Goal: Task Accomplishment & Management: Manage account settings

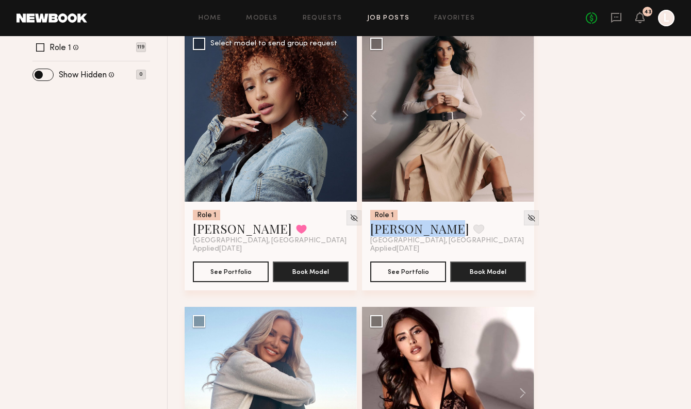
scroll to position [417, 0]
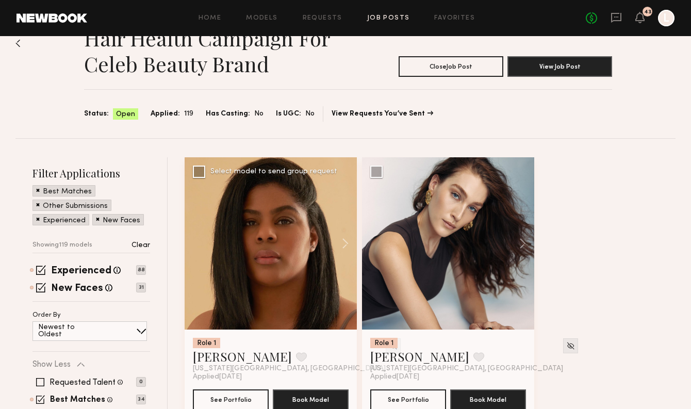
scroll to position [28, 0]
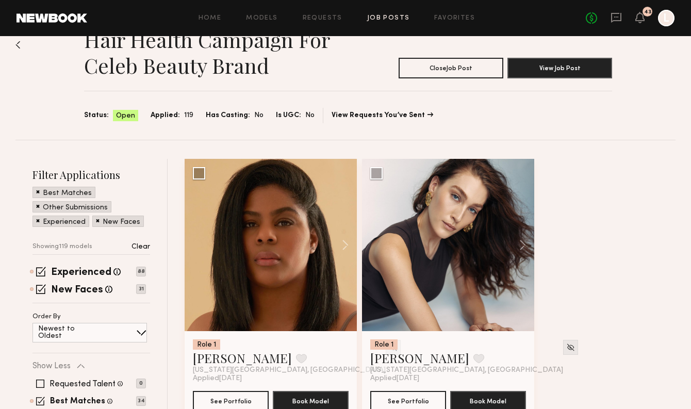
click at [377, 20] on link "Job Posts" at bounding box center [388, 18] width 43 height 7
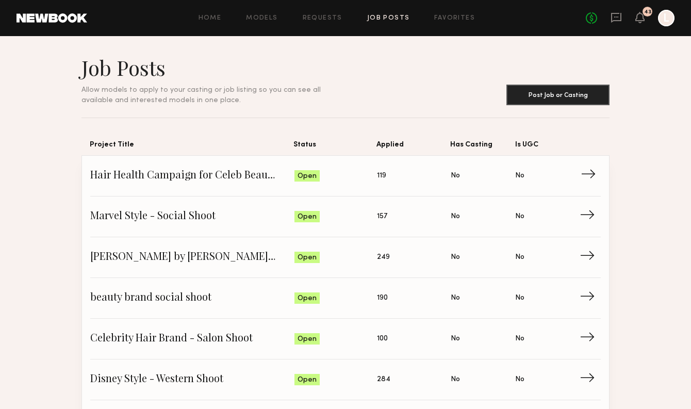
click at [238, 179] on span "Hair Health Campaign for Celeb Beauty Brand" at bounding box center [192, 175] width 204 height 15
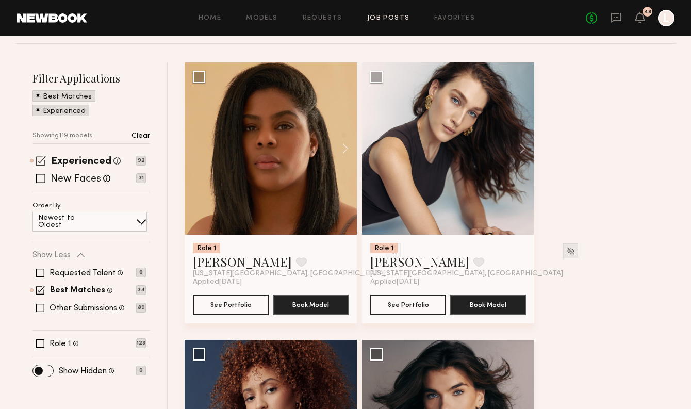
scroll to position [133, 0]
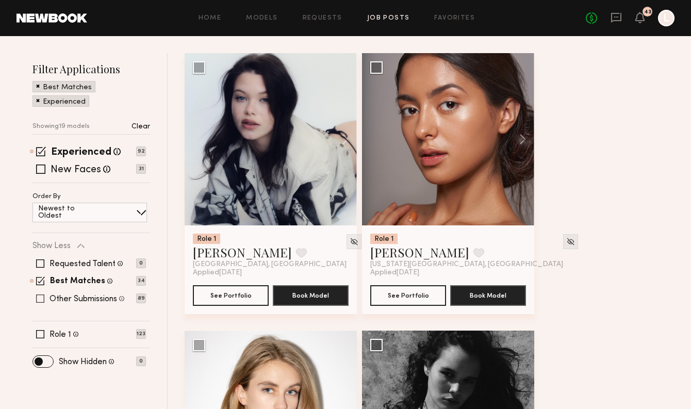
click at [92, 299] on label "Other Submissions" at bounding box center [83, 299] width 68 height 8
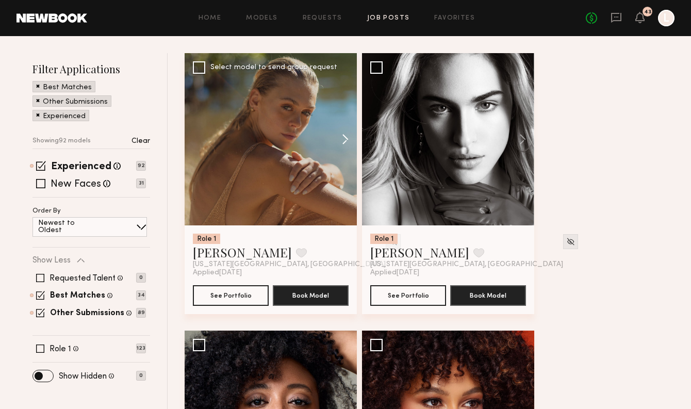
click at [350, 140] on button at bounding box center [340, 139] width 33 height 172
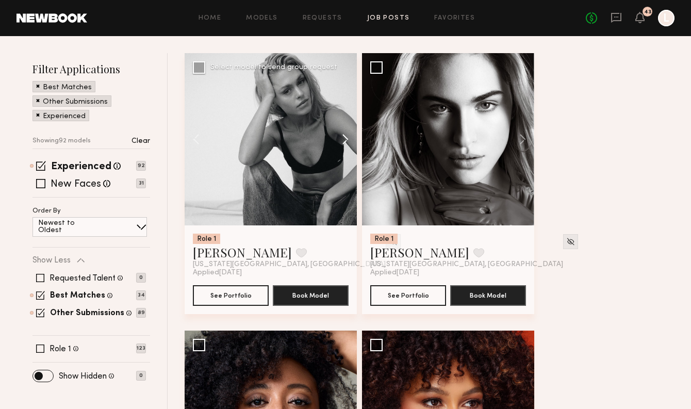
click at [347, 140] on button at bounding box center [340, 139] width 33 height 172
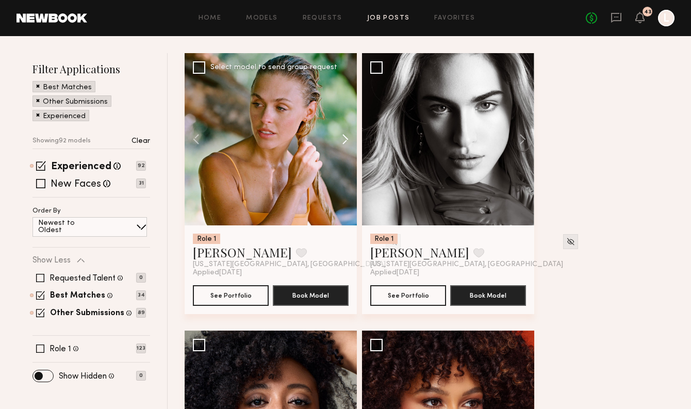
click at [347, 140] on button at bounding box center [340, 139] width 33 height 172
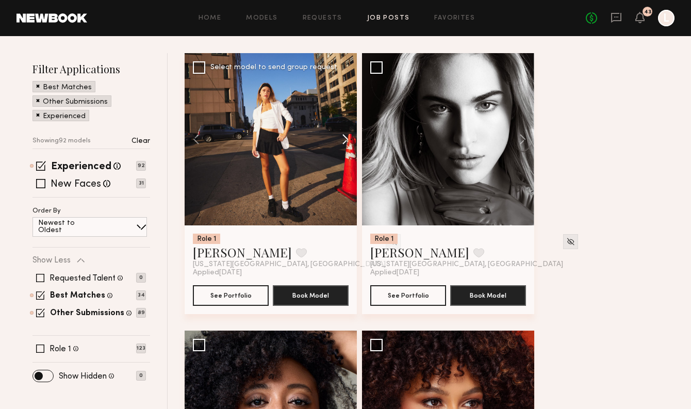
click at [347, 140] on button at bounding box center [340, 139] width 33 height 172
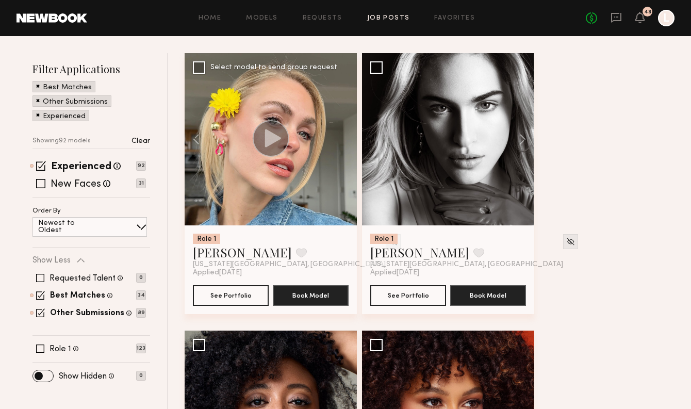
click at [347, 140] on div at bounding box center [271, 139] width 172 height 172
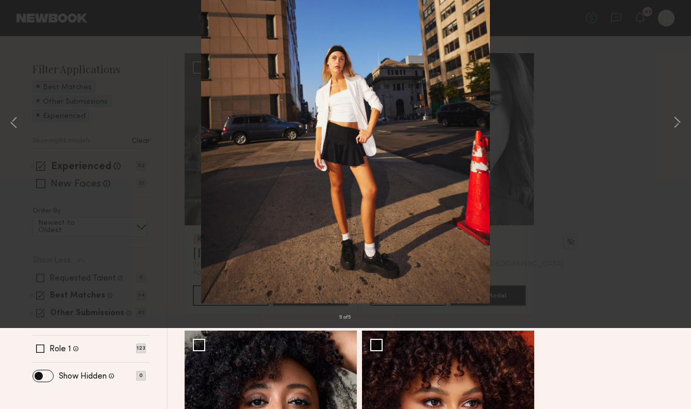
click at [25, 26] on button at bounding box center [23, 24] width 16 height 19
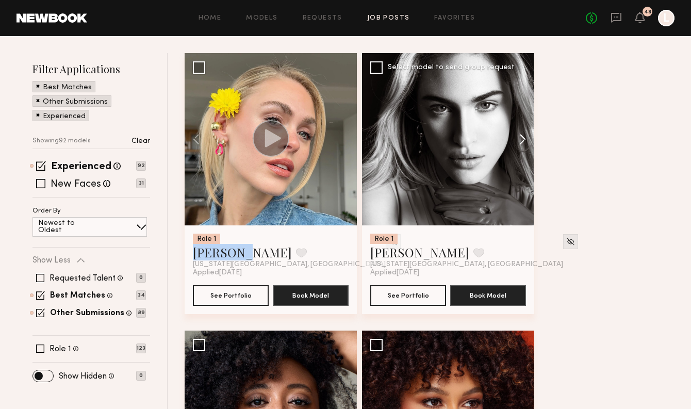
click at [517, 145] on button at bounding box center [517, 139] width 33 height 172
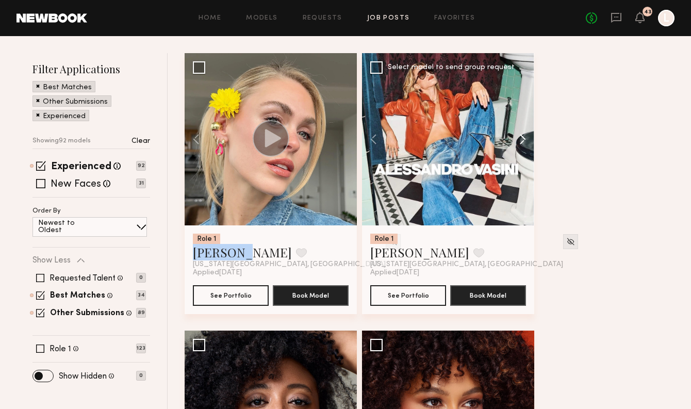
click at [517, 145] on button at bounding box center [517, 139] width 33 height 172
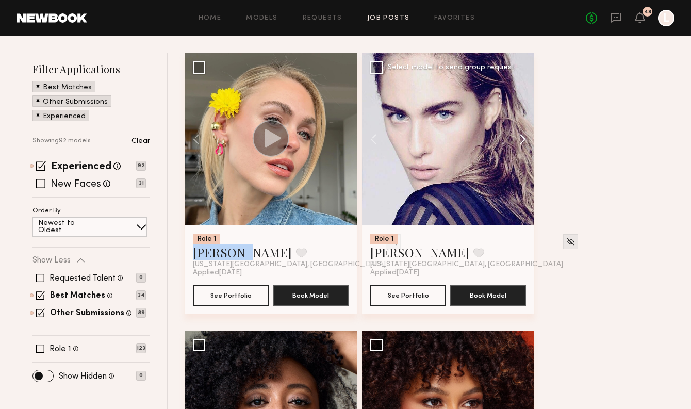
click at [517, 145] on button at bounding box center [517, 139] width 33 height 172
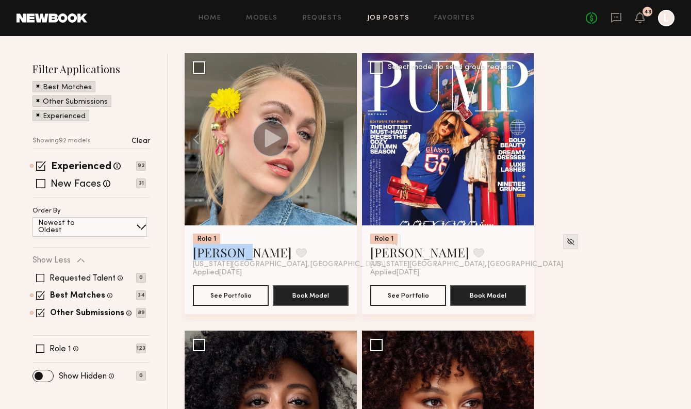
click at [517, 145] on div at bounding box center [448, 139] width 172 height 172
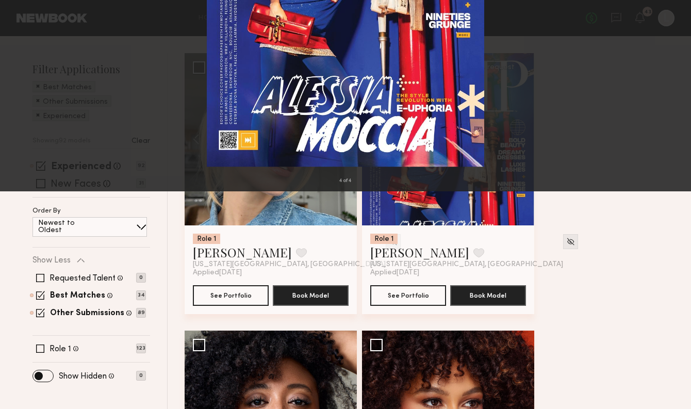
click at [657, 213] on div "4 of 4" at bounding box center [345, 204] width 691 height 409
click at [25, 23] on button at bounding box center [23, 24] width 16 height 19
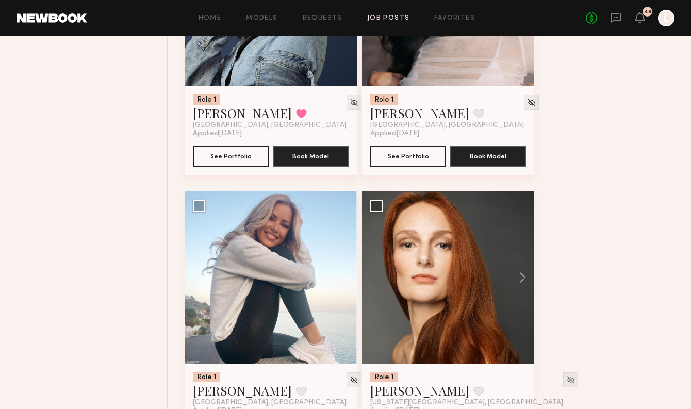
scroll to position [1124, 0]
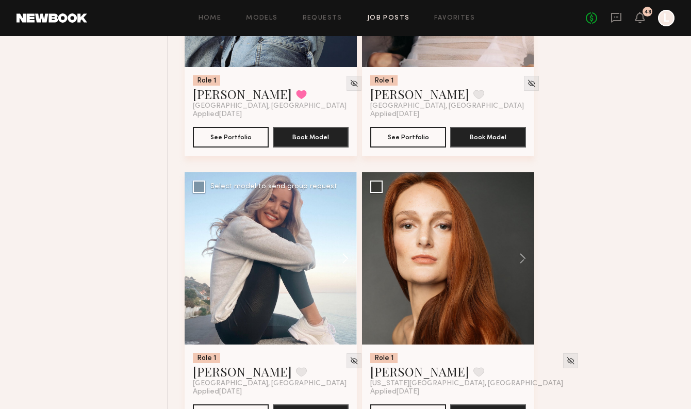
click at [345, 258] on button at bounding box center [340, 258] width 33 height 172
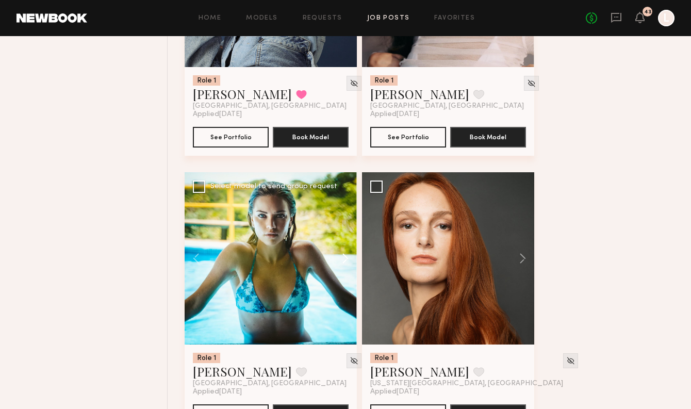
click at [345, 258] on button at bounding box center [340, 258] width 33 height 172
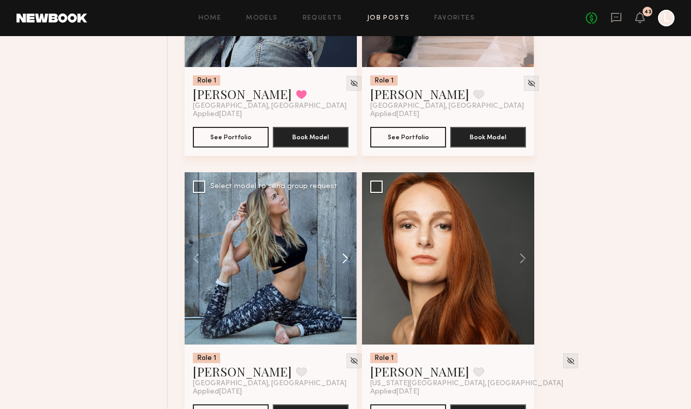
click at [345, 258] on button at bounding box center [340, 258] width 33 height 172
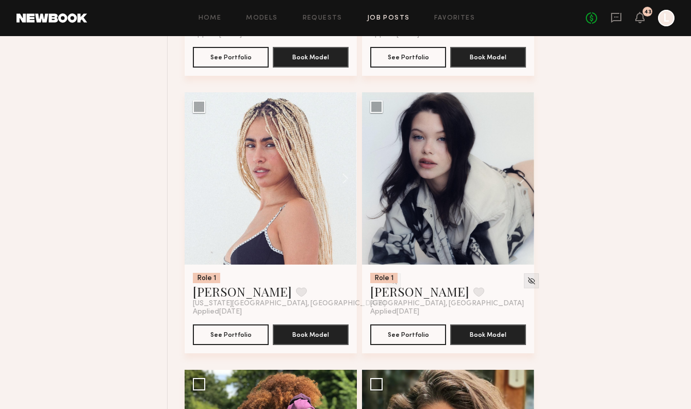
scroll to position [1774, 0]
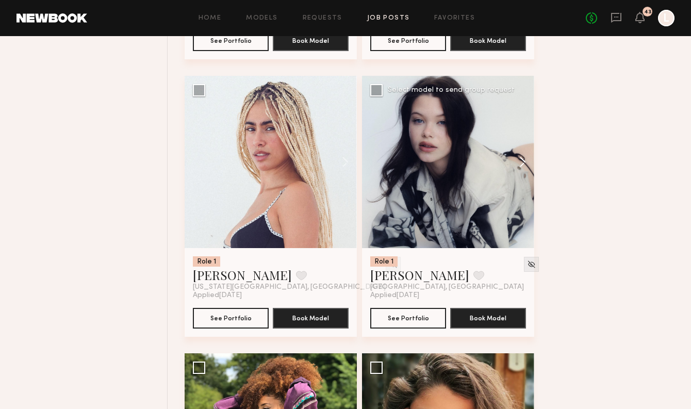
click at [524, 166] on button at bounding box center [517, 162] width 33 height 172
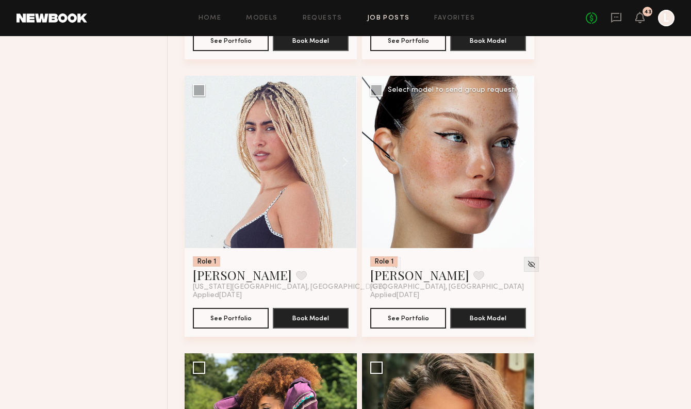
click at [524, 166] on button at bounding box center [517, 162] width 33 height 172
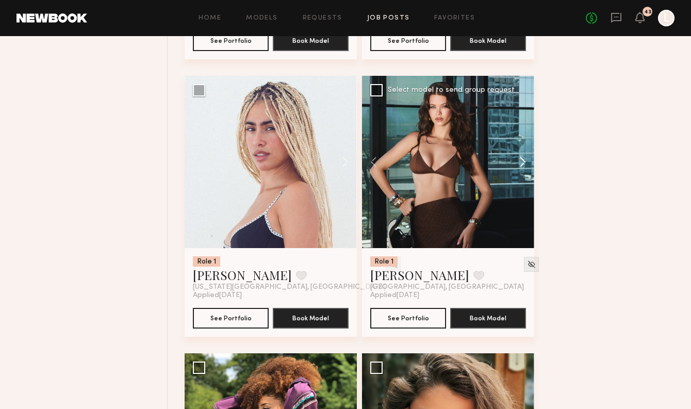
click at [524, 166] on button at bounding box center [517, 162] width 33 height 172
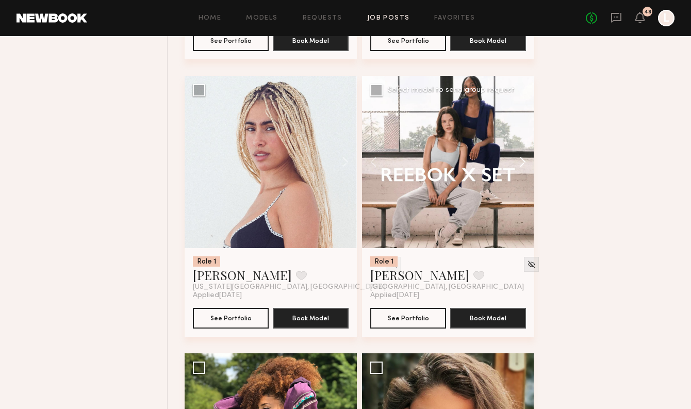
click at [524, 166] on button at bounding box center [517, 162] width 33 height 172
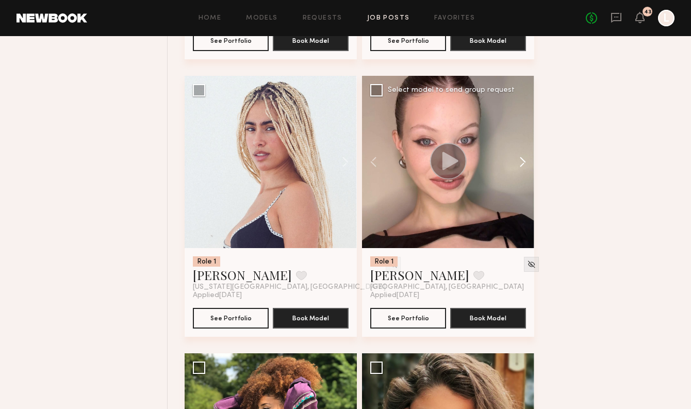
click at [524, 166] on button at bounding box center [517, 162] width 33 height 172
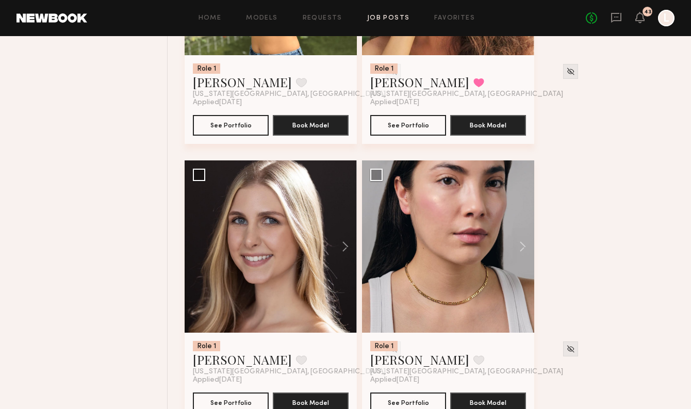
scroll to position [2274, 0]
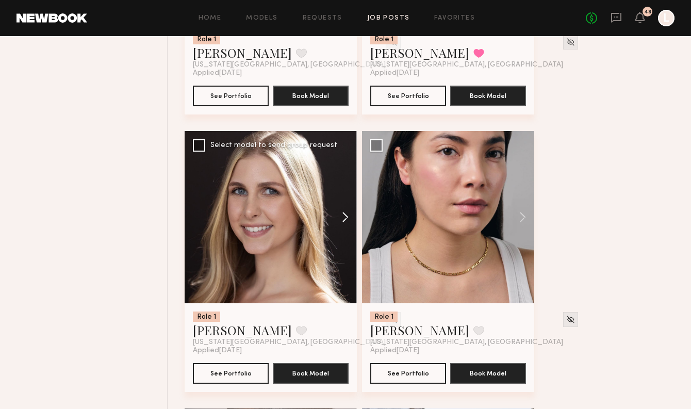
click at [346, 215] on button at bounding box center [340, 217] width 33 height 172
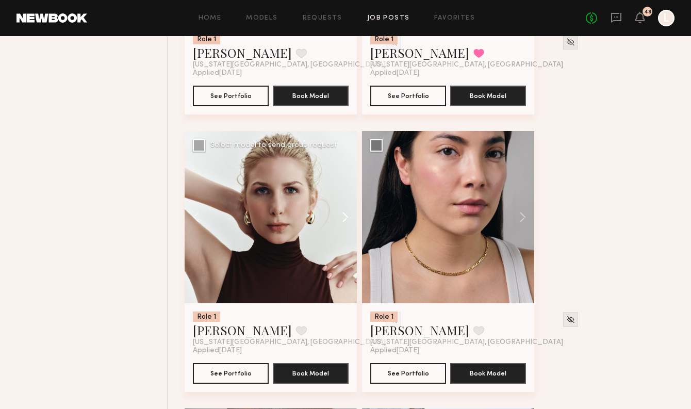
click at [346, 215] on button at bounding box center [340, 217] width 33 height 172
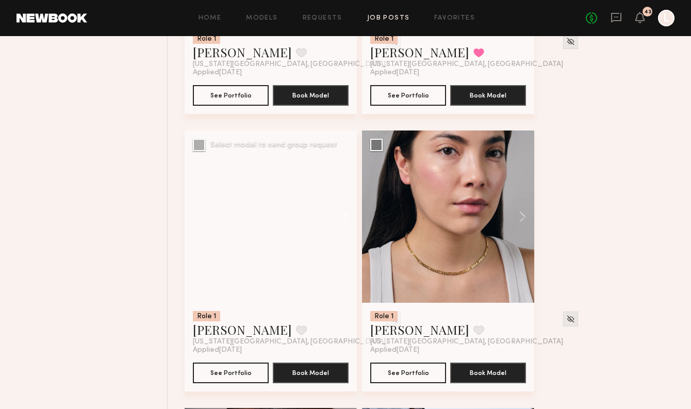
scroll to position [2275, 0]
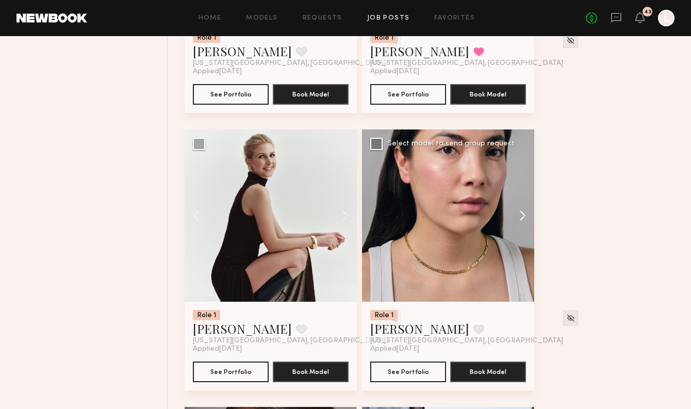
click at [522, 215] on button at bounding box center [517, 215] width 33 height 172
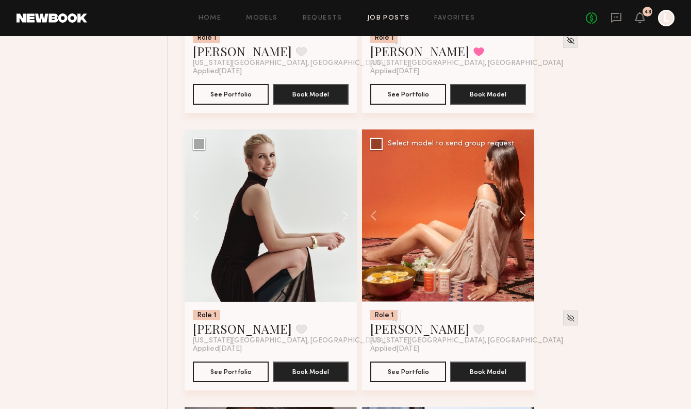
click at [522, 215] on button at bounding box center [517, 215] width 33 height 172
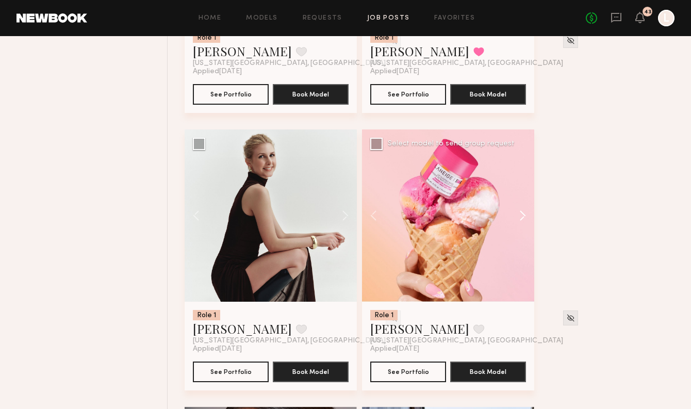
click at [522, 215] on button at bounding box center [517, 215] width 33 height 172
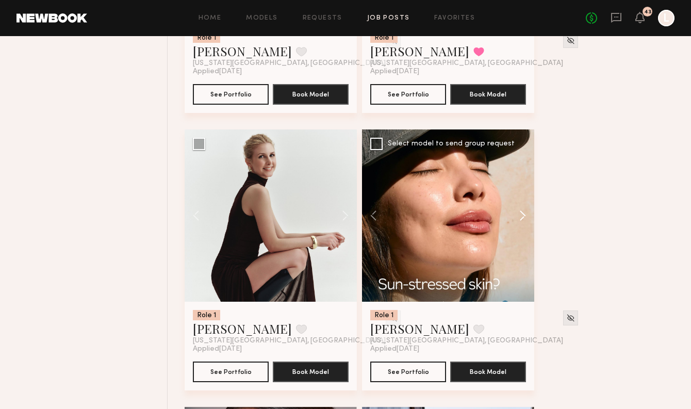
click at [522, 215] on button at bounding box center [517, 215] width 33 height 172
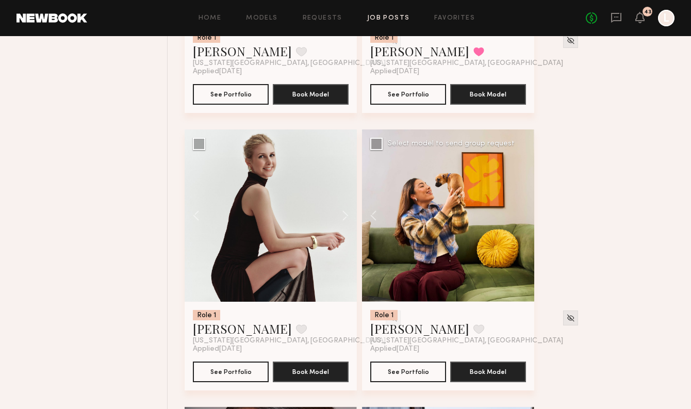
click at [522, 215] on div at bounding box center [448, 215] width 172 height 172
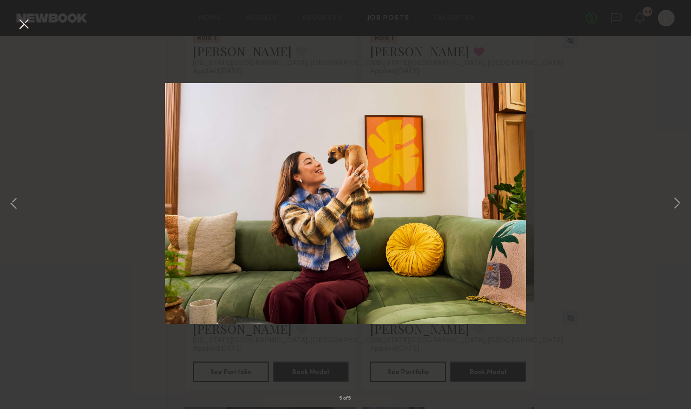
click at [19, 29] on button at bounding box center [23, 24] width 16 height 19
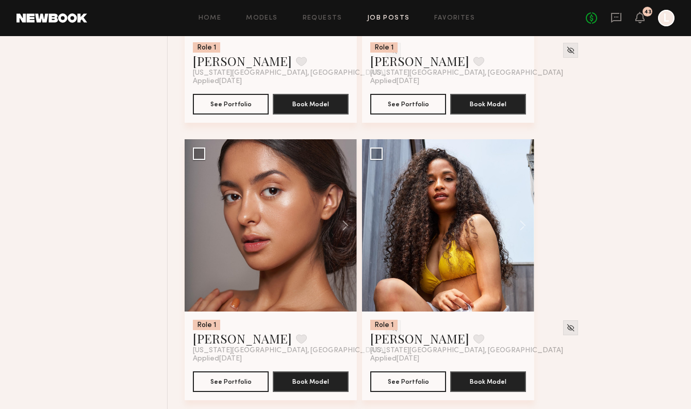
scroll to position [2552, 0]
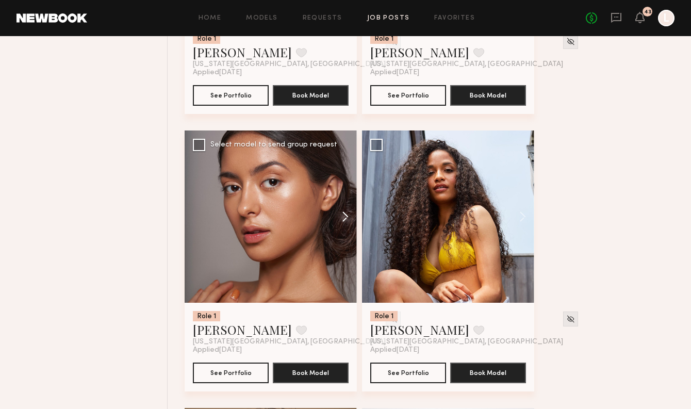
click at [346, 223] on button at bounding box center [340, 216] width 33 height 172
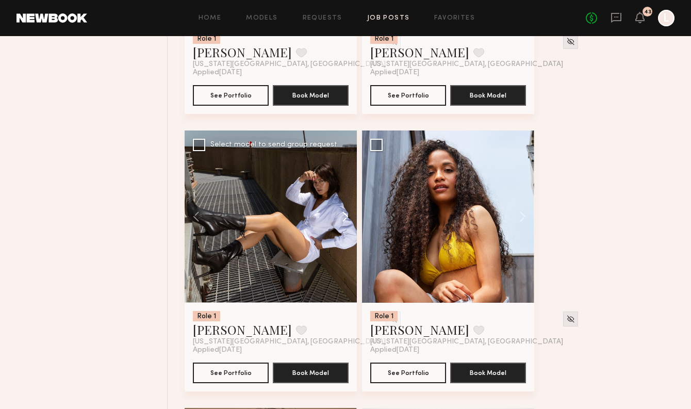
click at [346, 223] on button at bounding box center [340, 216] width 33 height 172
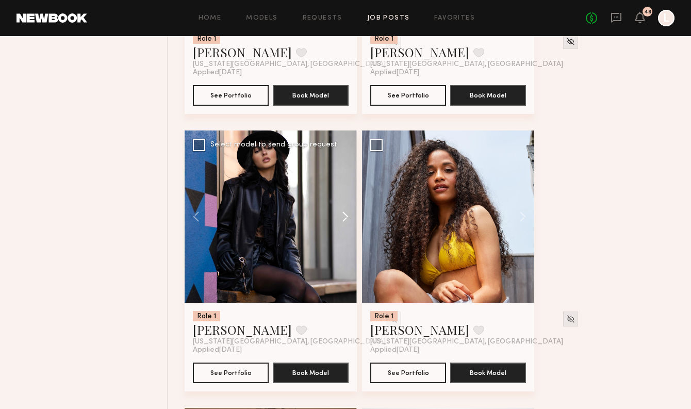
click at [346, 223] on button at bounding box center [340, 216] width 33 height 172
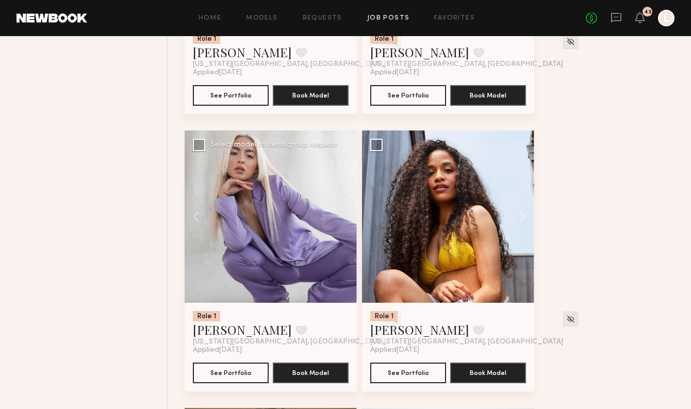
click at [346, 223] on div at bounding box center [271, 216] width 172 height 172
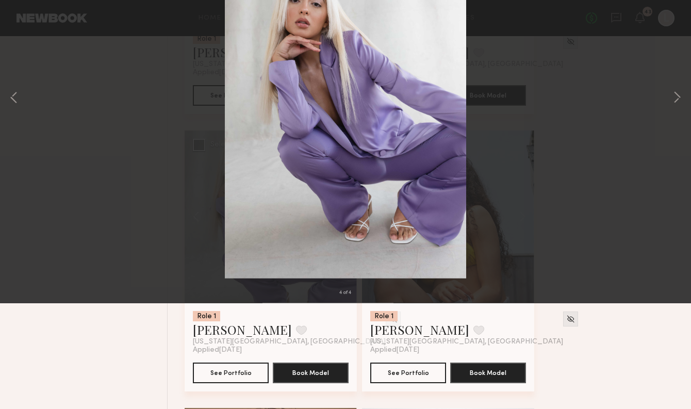
click at [26, 31] on button at bounding box center [23, 24] width 16 height 19
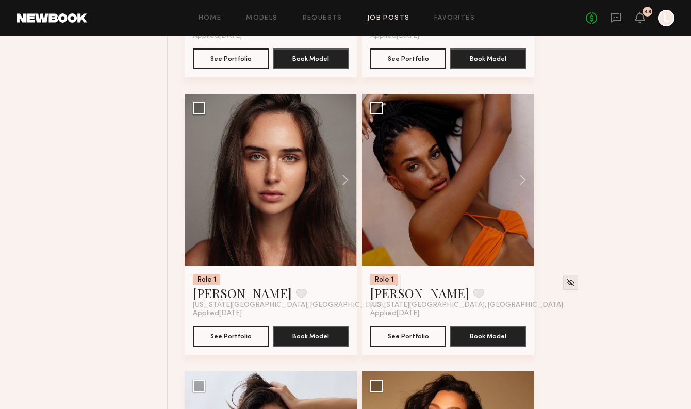
scroll to position [4251, 0]
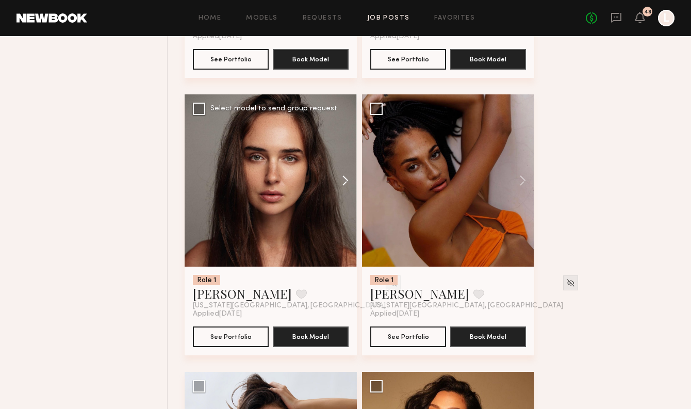
click at [346, 186] on button at bounding box center [340, 180] width 33 height 172
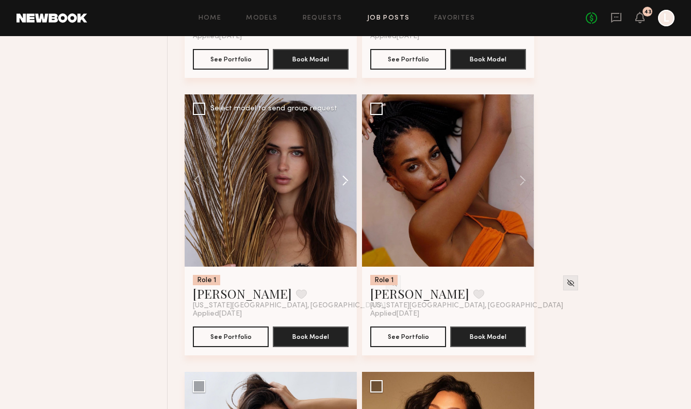
click at [346, 186] on button at bounding box center [340, 180] width 33 height 172
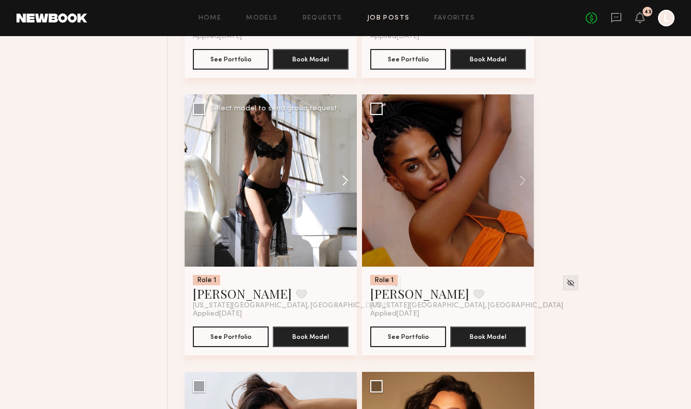
click at [346, 186] on button at bounding box center [340, 180] width 33 height 172
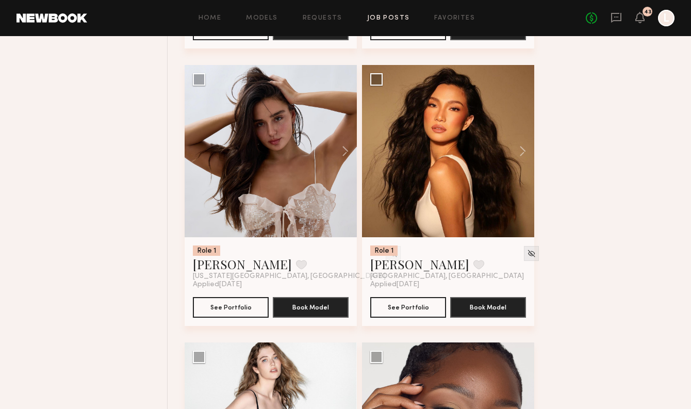
scroll to position [4567, 0]
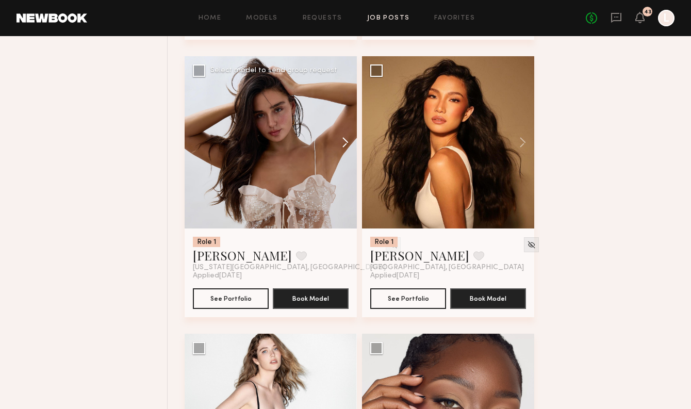
click at [344, 150] on button at bounding box center [340, 142] width 33 height 172
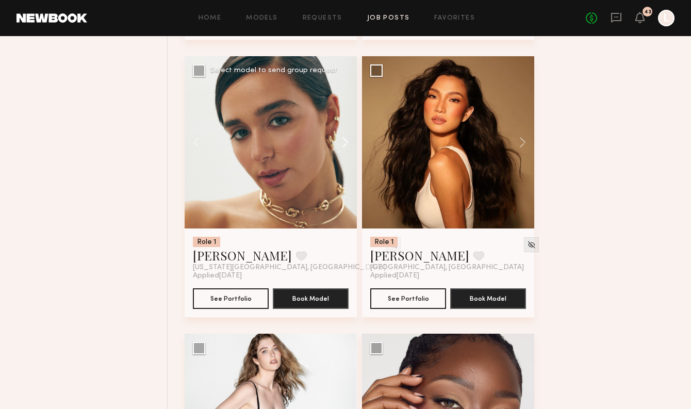
click at [344, 150] on button at bounding box center [340, 142] width 33 height 172
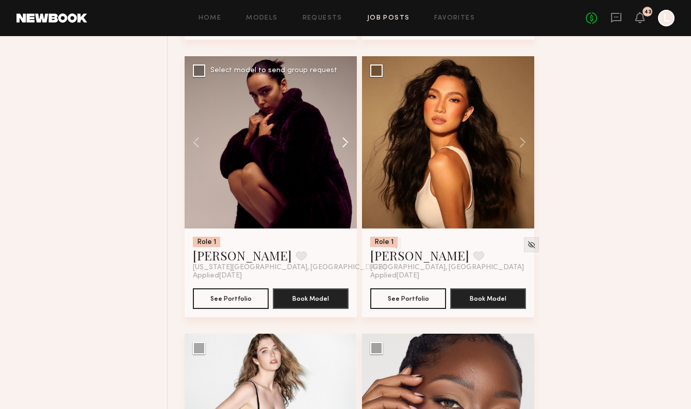
click at [344, 150] on button at bounding box center [340, 142] width 33 height 172
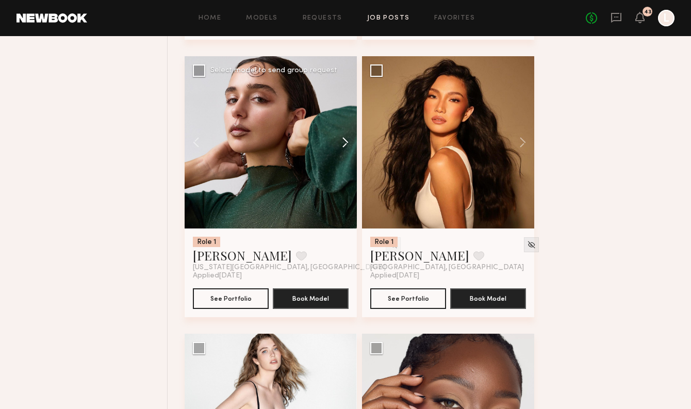
click at [344, 150] on button at bounding box center [340, 142] width 33 height 172
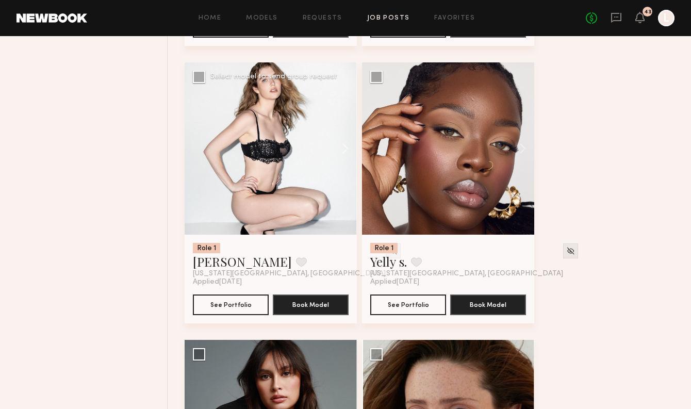
scroll to position [4828, 0]
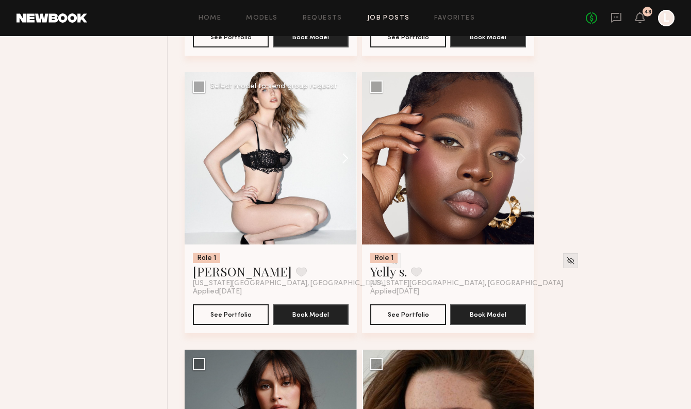
click at [348, 160] on button at bounding box center [340, 158] width 33 height 172
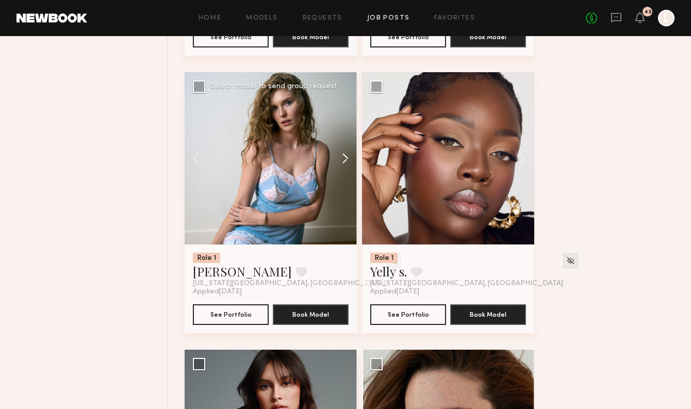
click at [348, 160] on button at bounding box center [340, 158] width 33 height 172
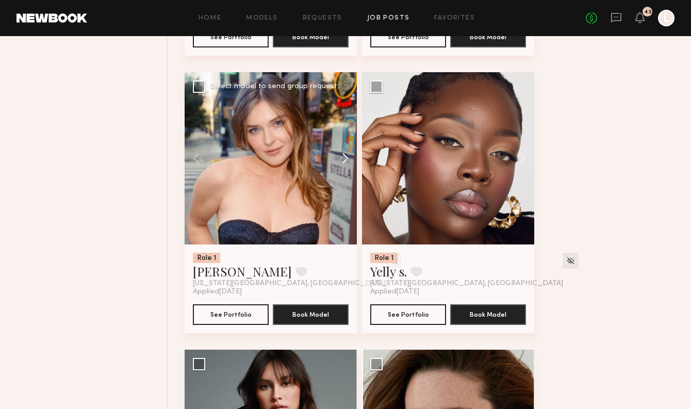
click at [348, 160] on button at bounding box center [340, 158] width 33 height 172
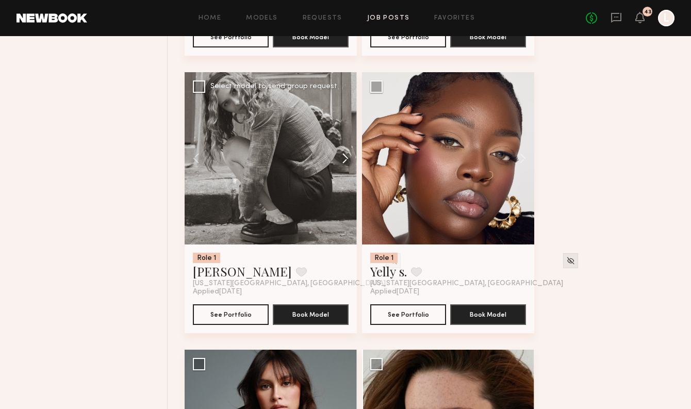
click at [348, 160] on button at bounding box center [340, 158] width 33 height 172
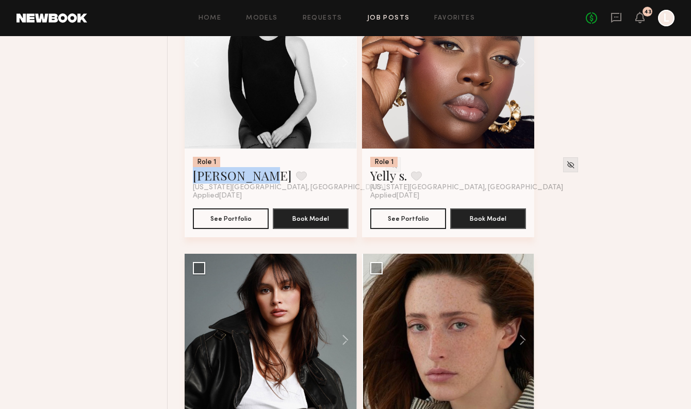
scroll to position [5052, 0]
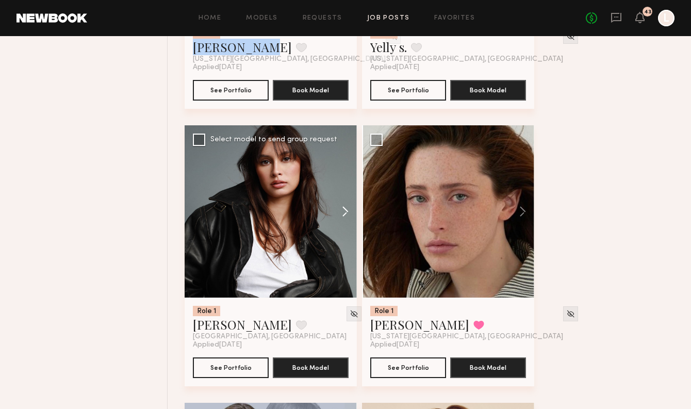
click at [347, 217] on button at bounding box center [340, 211] width 33 height 172
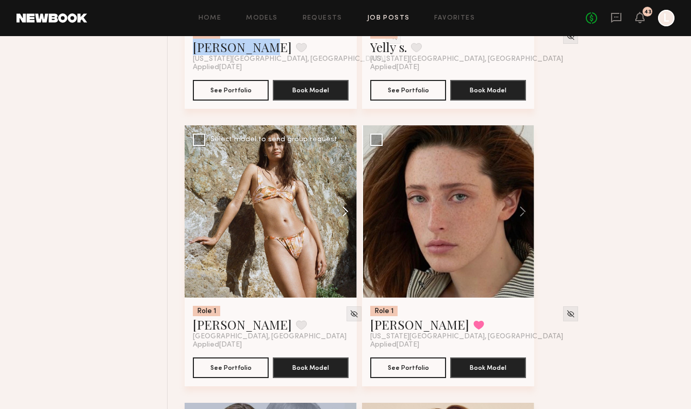
click at [347, 217] on button at bounding box center [340, 211] width 33 height 172
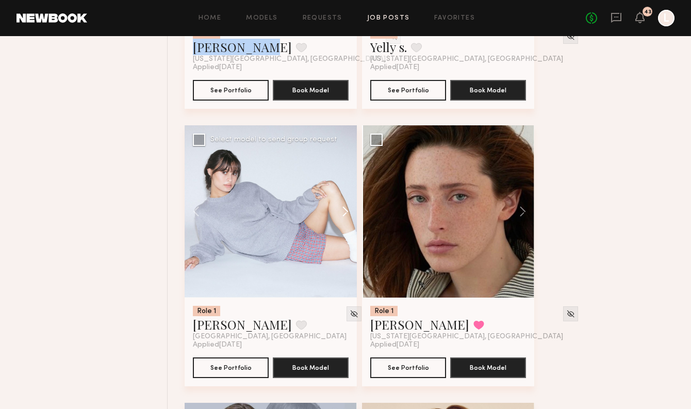
click at [347, 217] on button at bounding box center [340, 211] width 33 height 172
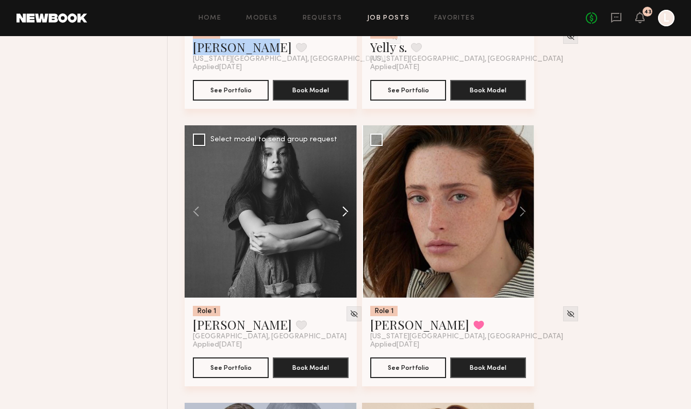
click at [347, 217] on button at bounding box center [340, 211] width 33 height 172
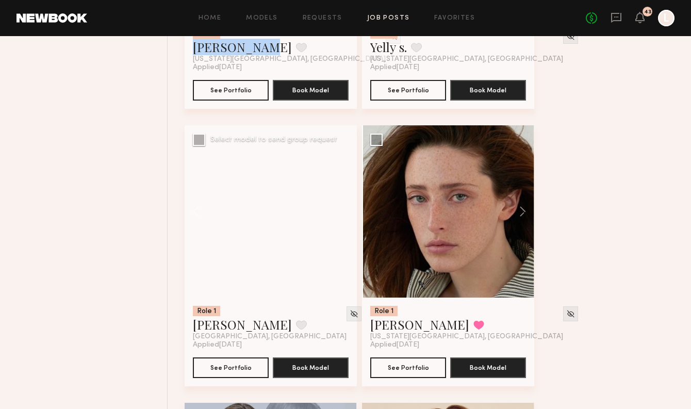
click at [347, 217] on div at bounding box center [271, 211] width 172 height 172
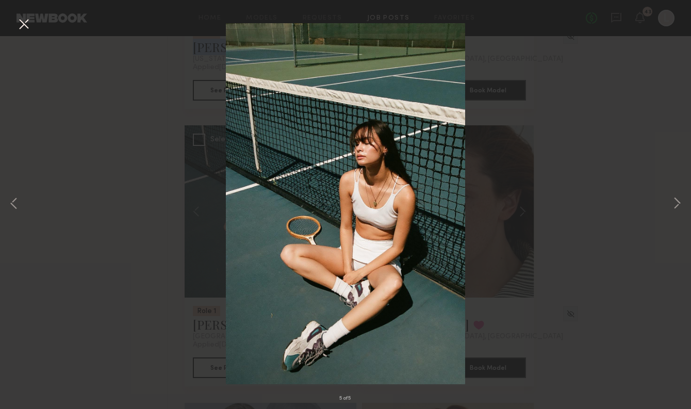
click at [25, 24] on button at bounding box center [23, 24] width 16 height 19
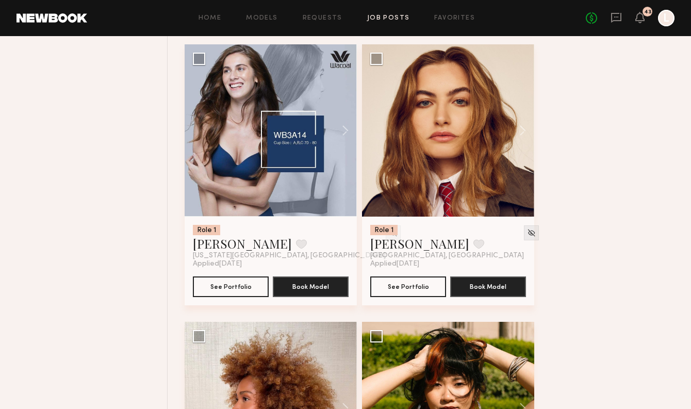
scroll to position [5411, 0]
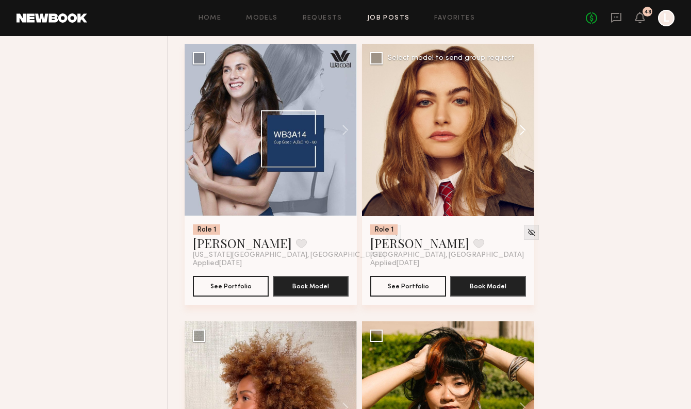
click at [522, 137] on button at bounding box center [517, 130] width 33 height 172
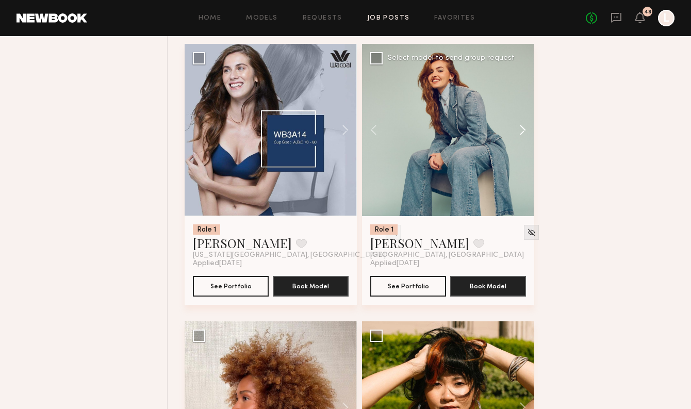
click at [522, 137] on button at bounding box center [517, 130] width 33 height 172
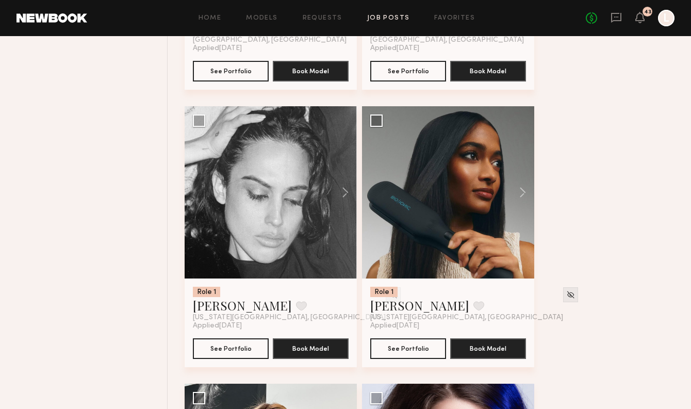
scroll to position [5905, 0]
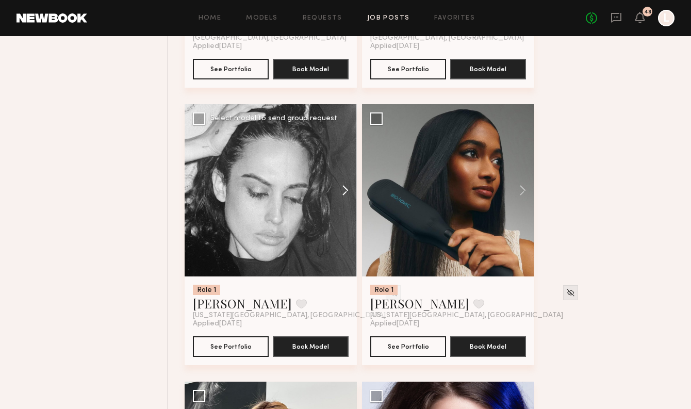
click at [341, 196] on button at bounding box center [340, 190] width 33 height 172
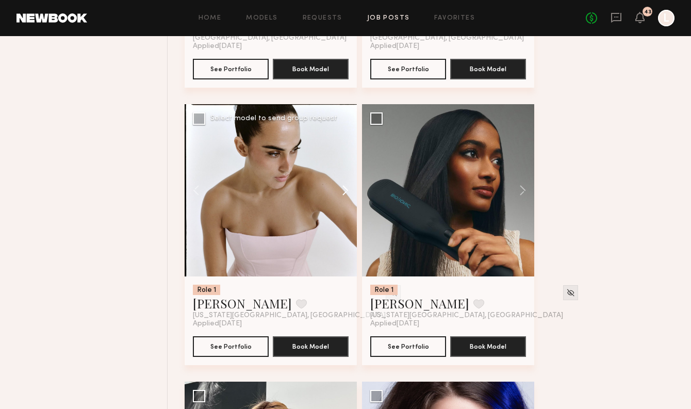
click at [341, 196] on button at bounding box center [340, 190] width 33 height 172
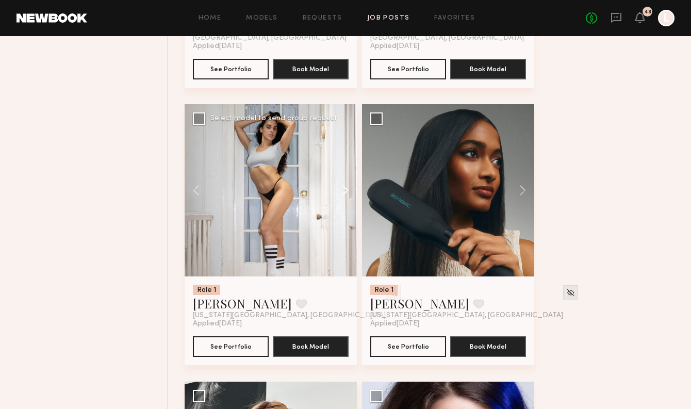
click at [341, 196] on button at bounding box center [340, 190] width 33 height 172
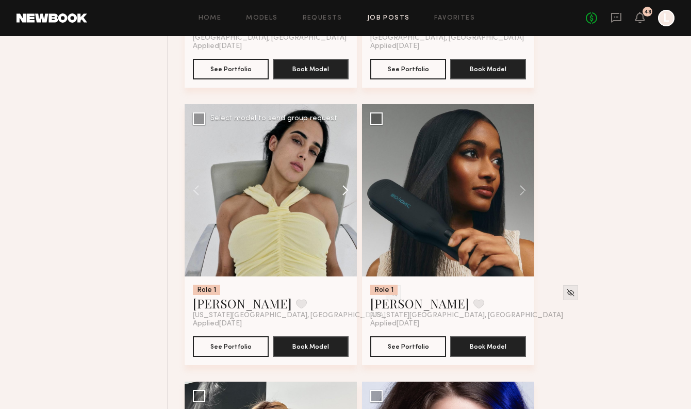
click at [341, 196] on button at bounding box center [340, 190] width 33 height 172
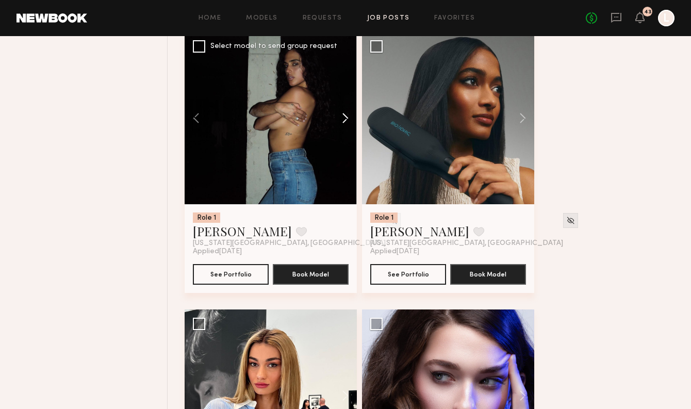
scroll to position [5949, 0]
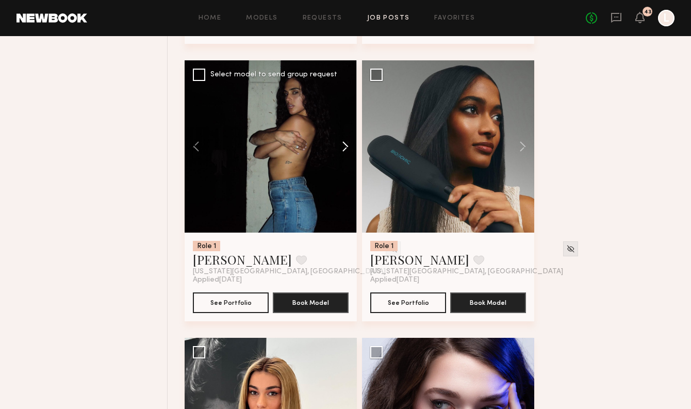
click at [345, 148] on button at bounding box center [340, 146] width 33 height 172
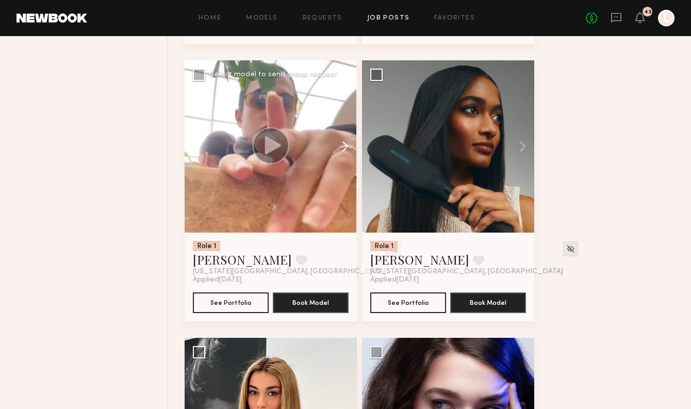
click at [345, 148] on button at bounding box center [340, 146] width 33 height 172
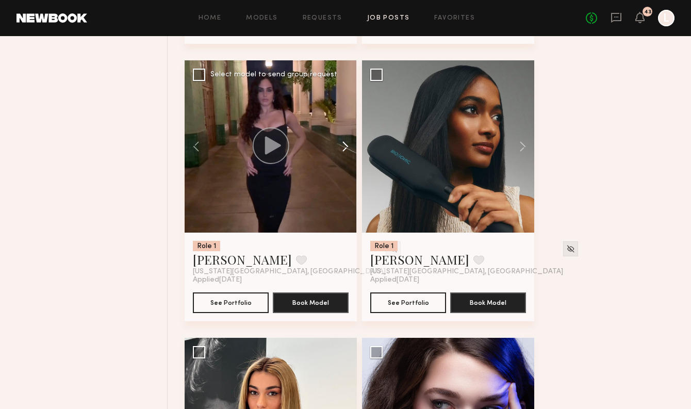
click at [345, 148] on button at bounding box center [340, 146] width 33 height 172
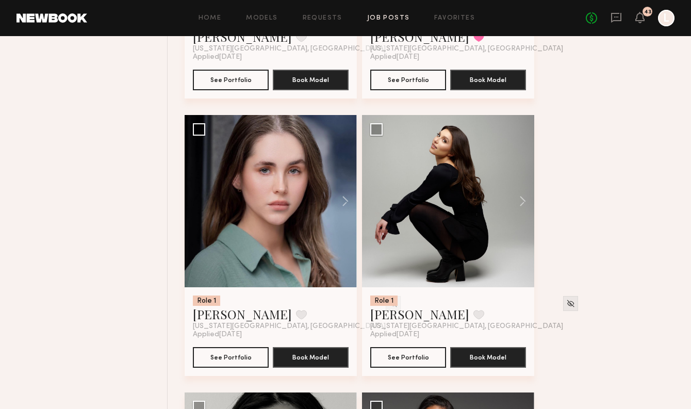
scroll to position [6728, 0]
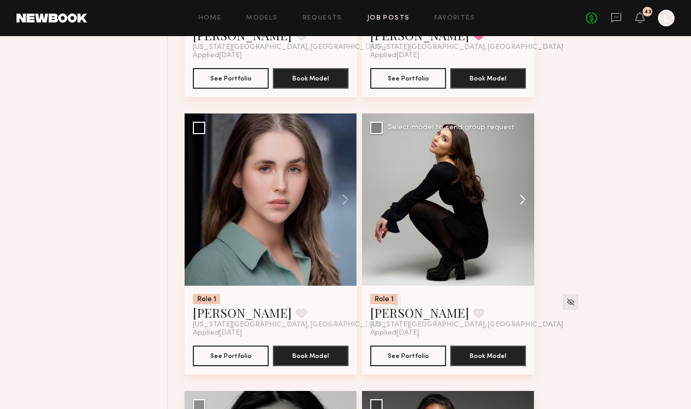
click at [528, 210] on button at bounding box center [517, 199] width 33 height 172
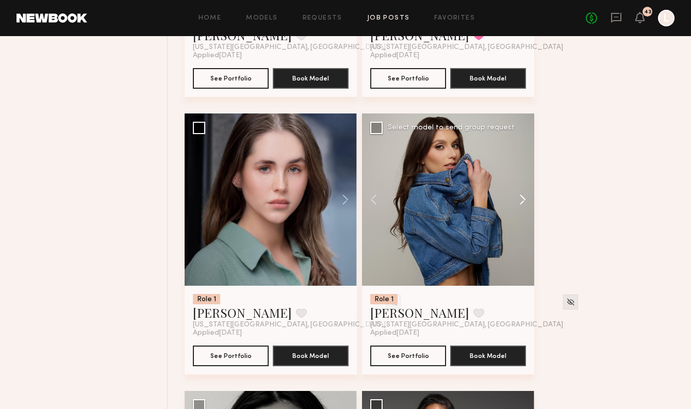
click at [528, 210] on button at bounding box center [517, 199] width 33 height 172
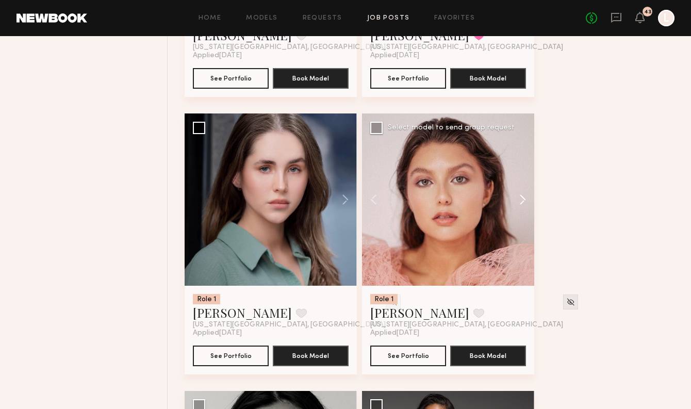
click at [528, 210] on button at bounding box center [517, 199] width 33 height 172
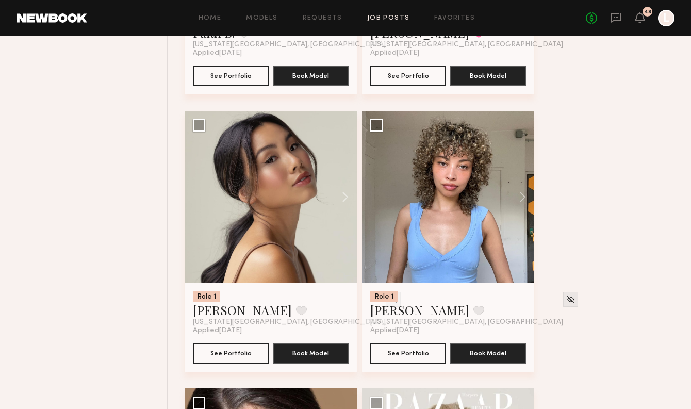
scroll to position [8948, 0]
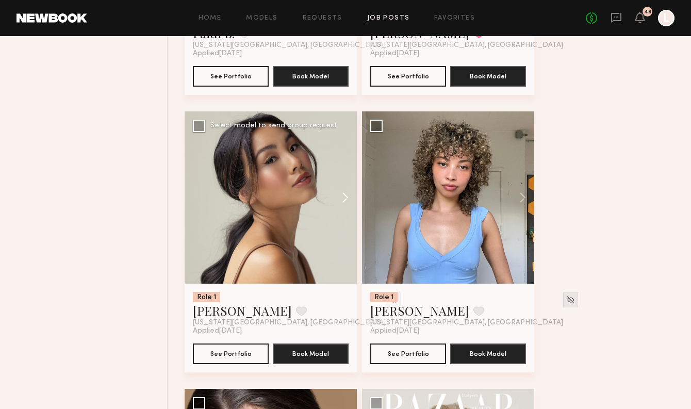
click at [343, 208] on button at bounding box center [340, 197] width 33 height 172
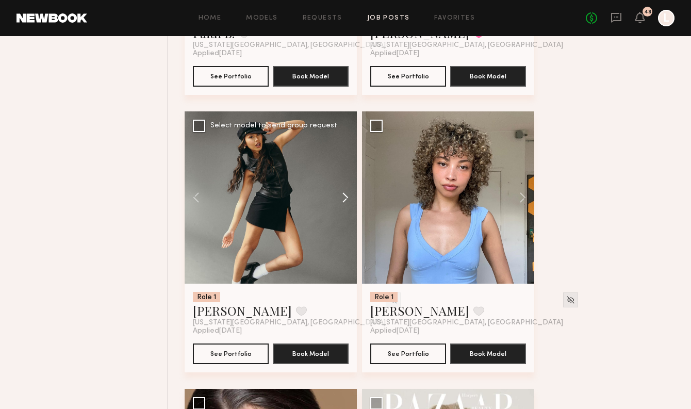
click at [343, 208] on button at bounding box center [340, 197] width 33 height 172
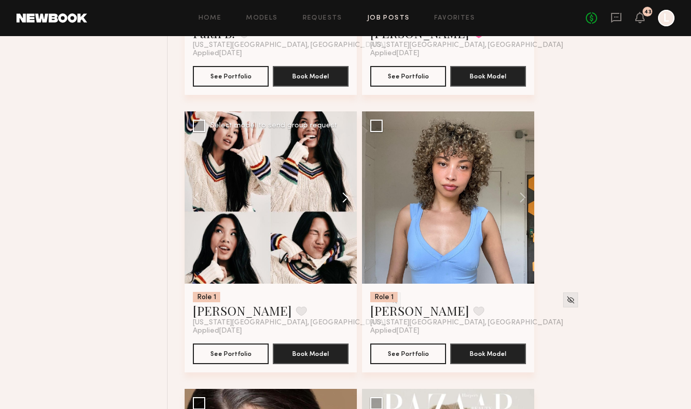
click at [343, 208] on button at bounding box center [340, 197] width 33 height 172
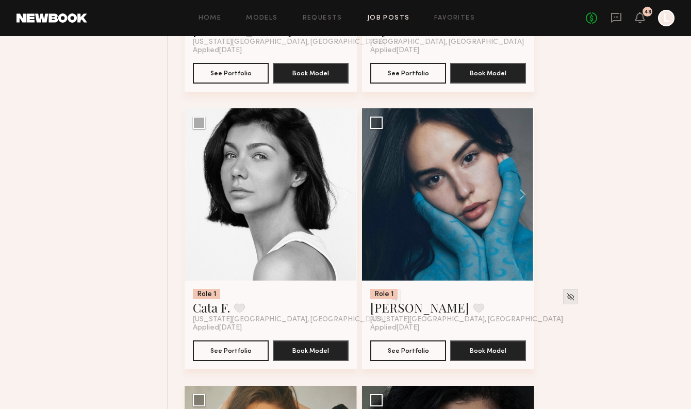
scroll to position [10061, 0]
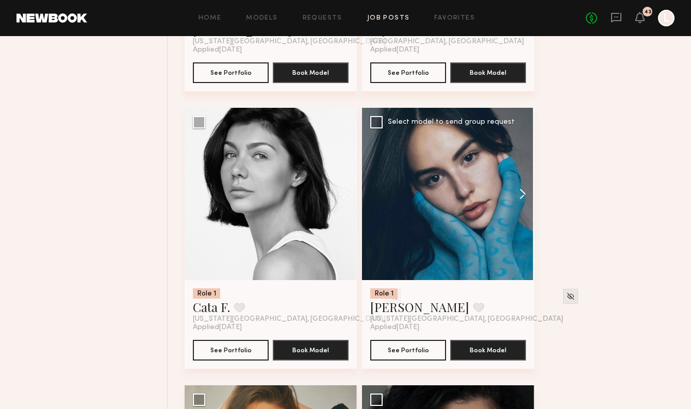
click at [528, 206] on button at bounding box center [517, 194] width 33 height 172
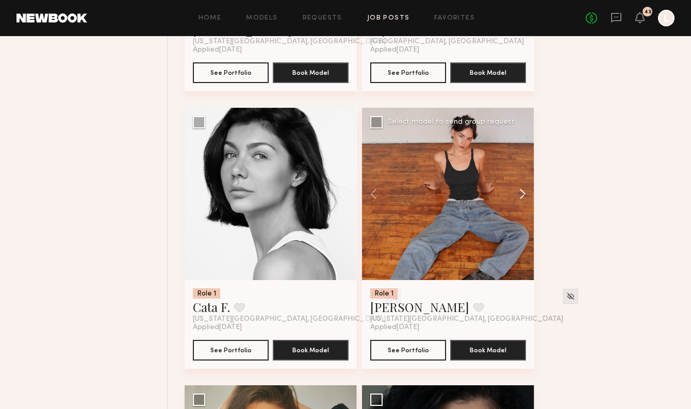
click at [528, 206] on button at bounding box center [517, 194] width 33 height 172
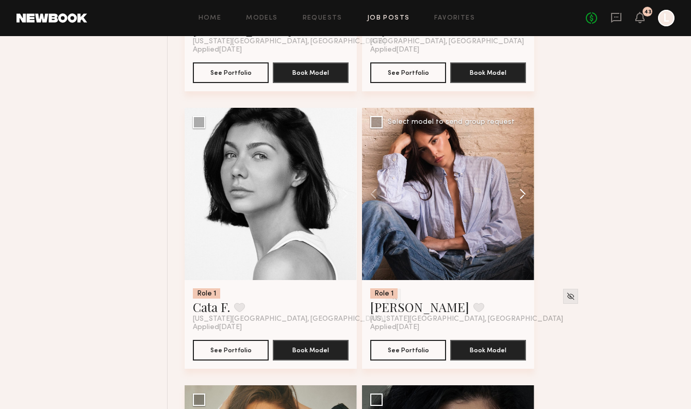
click at [528, 206] on button at bounding box center [517, 194] width 33 height 172
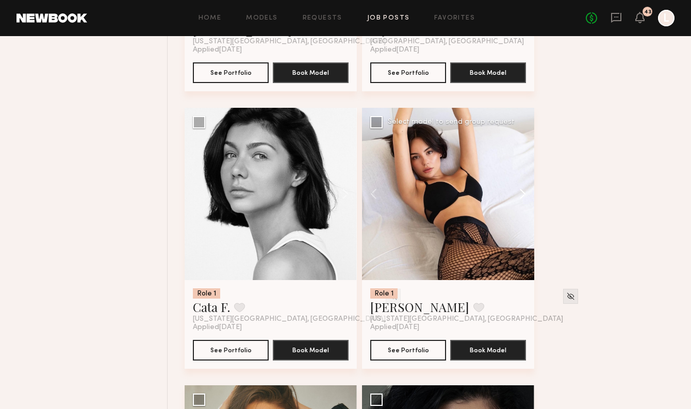
click at [528, 206] on button at bounding box center [517, 194] width 33 height 172
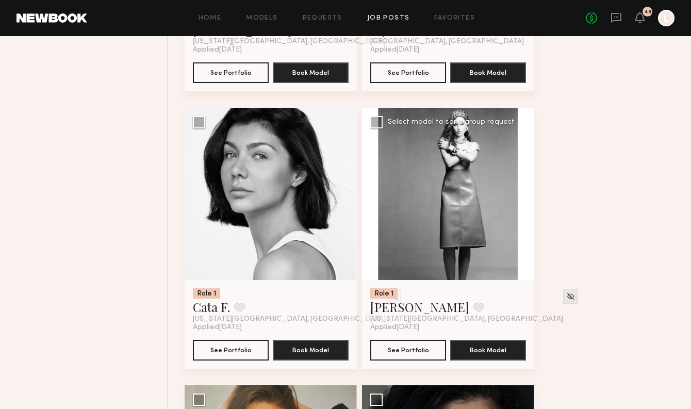
click at [528, 206] on div at bounding box center [448, 194] width 172 height 172
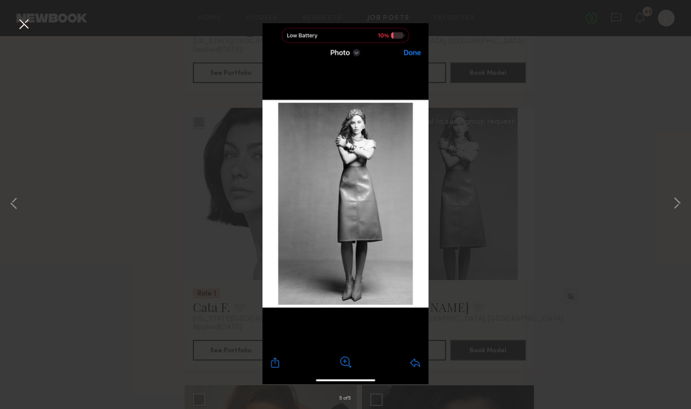
click at [27, 33] on button at bounding box center [23, 24] width 16 height 19
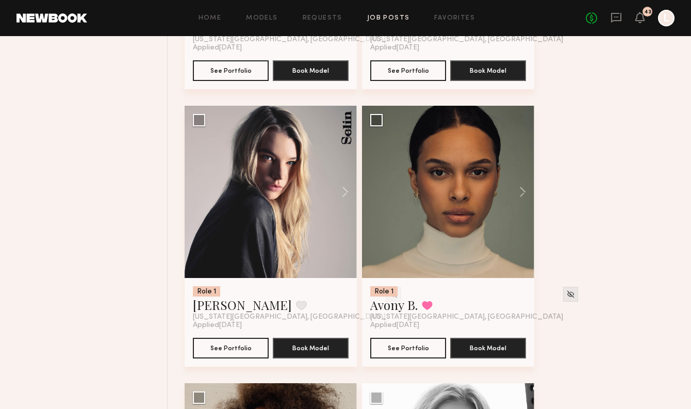
scroll to position [10637, 0]
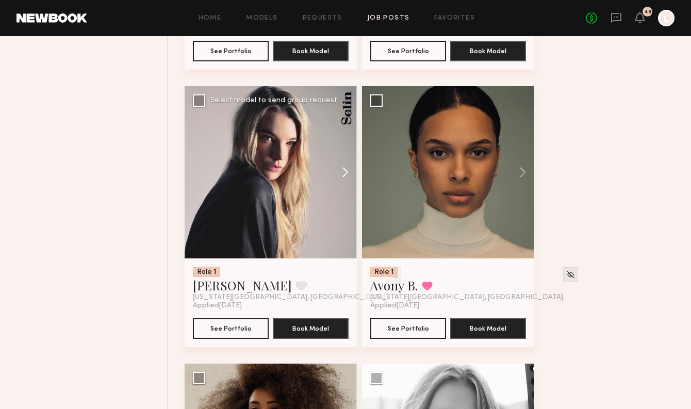
click at [350, 182] on button at bounding box center [340, 172] width 33 height 172
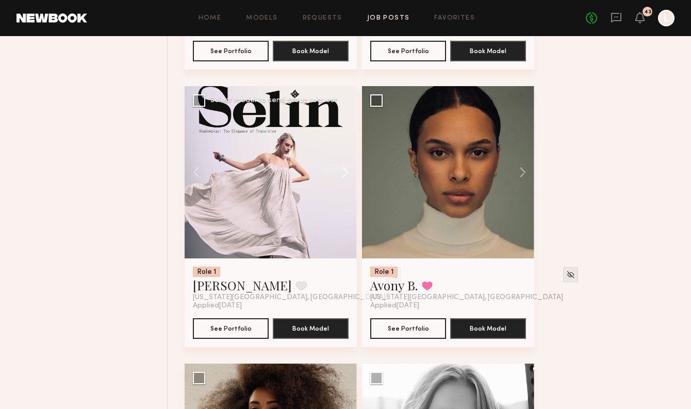
click at [350, 182] on button at bounding box center [340, 172] width 33 height 172
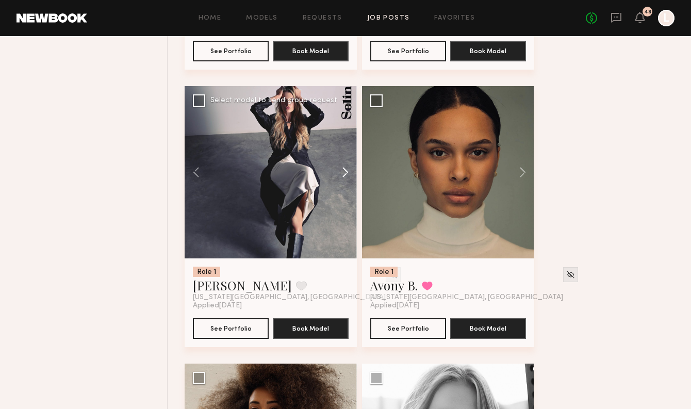
click at [350, 182] on button at bounding box center [340, 172] width 33 height 172
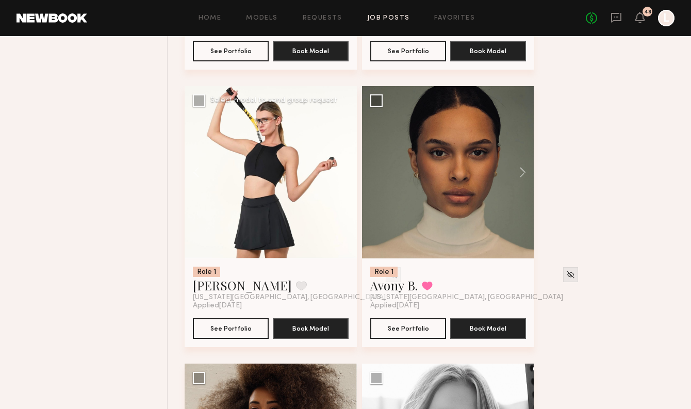
click at [350, 182] on div at bounding box center [271, 172] width 172 height 172
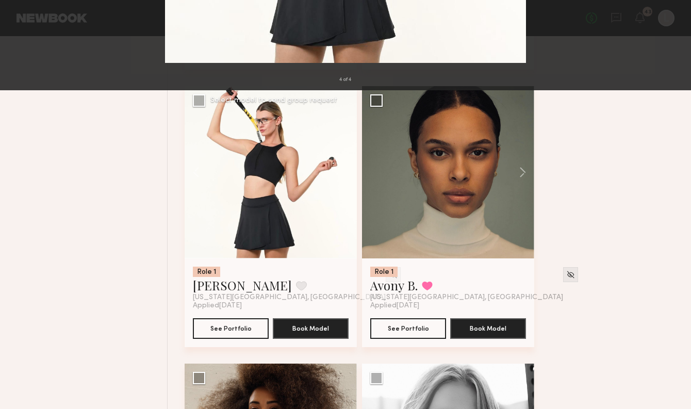
click at [21, 26] on button at bounding box center [23, 24] width 16 height 19
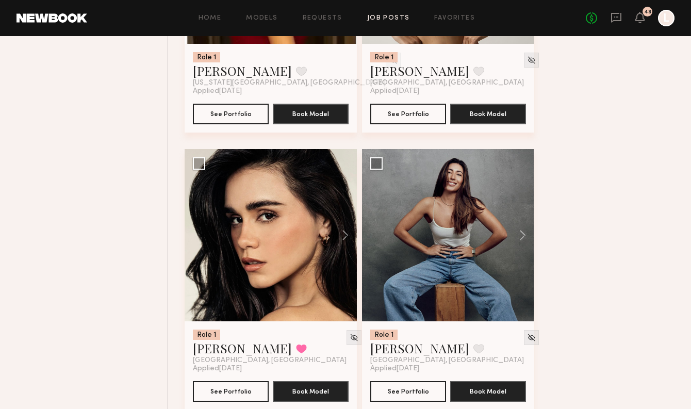
scroll to position [11688, 0]
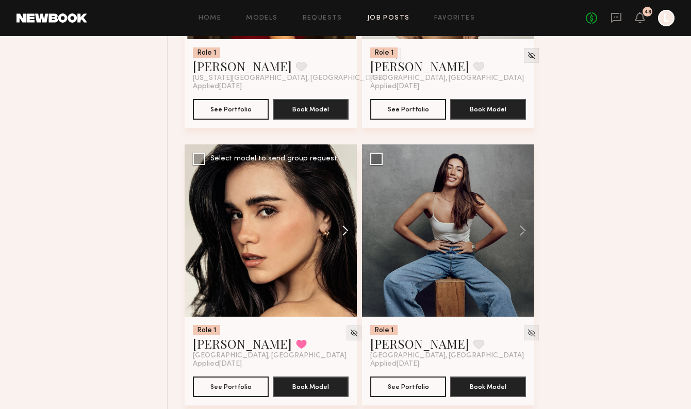
click at [346, 242] on button at bounding box center [340, 230] width 33 height 172
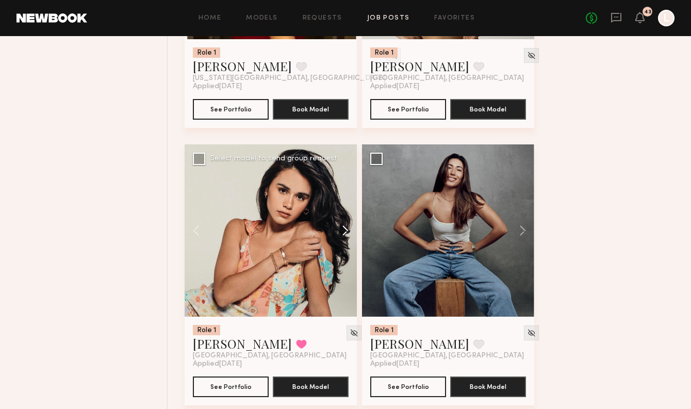
click at [346, 242] on button at bounding box center [340, 230] width 33 height 172
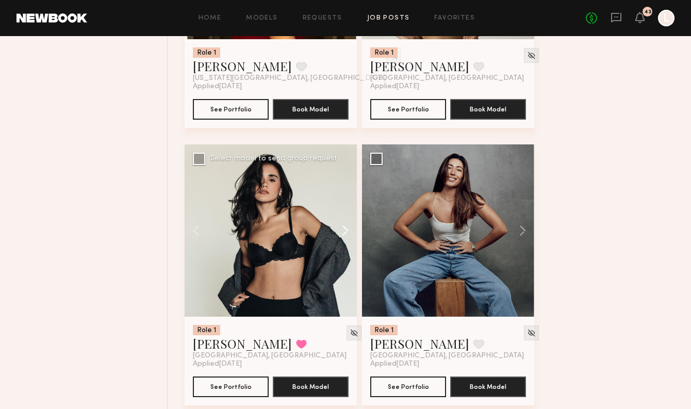
click at [346, 242] on button at bounding box center [340, 230] width 33 height 172
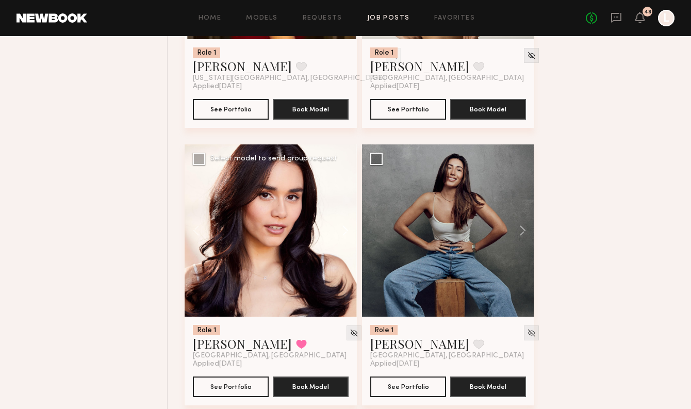
click at [346, 242] on button at bounding box center [340, 230] width 33 height 172
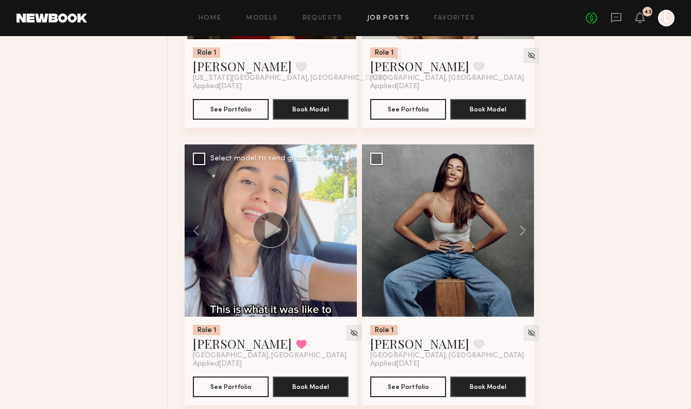
click at [346, 242] on button at bounding box center [340, 230] width 33 height 172
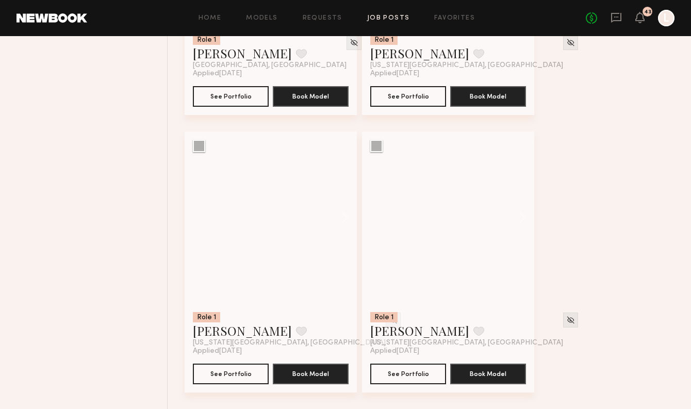
scroll to position [12534, 0]
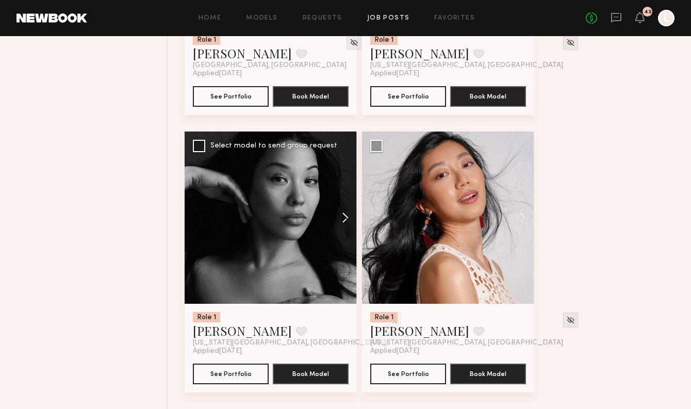
click at [345, 228] on button at bounding box center [340, 217] width 33 height 172
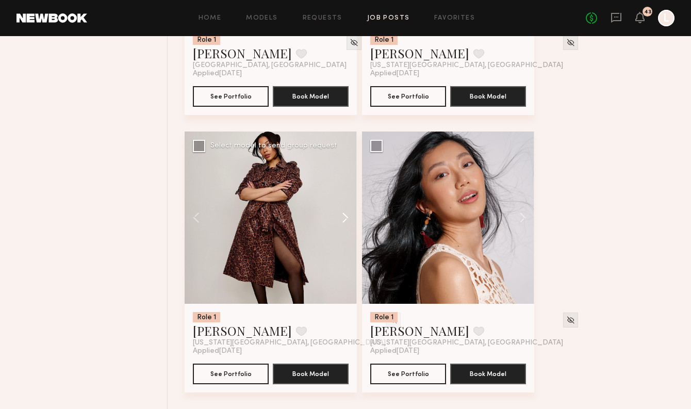
click at [345, 228] on button at bounding box center [340, 217] width 33 height 172
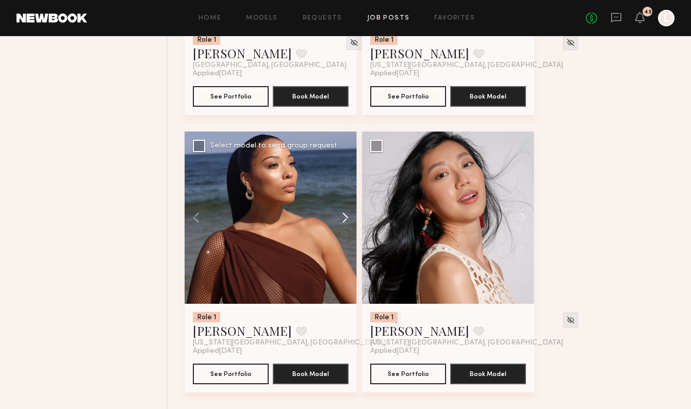
click at [345, 228] on button at bounding box center [340, 217] width 33 height 172
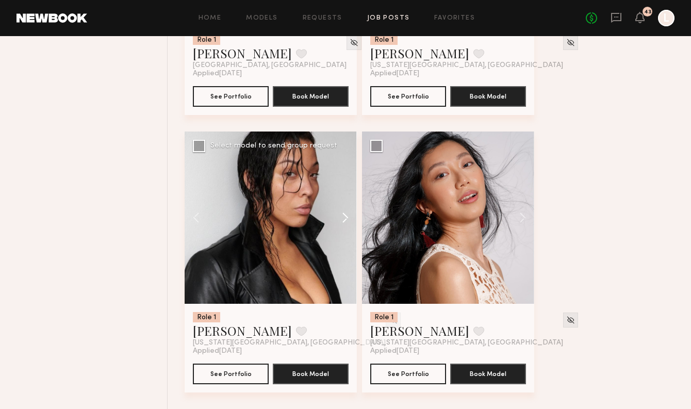
click at [345, 228] on button at bounding box center [340, 217] width 33 height 172
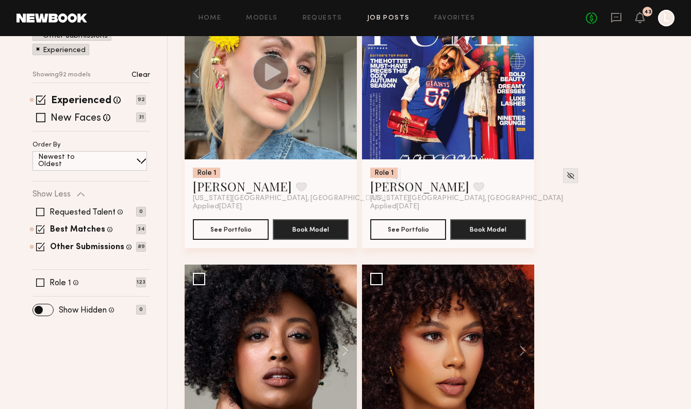
scroll to position [197, 0]
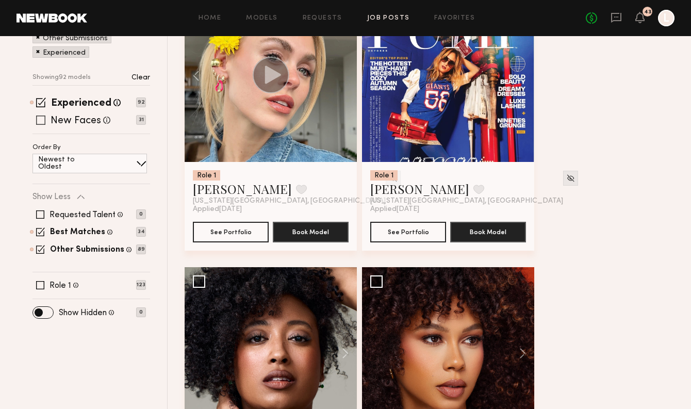
click at [44, 123] on span at bounding box center [40, 119] width 9 height 9
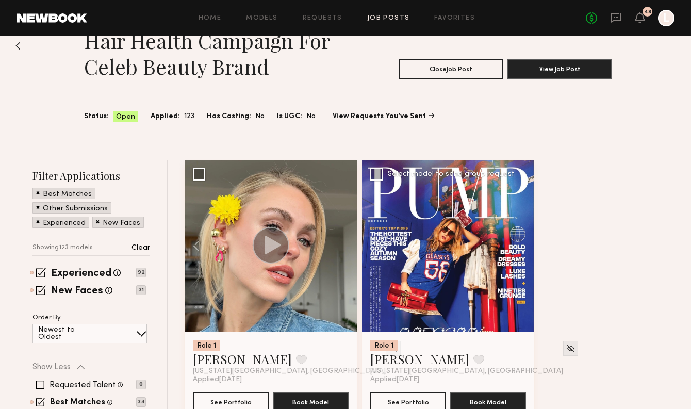
scroll to position [45, 0]
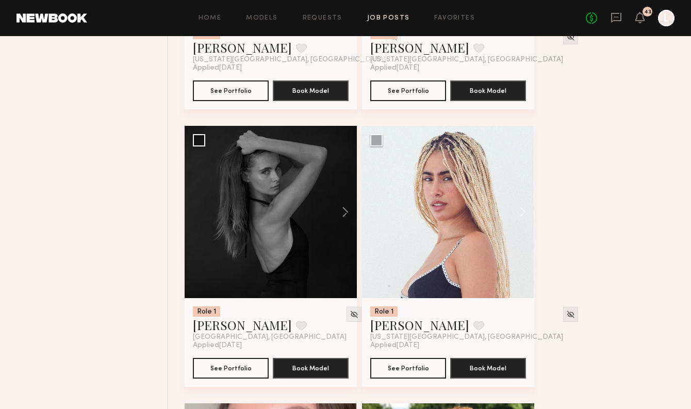
scroll to position [1725, 0]
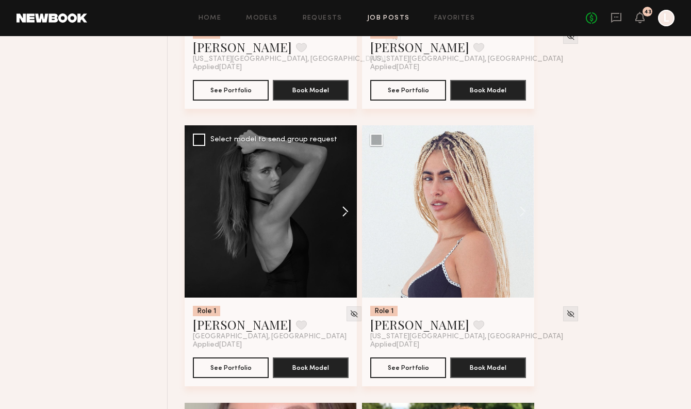
click at [348, 214] on button at bounding box center [340, 211] width 33 height 172
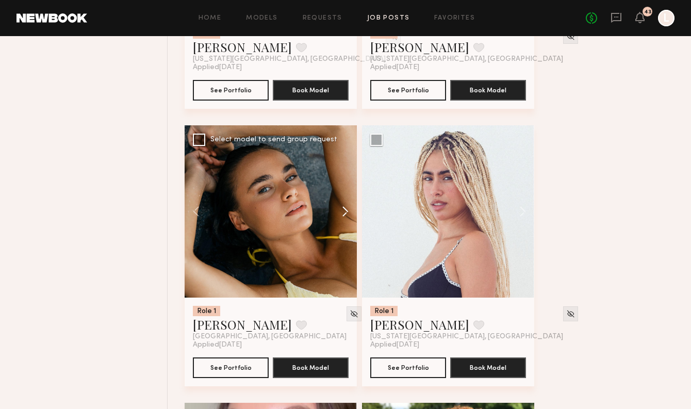
click at [348, 214] on button at bounding box center [340, 211] width 33 height 172
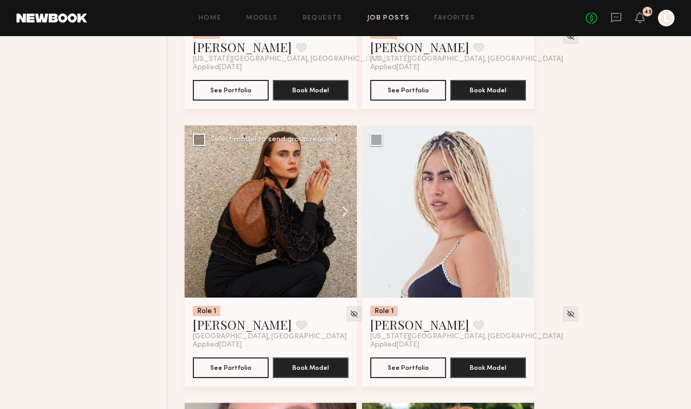
click at [348, 214] on button at bounding box center [340, 211] width 33 height 172
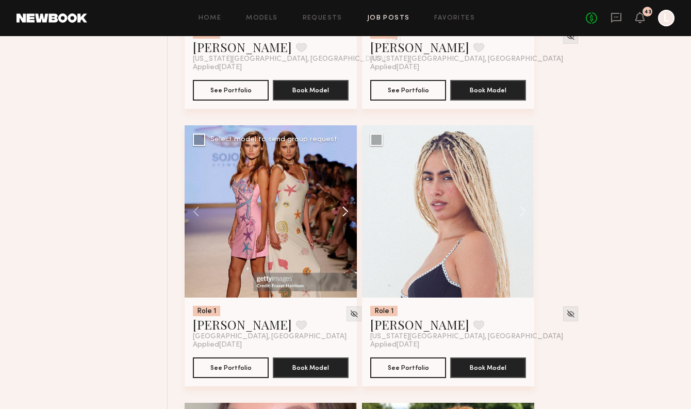
click at [348, 214] on button at bounding box center [340, 211] width 33 height 172
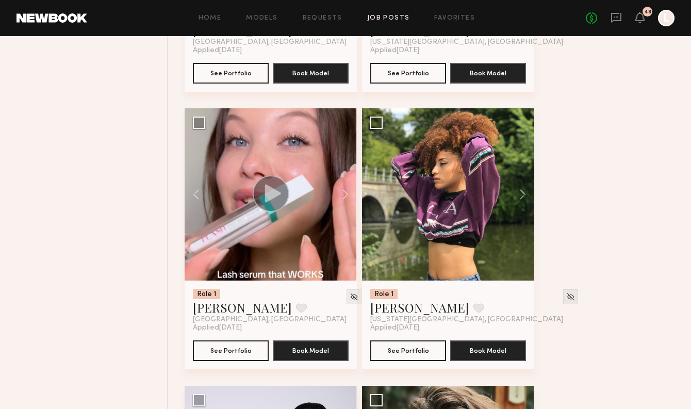
scroll to position [2018, 0]
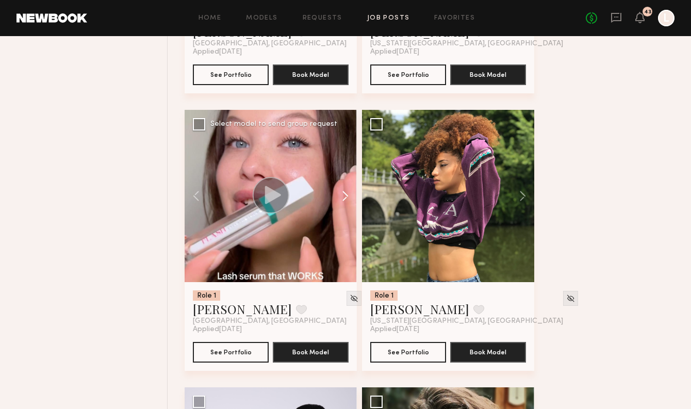
click at [343, 192] on button at bounding box center [340, 196] width 33 height 172
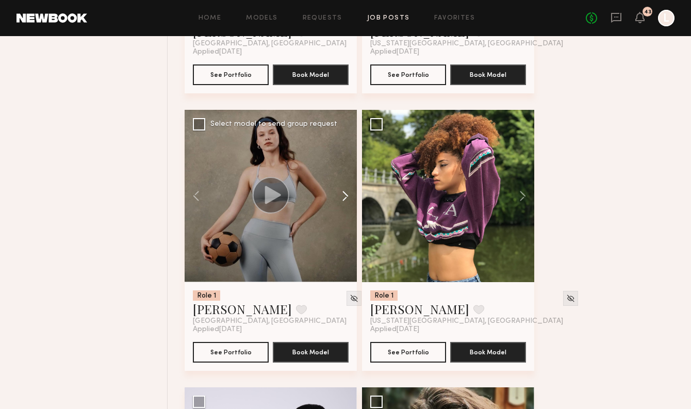
click at [343, 192] on button at bounding box center [340, 196] width 33 height 172
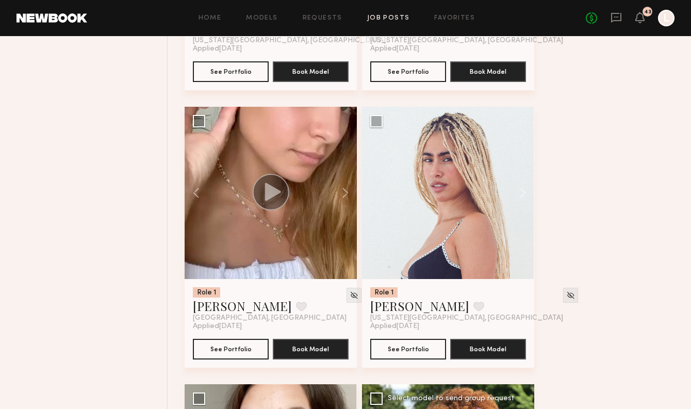
scroll to position [1740, 0]
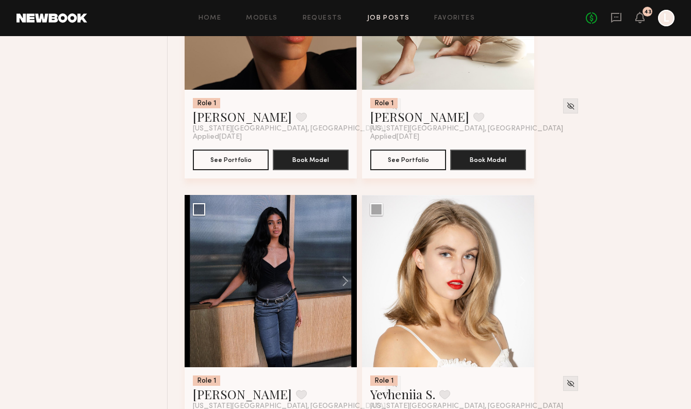
scroll to position [3597, 0]
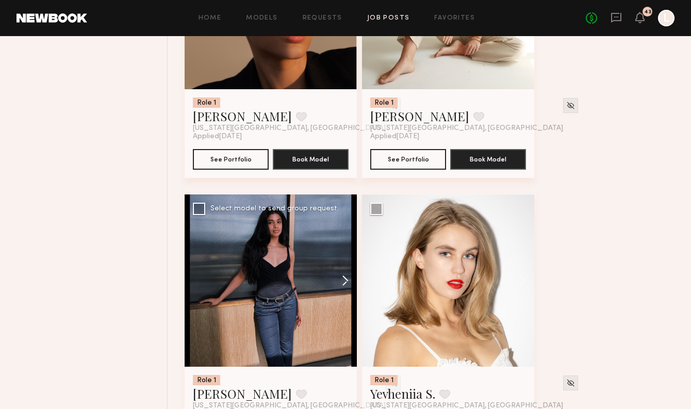
click at [345, 288] on button at bounding box center [340, 280] width 33 height 172
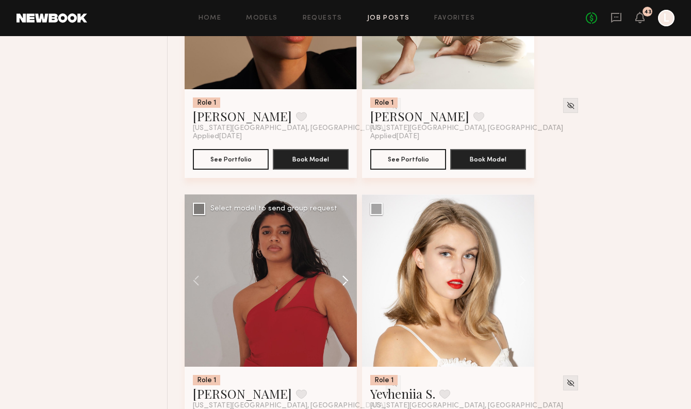
click at [345, 288] on button at bounding box center [340, 280] width 33 height 172
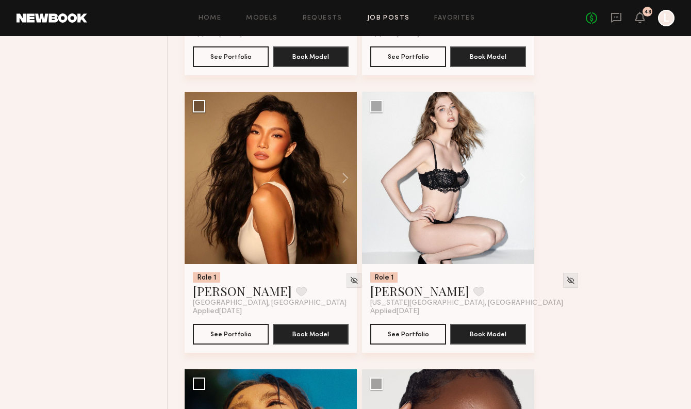
scroll to position [6720, 0]
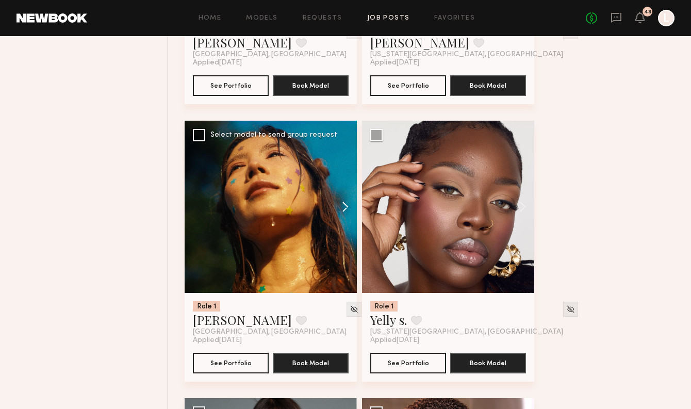
click at [348, 212] on button at bounding box center [340, 207] width 33 height 172
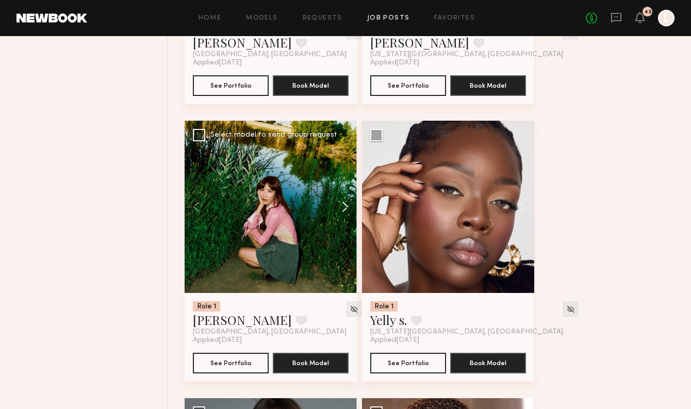
click at [348, 212] on button at bounding box center [340, 207] width 33 height 172
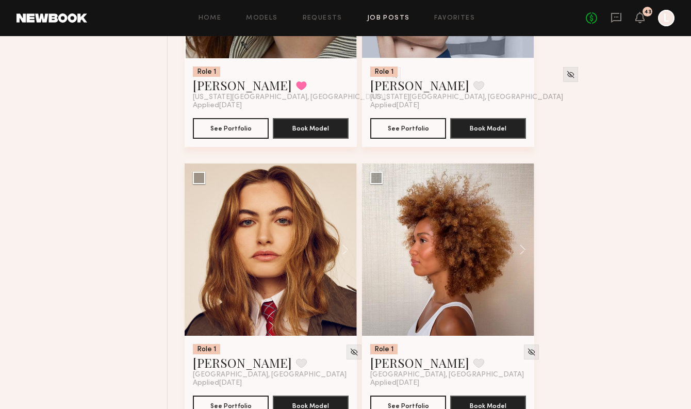
scroll to position [7522, 0]
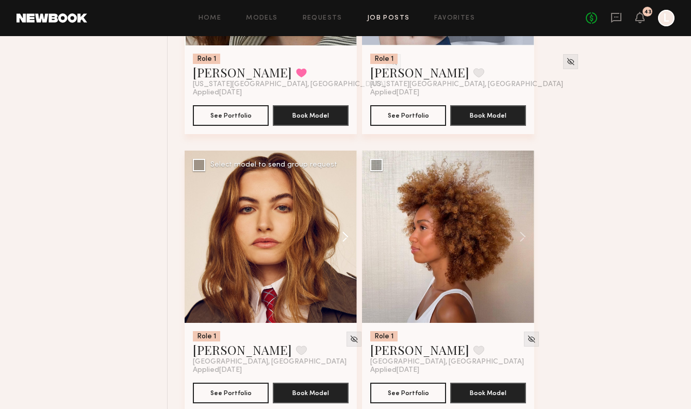
click at [347, 238] on button at bounding box center [340, 236] width 33 height 172
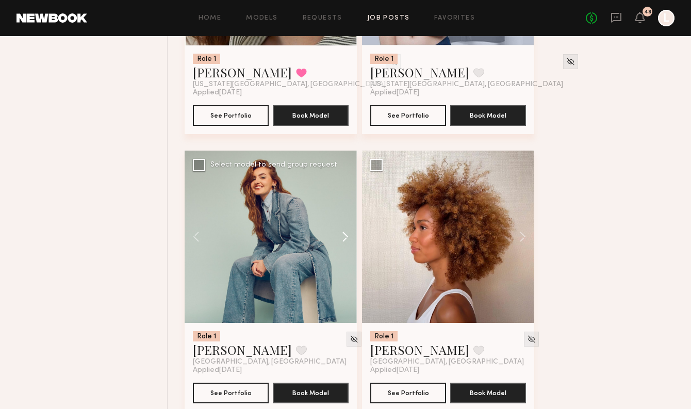
click at [347, 238] on button at bounding box center [340, 236] width 33 height 172
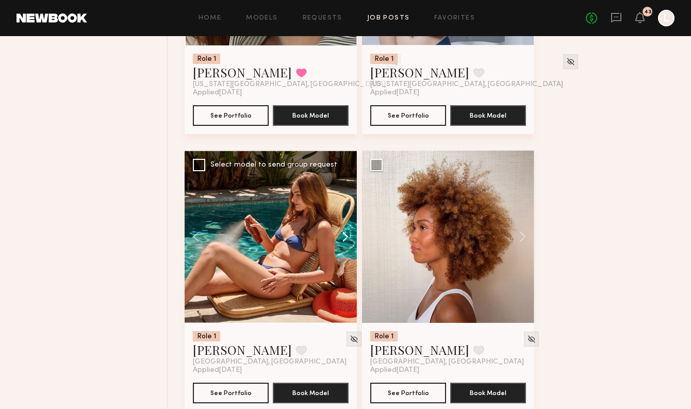
click at [347, 238] on button at bounding box center [340, 236] width 33 height 172
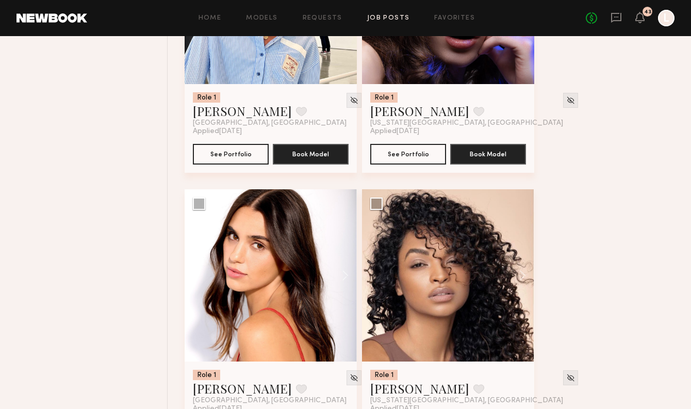
scroll to position [8624, 0]
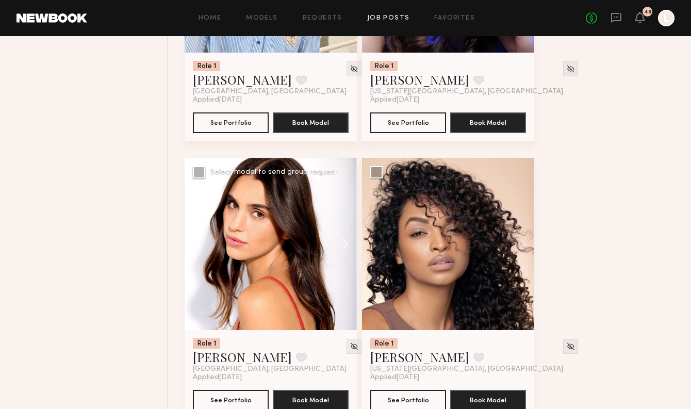
click at [345, 250] on button at bounding box center [340, 244] width 33 height 172
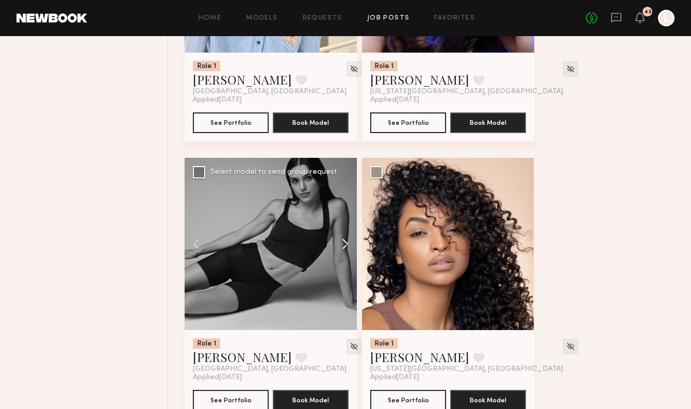
click at [345, 250] on button at bounding box center [340, 244] width 33 height 172
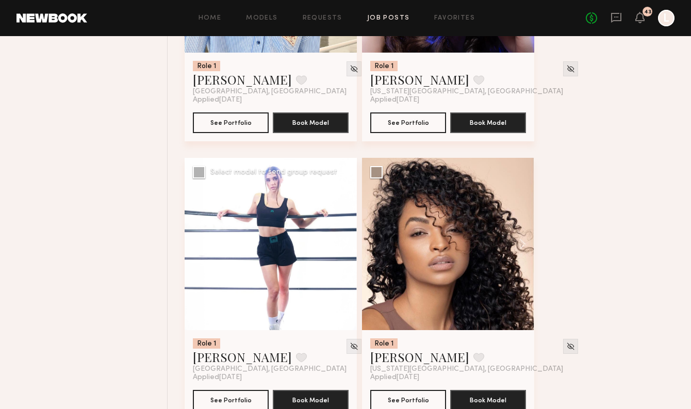
click at [345, 250] on button at bounding box center [340, 244] width 33 height 172
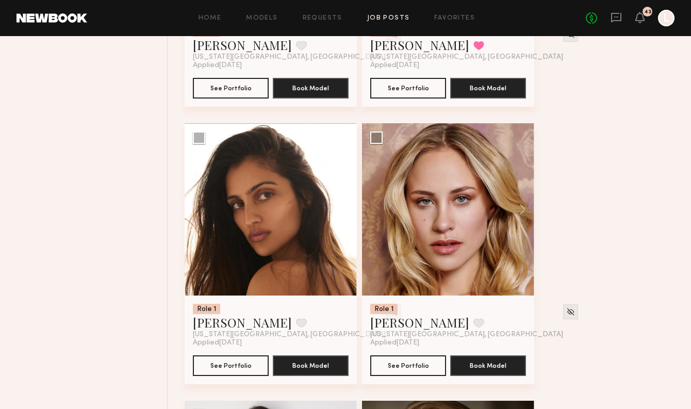
scroll to position [10050, 0]
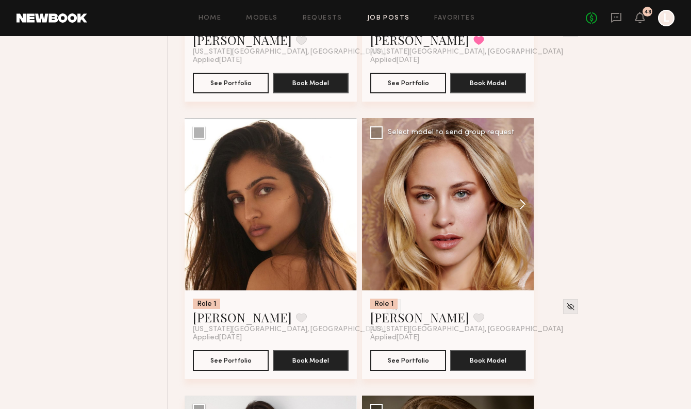
click at [517, 215] on button at bounding box center [517, 204] width 33 height 172
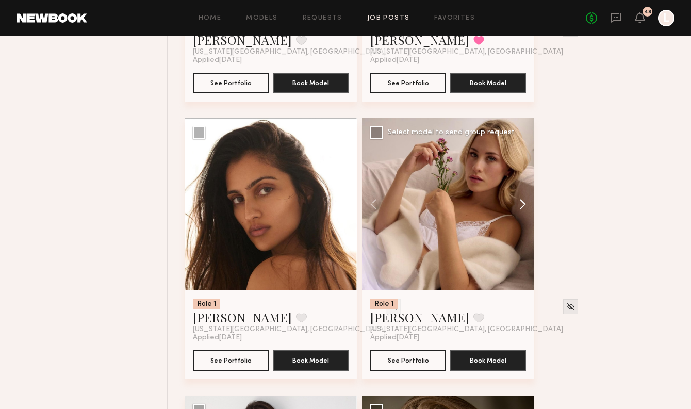
click at [517, 215] on button at bounding box center [517, 204] width 33 height 172
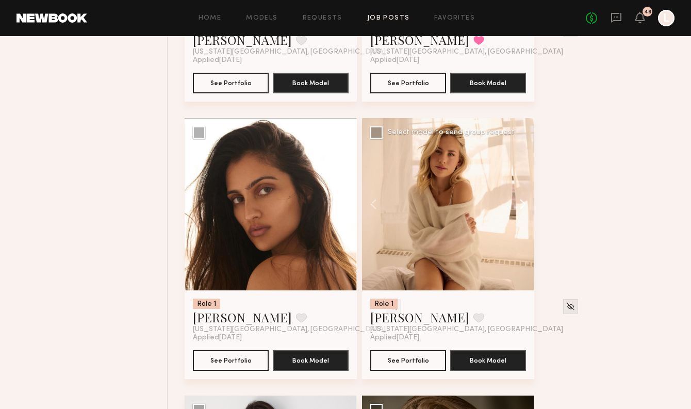
click at [517, 215] on button at bounding box center [517, 204] width 33 height 172
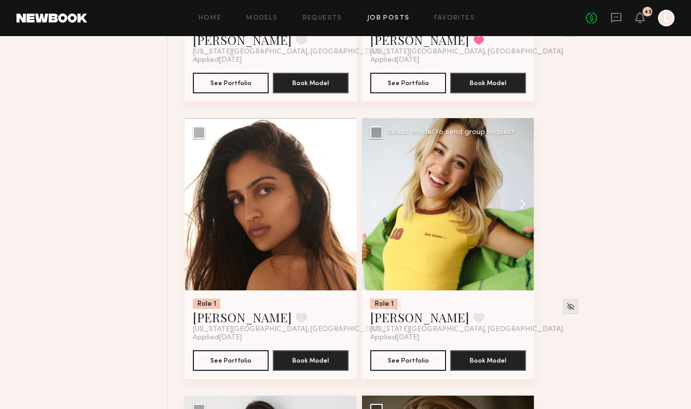
click at [517, 215] on button at bounding box center [517, 204] width 33 height 172
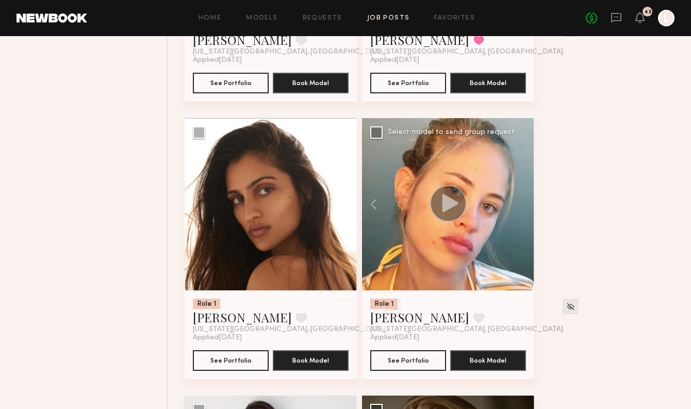
click at [517, 215] on div at bounding box center [448, 204] width 172 height 172
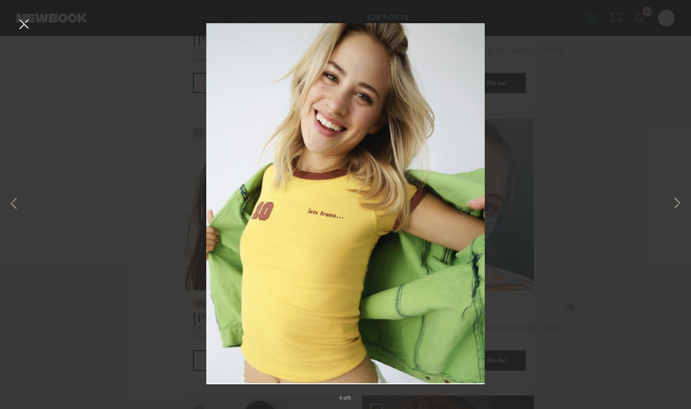
click at [24, 29] on button at bounding box center [23, 24] width 16 height 19
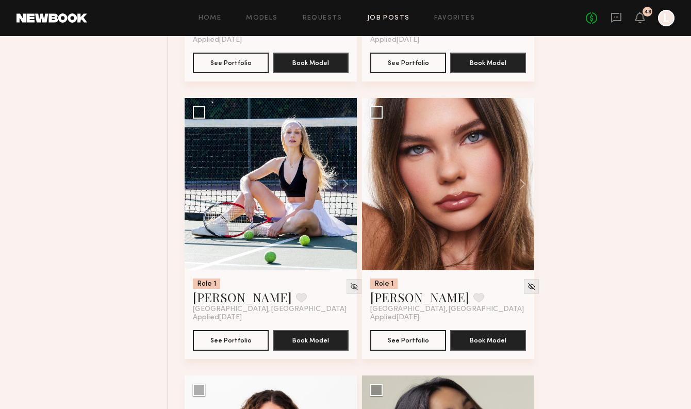
scroll to position [11178, 0]
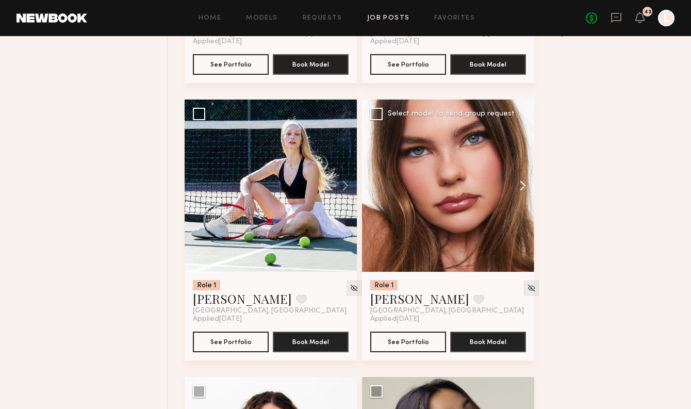
click at [519, 196] on button at bounding box center [517, 185] width 33 height 172
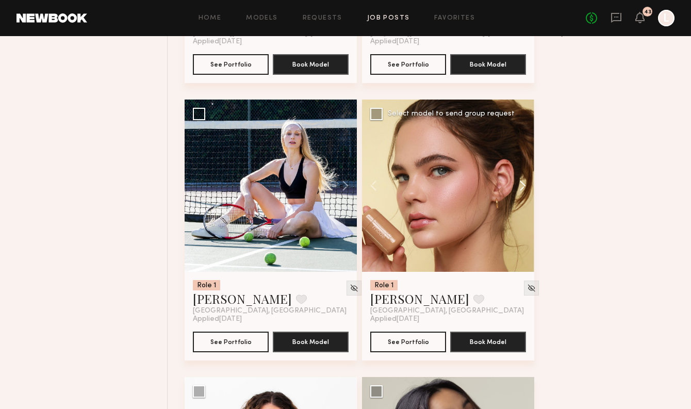
click at [519, 196] on button at bounding box center [517, 185] width 33 height 172
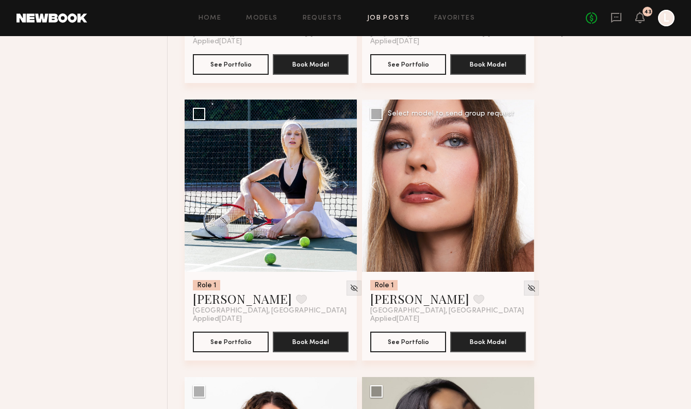
click at [519, 196] on button at bounding box center [517, 185] width 33 height 172
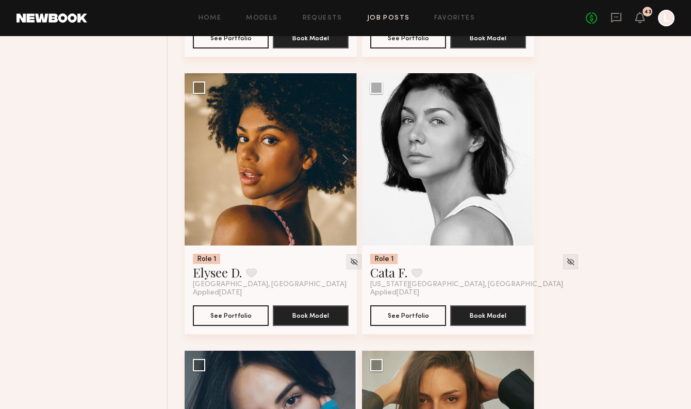
scroll to position [12619, 0]
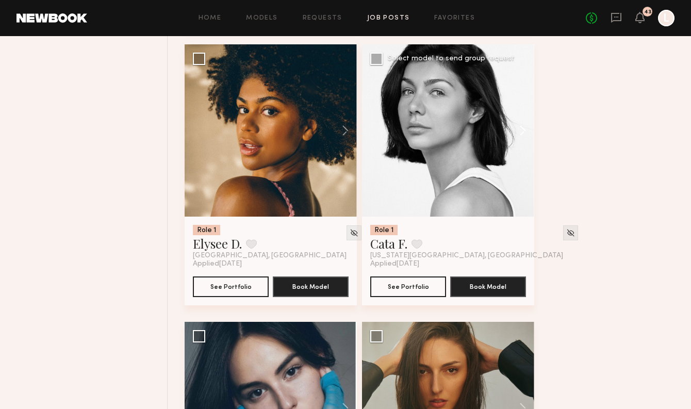
click at [520, 143] on button at bounding box center [517, 130] width 33 height 172
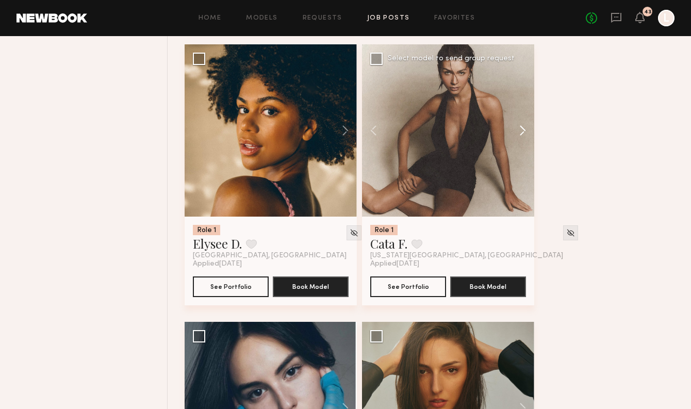
click at [520, 143] on button at bounding box center [517, 130] width 33 height 172
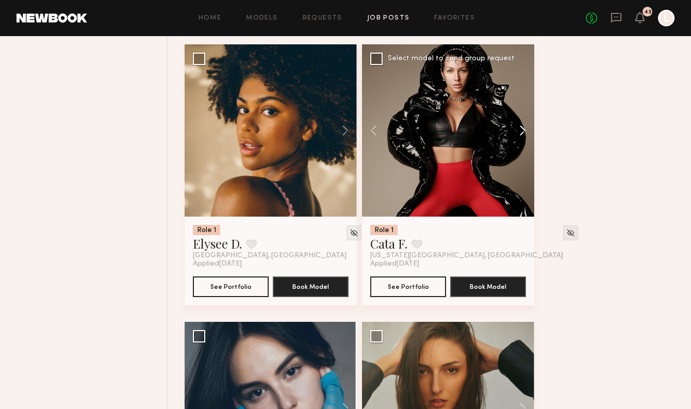
click at [520, 143] on button at bounding box center [517, 130] width 33 height 172
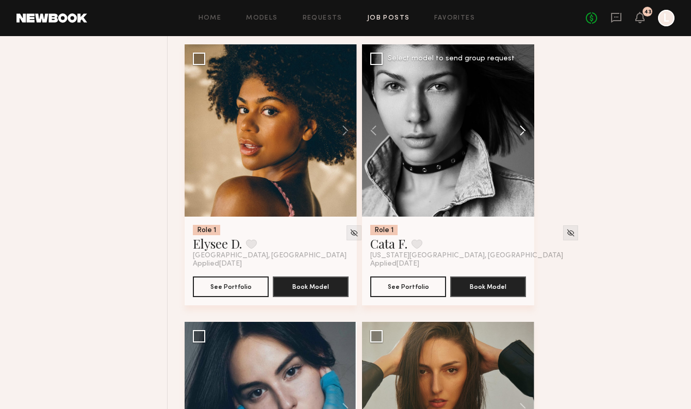
click at [520, 143] on button at bounding box center [517, 130] width 33 height 172
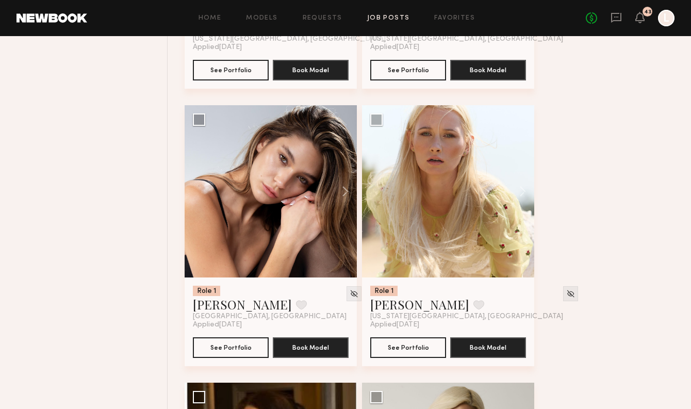
scroll to position [15055, 0]
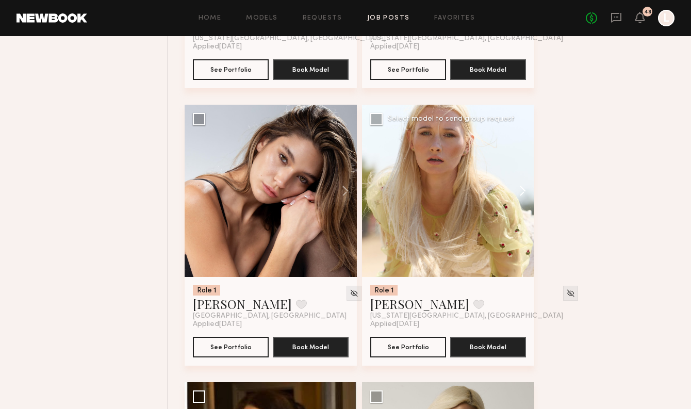
click at [519, 204] on button at bounding box center [517, 191] width 33 height 172
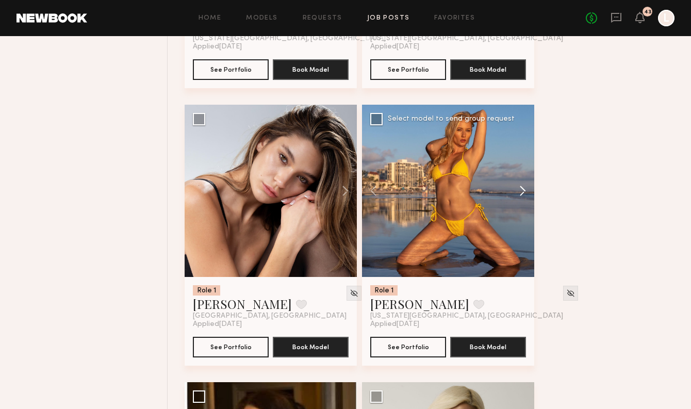
click at [519, 204] on button at bounding box center [517, 191] width 33 height 172
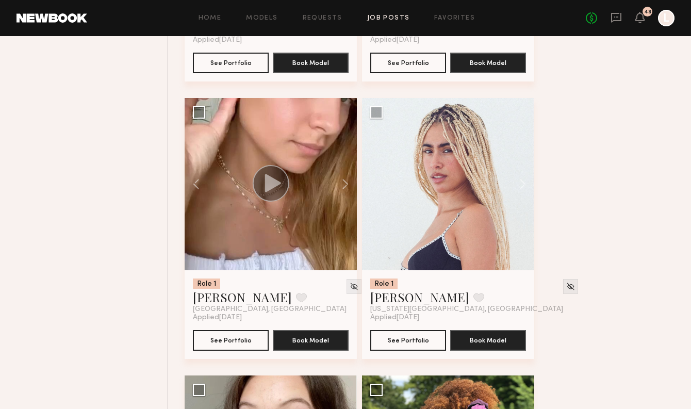
scroll to position [1745, 0]
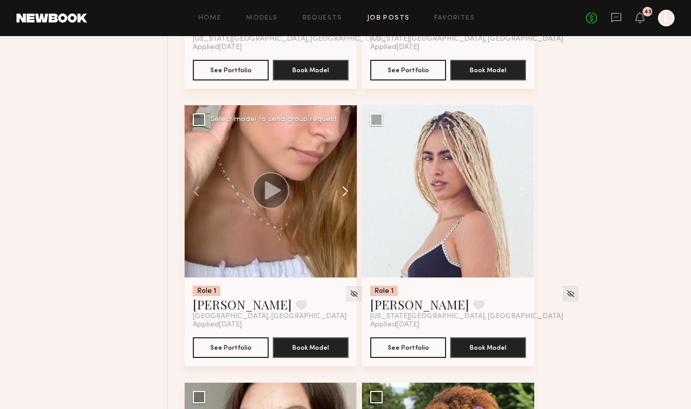
click at [343, 197] on button at bounding box center [340, 191] width 33 height 172
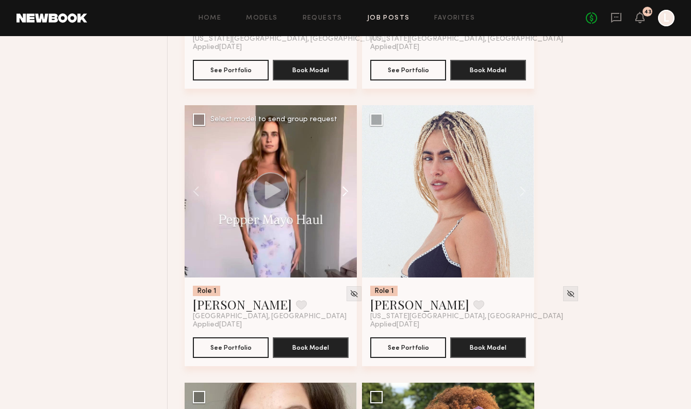
click at [343, 197] on button at bounding box center [340, 191] width 33 height 172
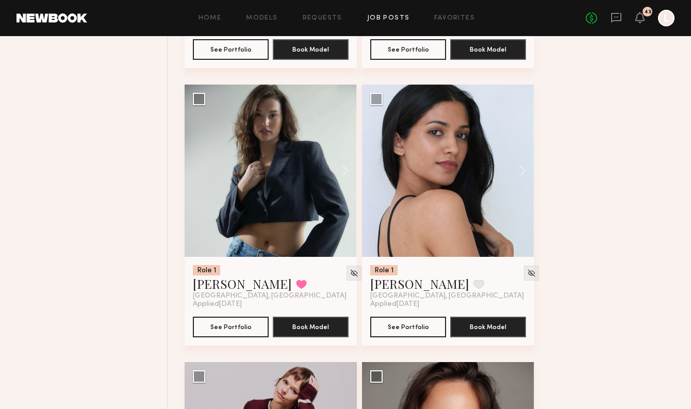
scroll to position [5647, 0]
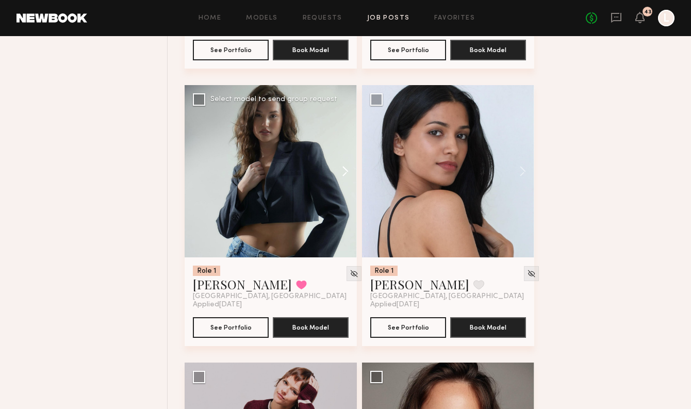
click at [346, 174] on button at bounding box center [340, 171] width 33 height 172
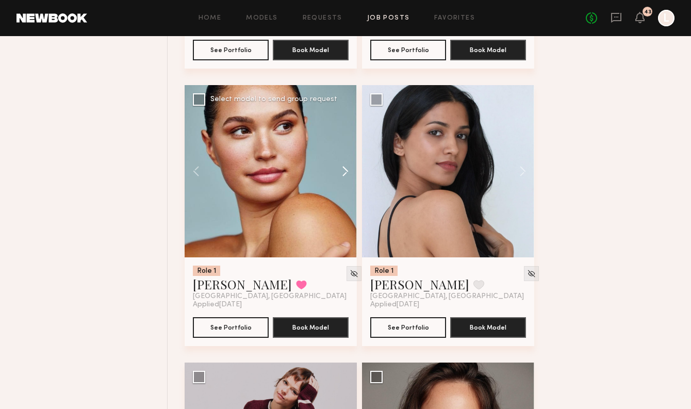
click at [346, 174] on button at bounding box center [340, 171] width 33 height 172
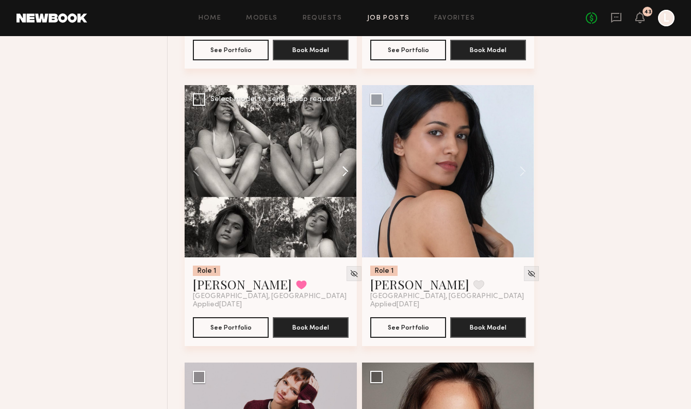
click at [346, 174] on button at bounding box center [340, 171] width 33 height 172
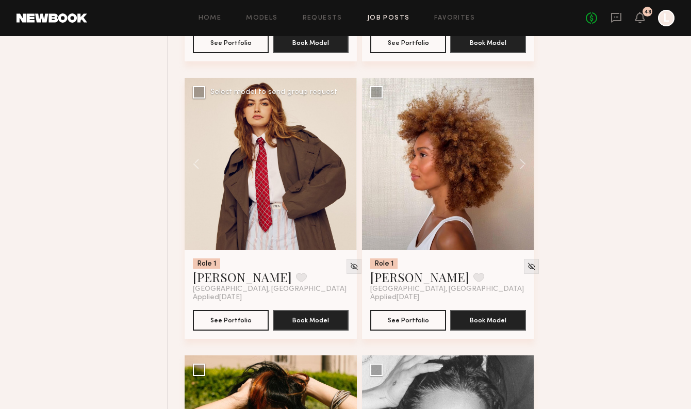
scroll to position [7613, 0]
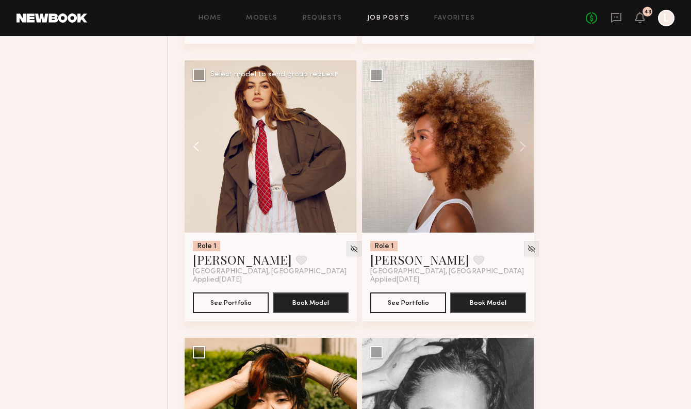
click at [198, 156] on button at bounding box center [201, 146] width 33 height 172
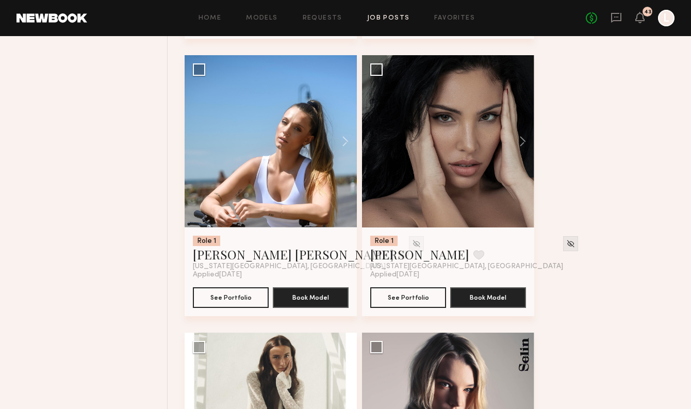
scroll to position [13162, 0]
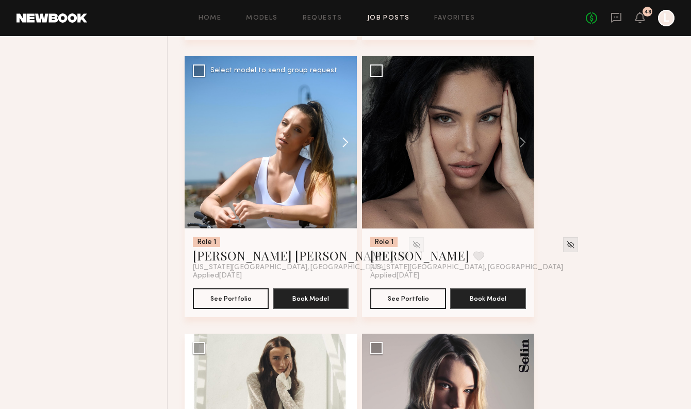
click at [344, 152] on button at bounding box center [340, 142] width 33 height 172
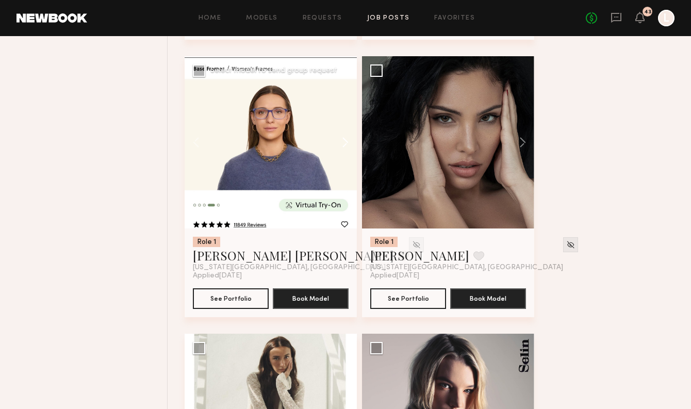
click at [344, 152] on button at bounding box center [340, 142] width 33 height 172
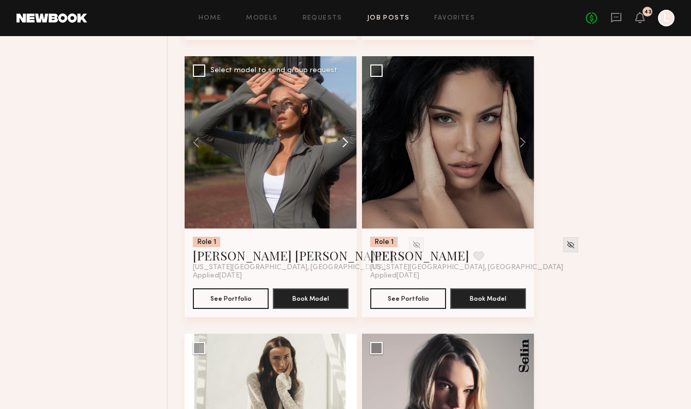
click at [344, 152] on button at bounding box center [340, 142] width 33 height 172
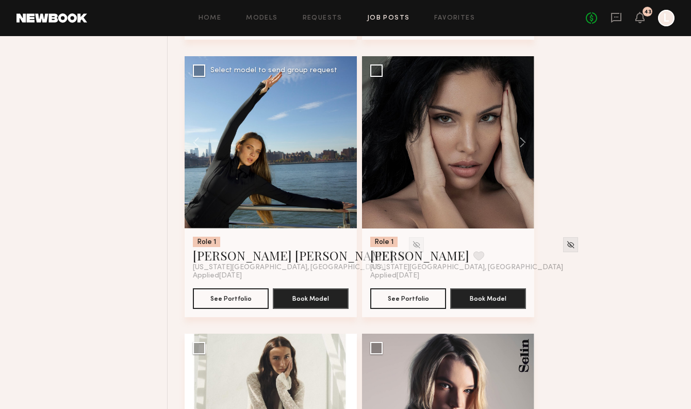
click at [344, 152] on div at bounding box center [271, 142] width 172 height 172
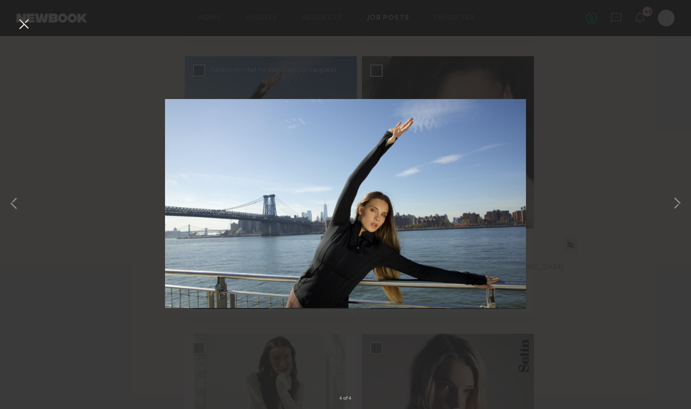
click at [23, 26] on button at bounding box center [23, 24] width 16 height 19
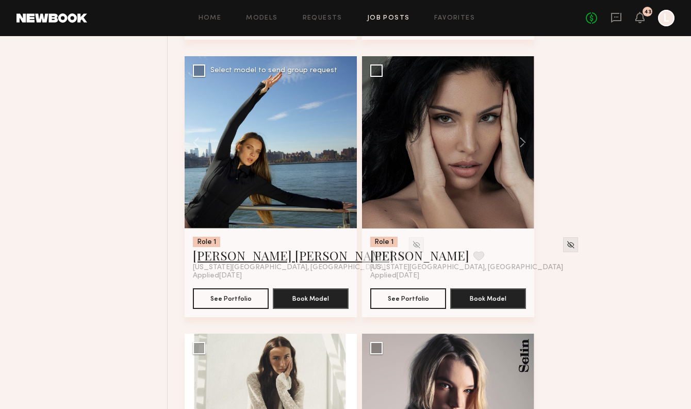
click at [236, 261] on link "Ellen Marie S." at bounding box center [293, 255] width 201 height 16
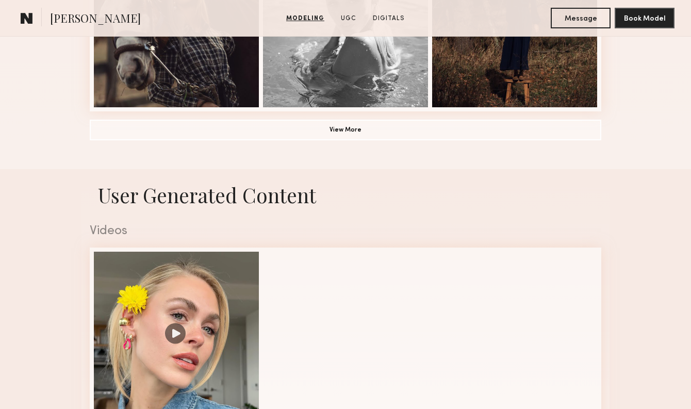
scroll to position [876, 0]
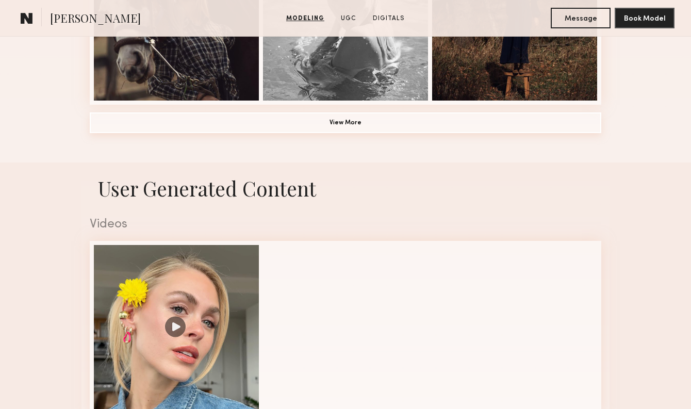
click at [350, 128] on button "View More" at bounding box center [345, 122] width 511 height 21
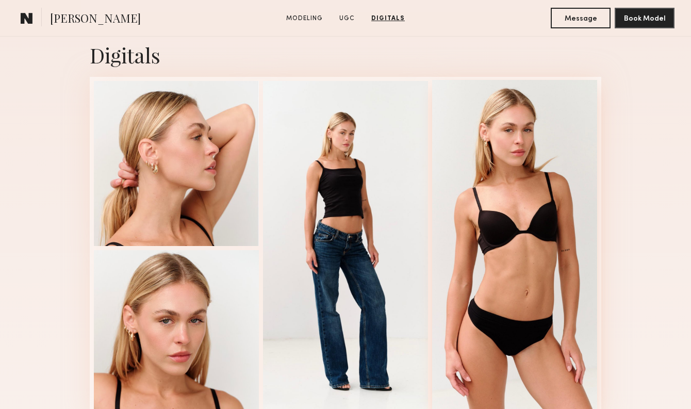
scroll to position [1456, 0]
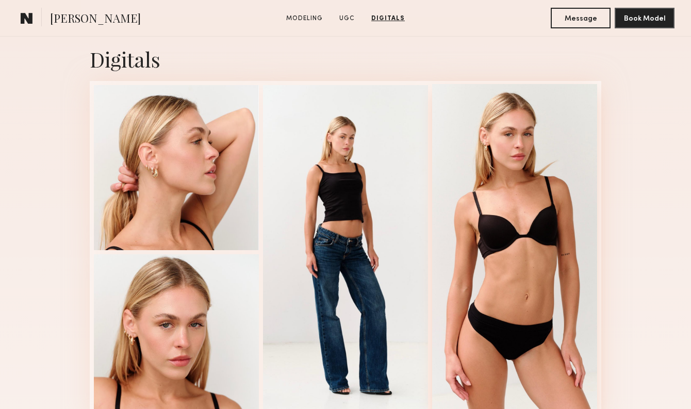
click at [537, 167] on div at bounding box center [514, 251] width 165 height 334
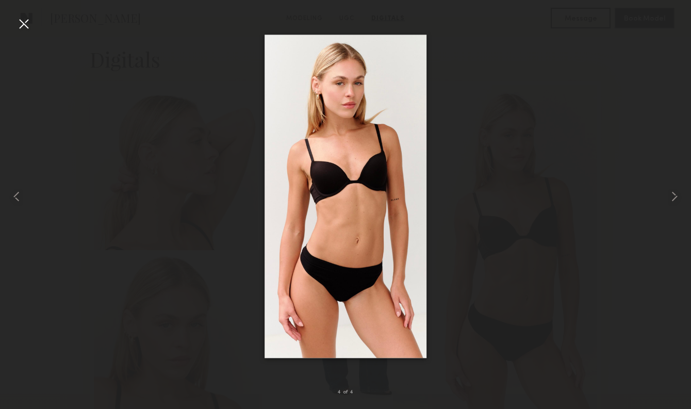
click at [22, 28] on div at bounding box center [23, 23] width 16 height 16
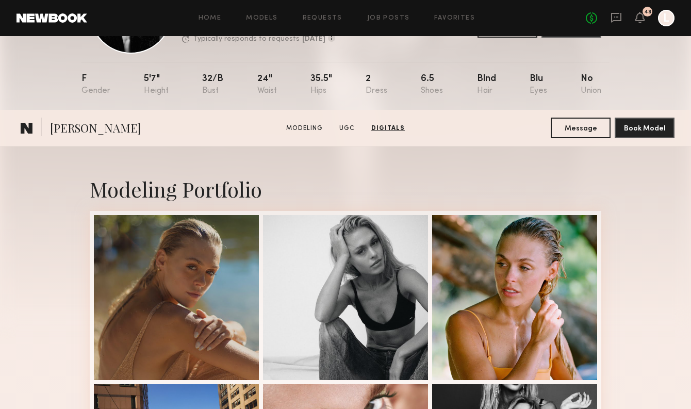
scroll to position [0, 0]
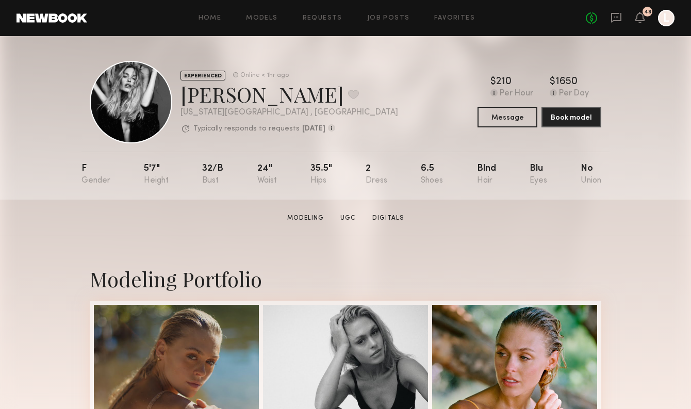
click at [212, 221] on section "Carla R. Modeling UGC Digitals Message Book Model" at bounding box center [345, 217] width 691 height 37
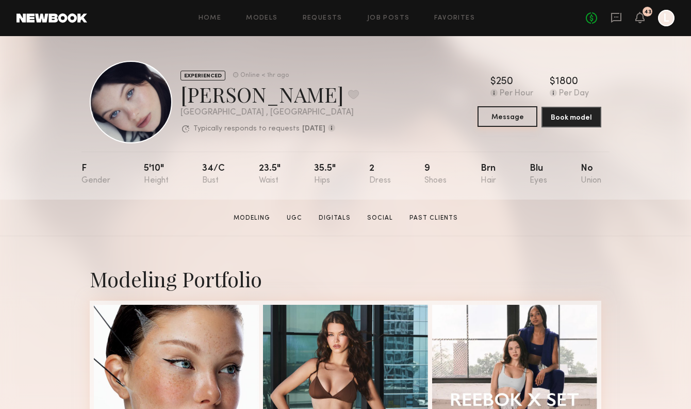
click at [496, 122] on button "Message" at bounding box center [507, 116] width 60 height 21
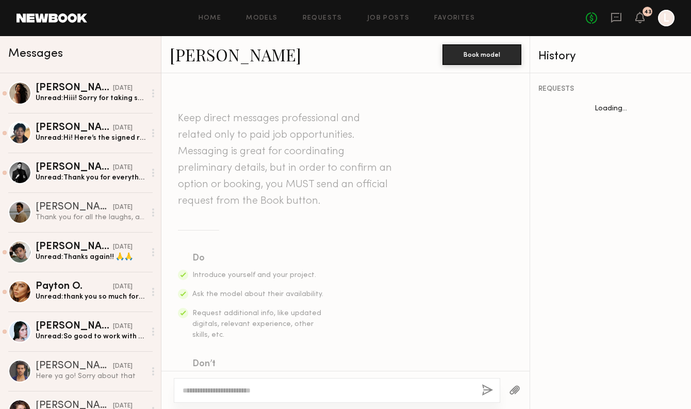
click at [255, 380] on div at bounding box center [337, 390] width 326 height 25
click at [253, 390] on textarea at bounding box center [327, 390] width 291 height 10
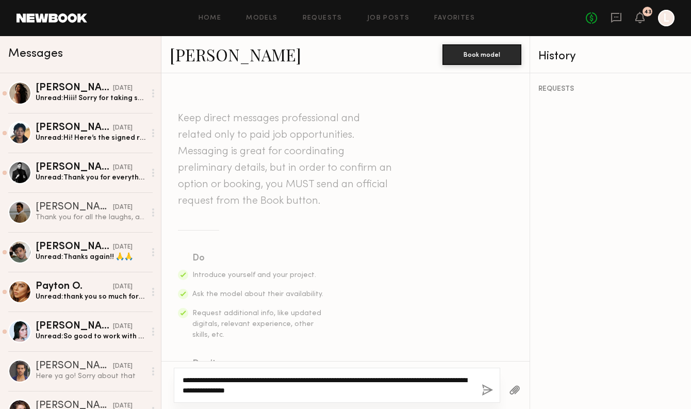
type textarea "**********"
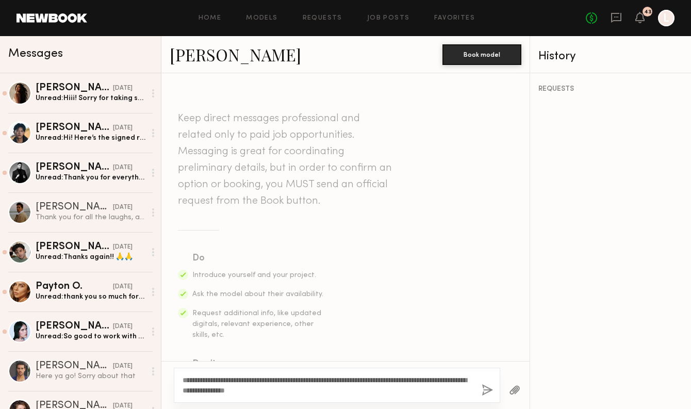
click at [487, 393] on button "button" at bounding box center [486, 390] width 11 height 13
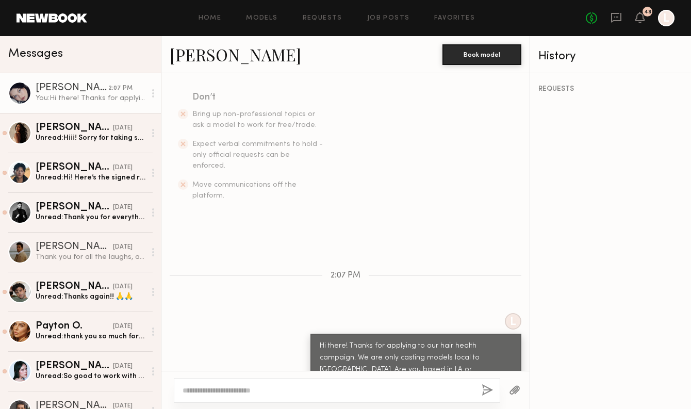
scroll to position [276, 0]
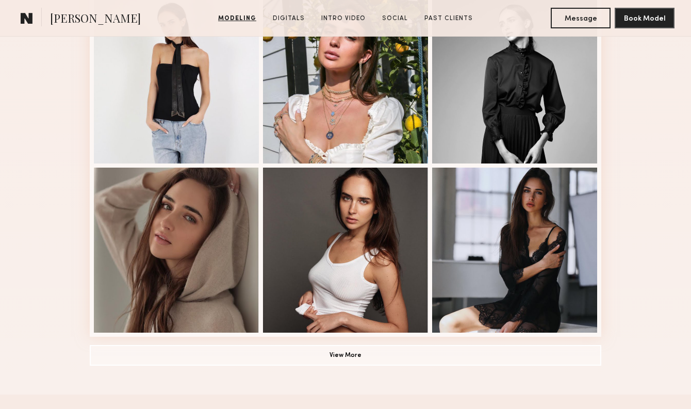
scroll to position [643, 0]
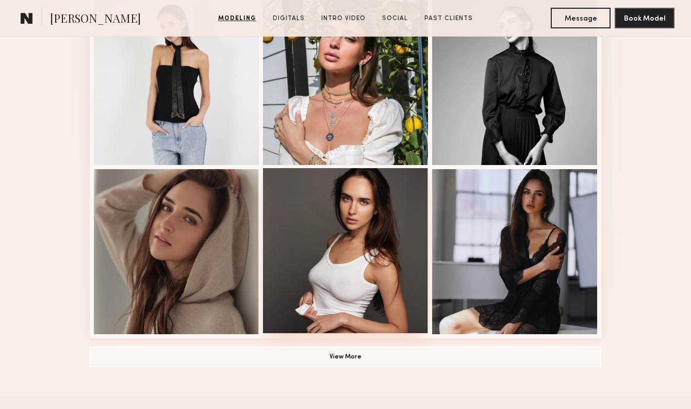
click at [332, 242] on div at bounding box center [345, 250] width 165 height 165
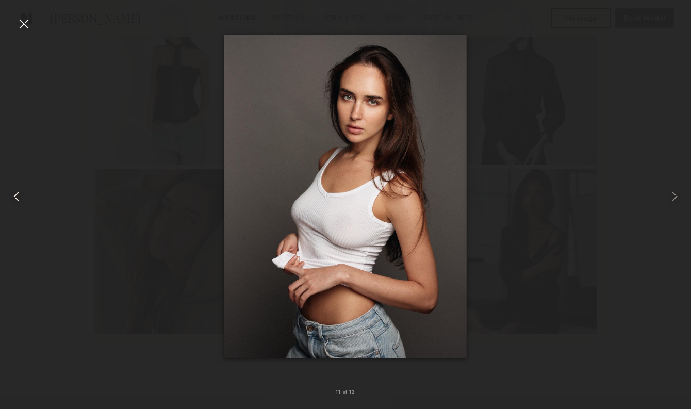
click at [13, 28] on div at bounding box center [14, 195] width 28 height 359
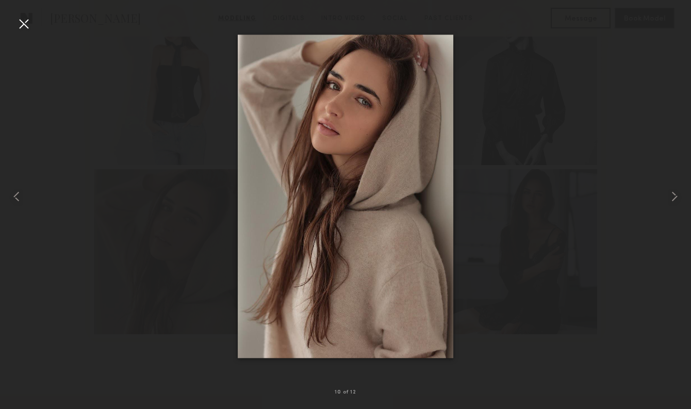
click at [18, 31] on div at bounding box center [23, 23] width 16 height 16
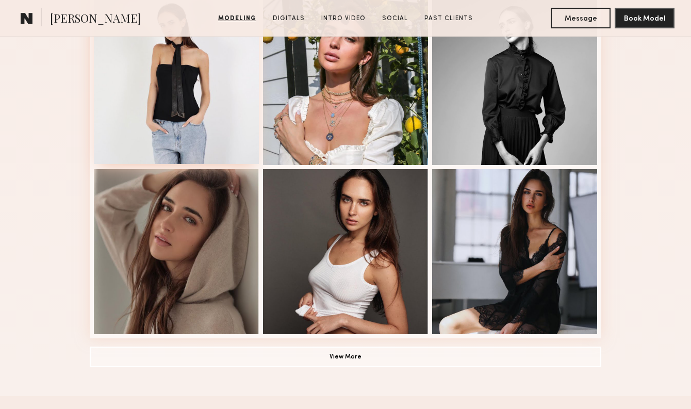
scroll to position [0, 0]
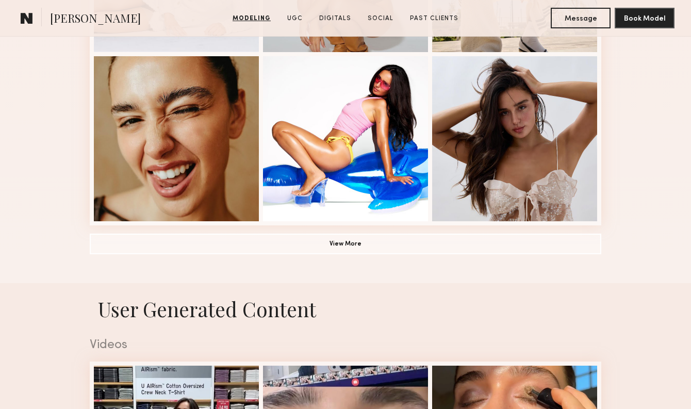
scroll to position [755, 0]
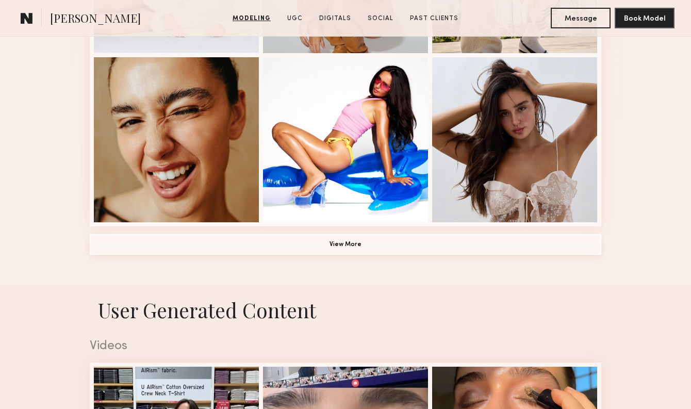
click at [393, 252] on button "View More" at bounding box center [345, 244] width 511 height 21
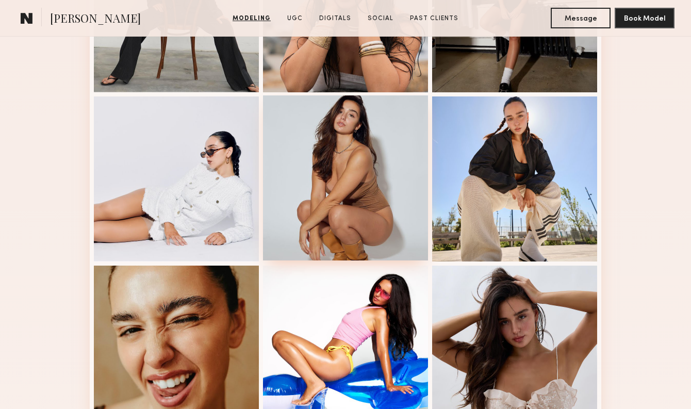
scroll to position [546, 0]
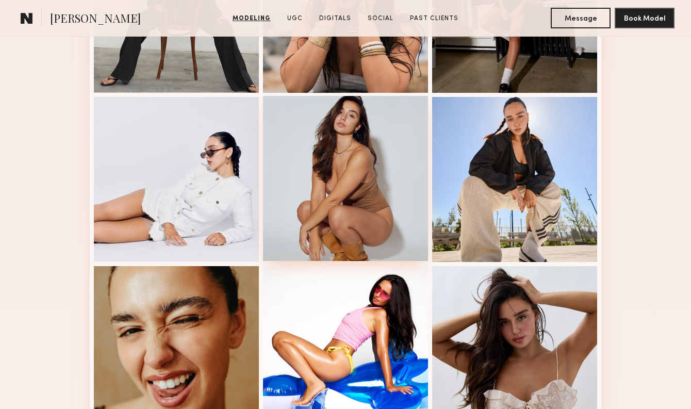
click at [360, 153] on div at bounding box center [345, 178] width 165 height 165
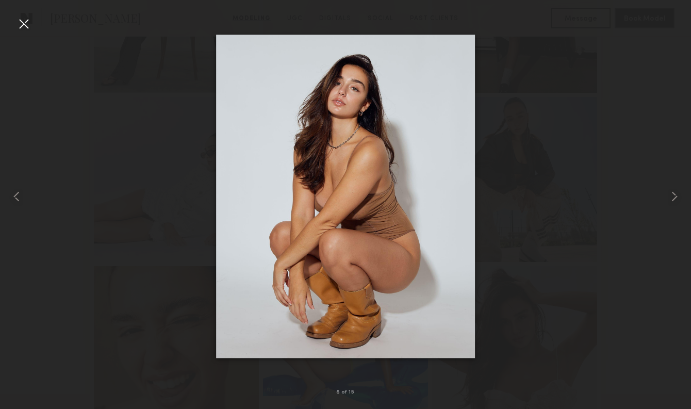
click at [24, 25] on div at bounding box center [23, 23] width 16 height 16
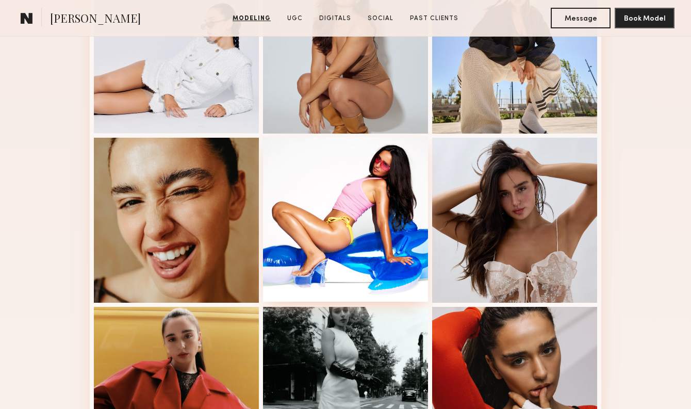
scroll to position [648, 0]
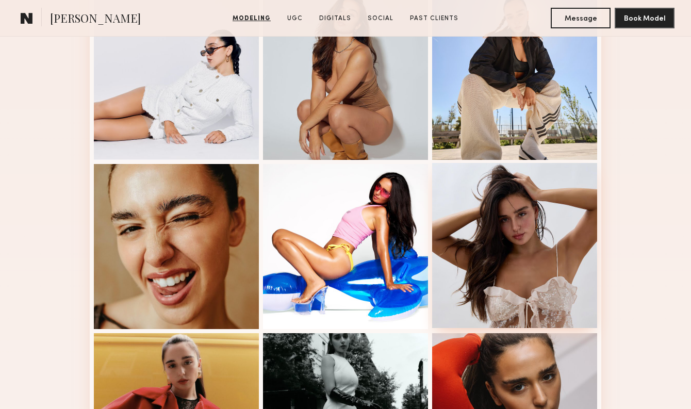
click at [485, 203] on div at bounding box center [514, 245] width 165 height 165
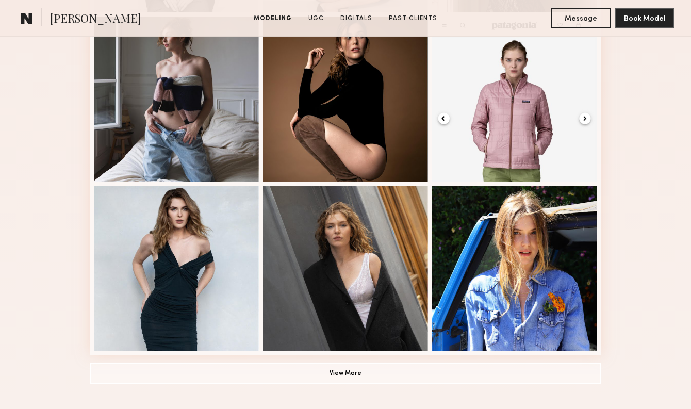
scroll to position [676, 0]
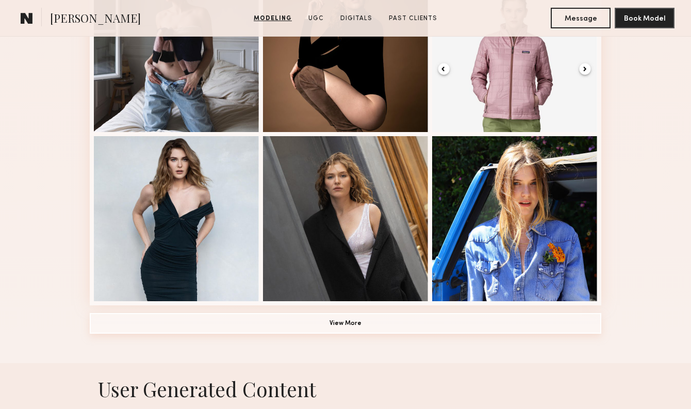
click at [337, 324] on button "View More" at bounding box center [345, 323] width 511 height 21
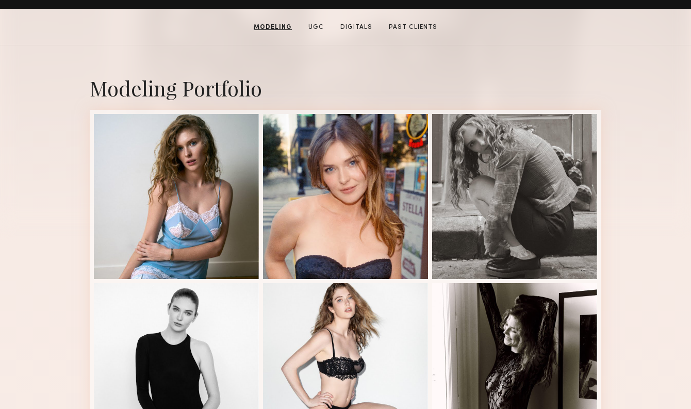
scroll to position [190, 0]
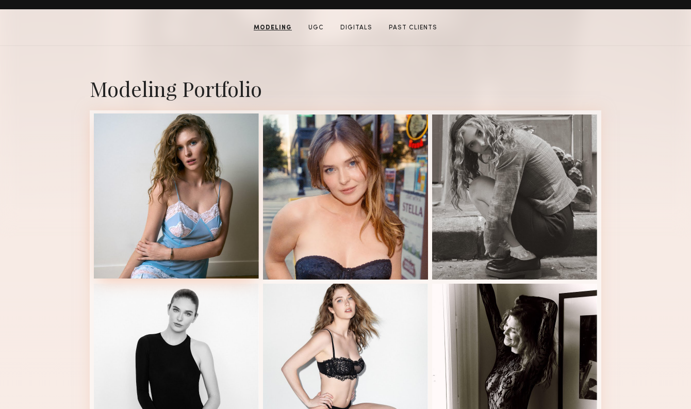
click at [213, 191] on div at bounding box center [176, 195] width 165 height 165
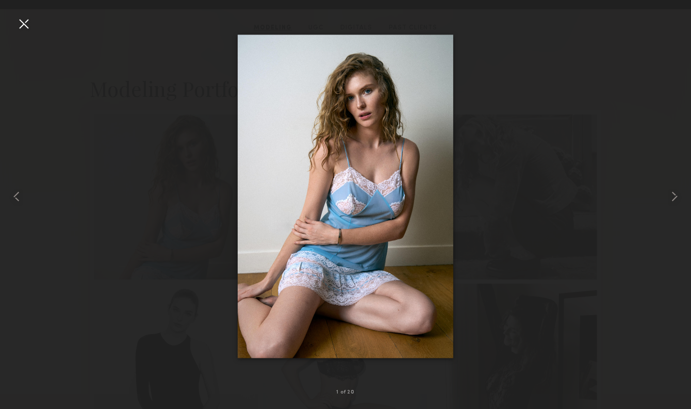
click at [21, 26] on div at bounding box center [23, 23] width 16 height 16
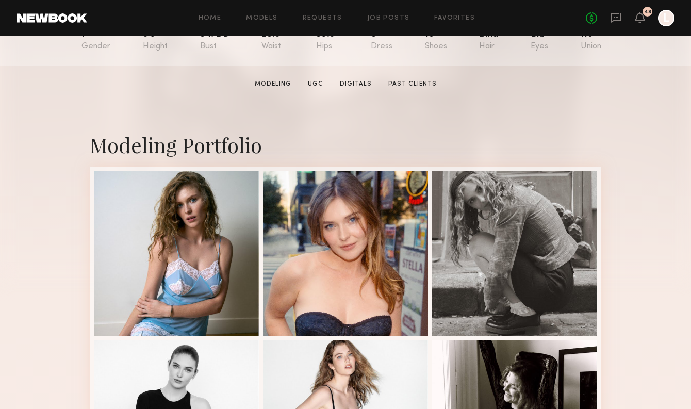
scroll to position [146, 0]
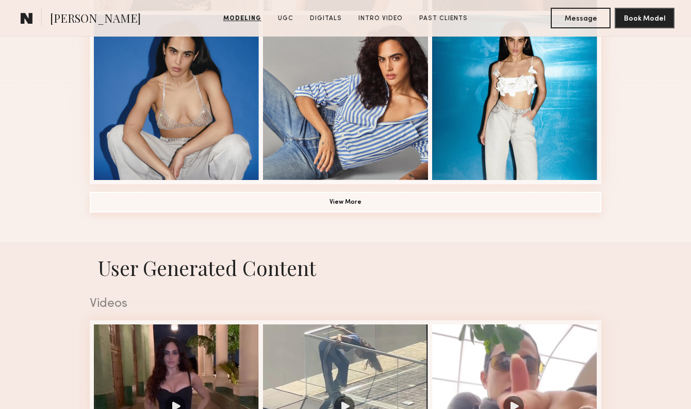
scroll to position [807, 0]
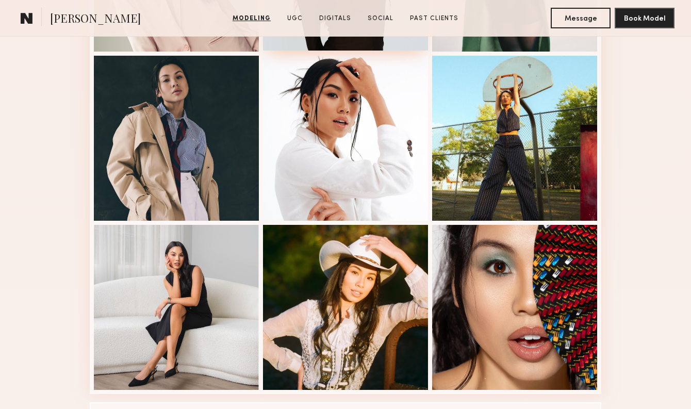
scroll to position [832, 0]
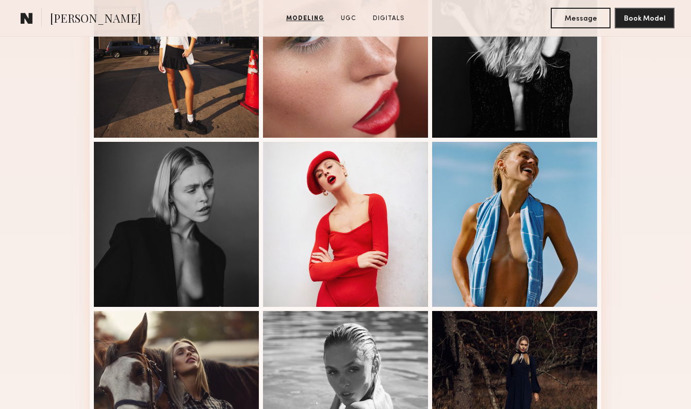
scroll to position [506, 0]
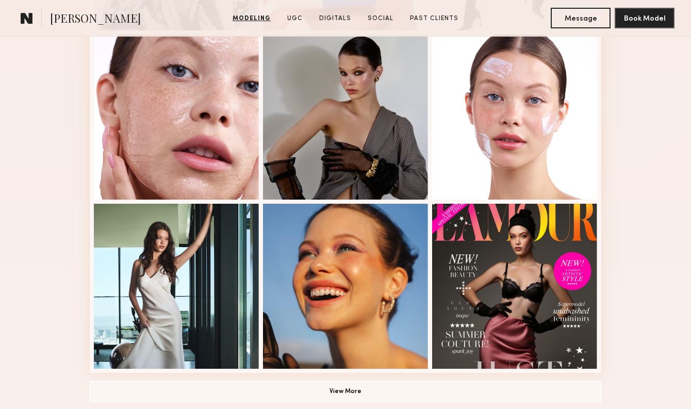
scroll to position [912, 0]
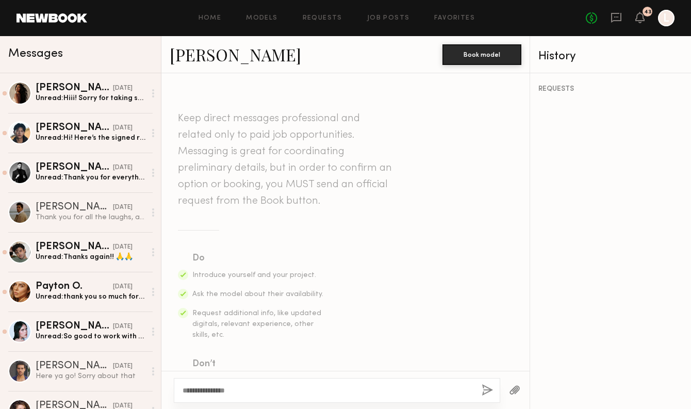
scroll to position [489, 0]
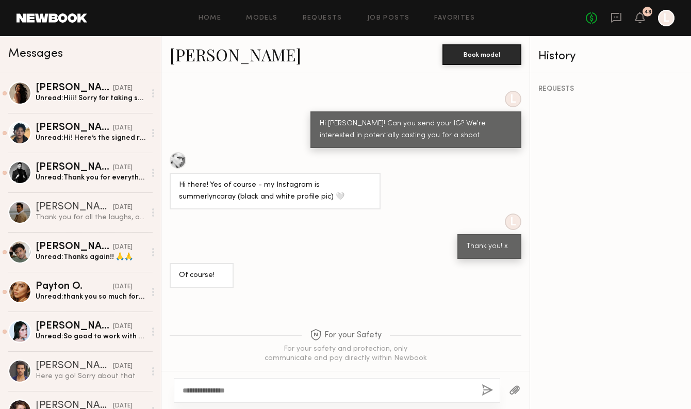
click at [239, 60] on link "[PERSON_NAME]" at bounding box center [235, 54] width 131 height 22
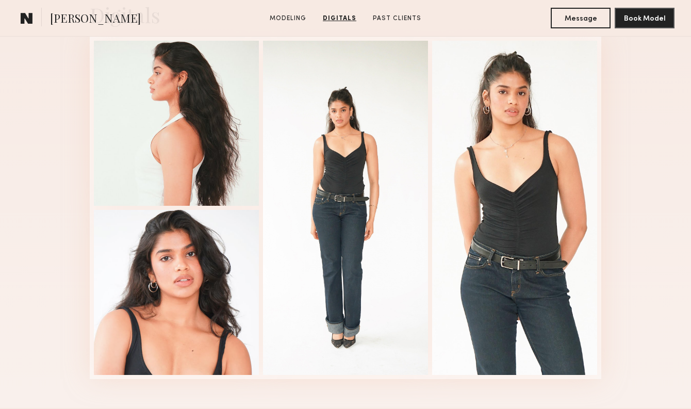
scroll to position [1067, 0]
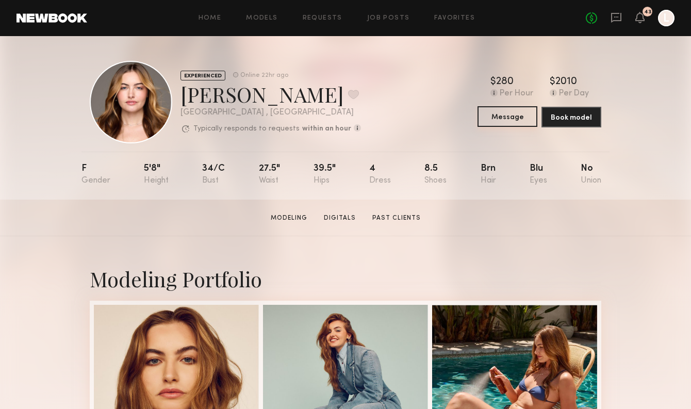
click at [503, 120] on button "Message" at bounding box center [507, 116] width 60 height 21
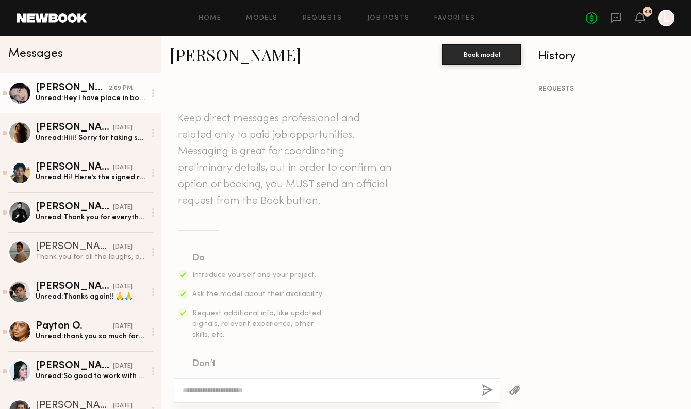
click at [97, 102] on div "Unread: Hey I have place in both cities so I’m always flying back and forth for…" at bounding box center [91, 98] width 110 height 10
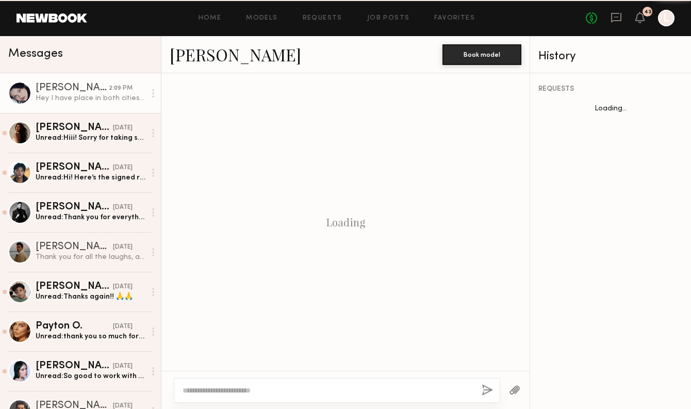
scroll to position [319, 0]
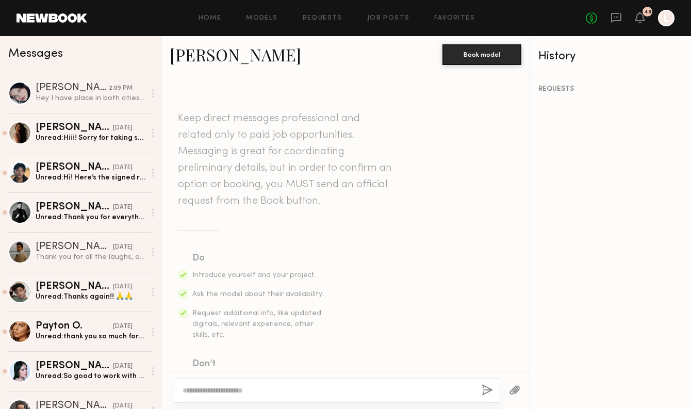
scroll to position [115, 0]
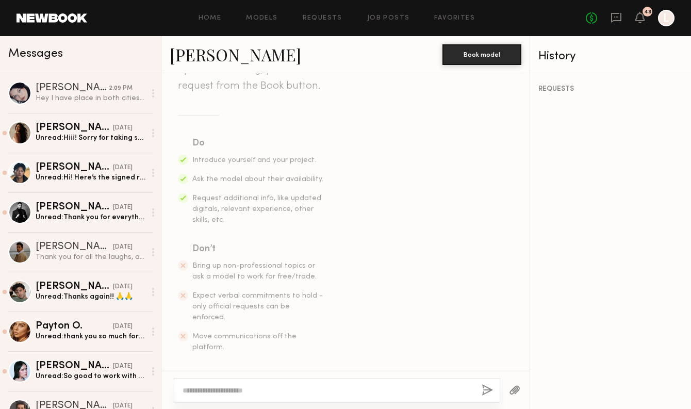
click at [225, 397] on div at bounding box center [337, 390] width 326 height 25
click at [219, 384] on div at bounding box center [337, 390] width 326 height 25
click at [217, 390] on textarea at bounding box center [327, 390] width 291 height 10
paste textarea "**********"
type textarea "**********"
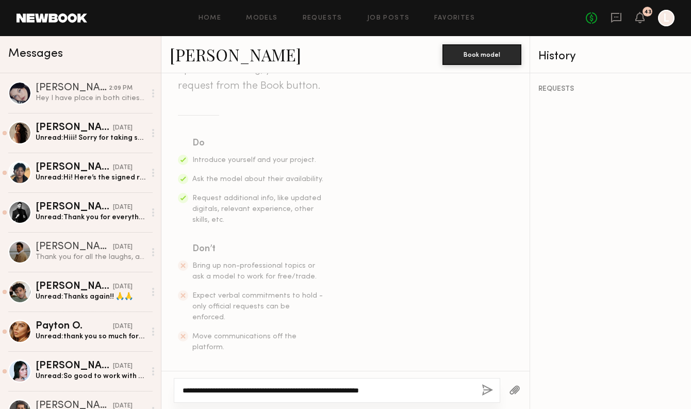
click at [242, 393] on textarea "**********" at bounding box center [327, 390] width 291 height 10
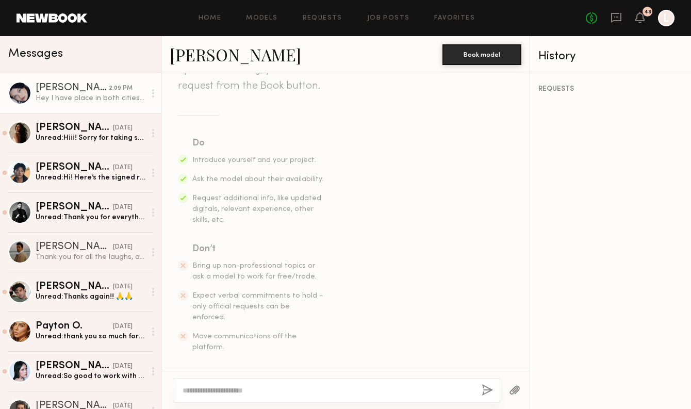
click at [98, 94] on div "Hey I have place in both cities so I’m always flying back and forth for work, c…" at bounding box center [91, 98] width 110 height 10
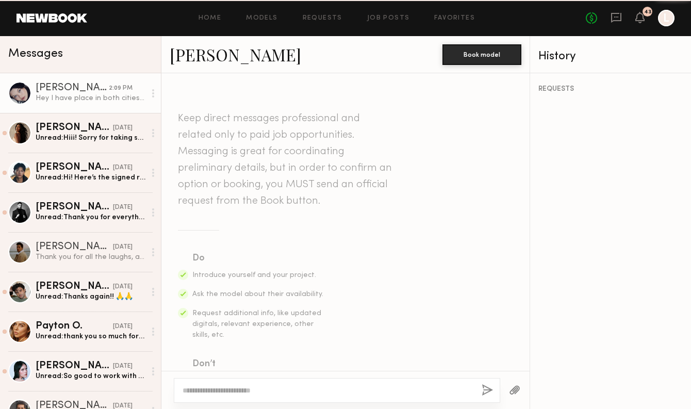
scroll to position [319, 0]
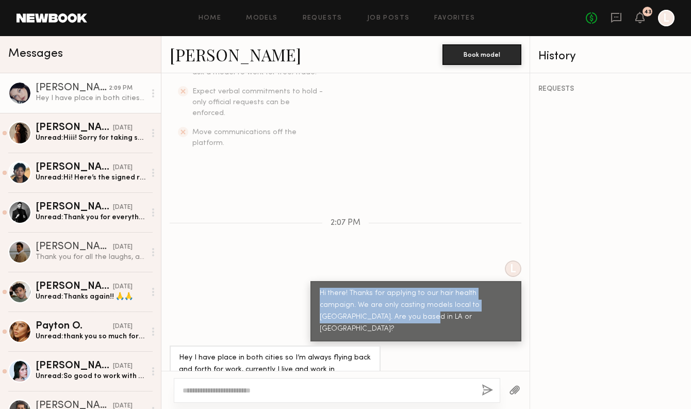
drag, startPoint x: 320, startPoint y: 273, endPoint x: 371, endPoint y: 295, distance: 56.1
click at [371, 295] on div "Hi there! Thanks for applying to our hair health campaign. We are only casting …" at bounding box center [416, 311] width 192 height 47
copy div "Hi there! Thanks for applying to our hair health campaign. We are only casting …"
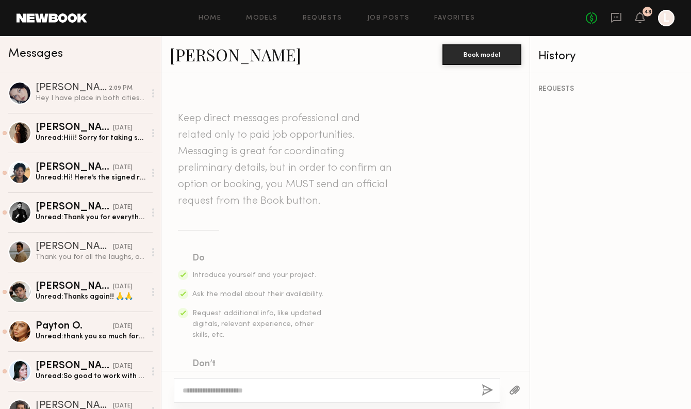
click at [209, 390] on textarea at bounding box center [327, 390] width 291 height 10
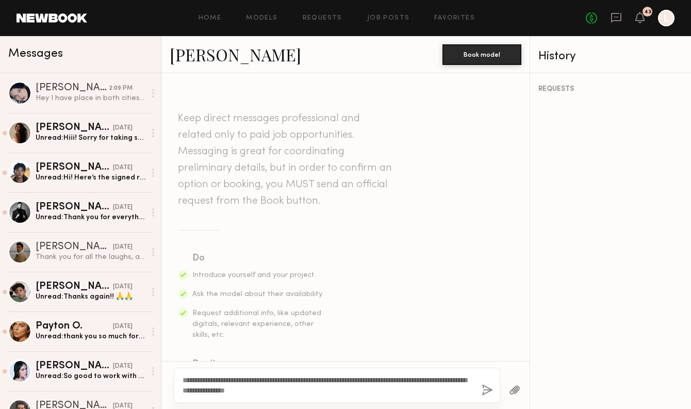
click at [439, 392] on textarea "**********" at bounding box center [327, 385] width 291 height 21
type textarea "**********"
click at [485, 392] on button "button" at bounding box center [486, 390] width 11 height 13
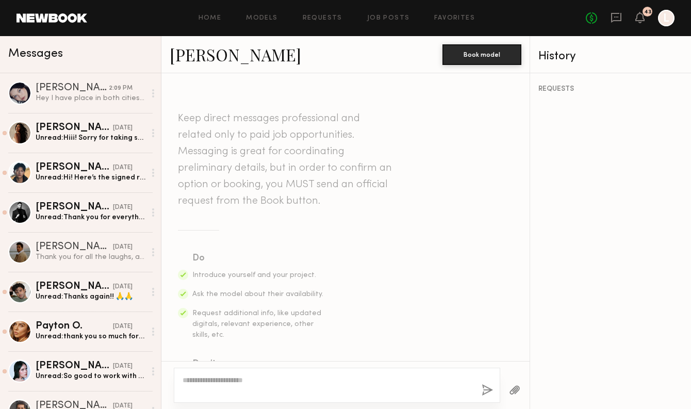
scroll to position [266, 0]
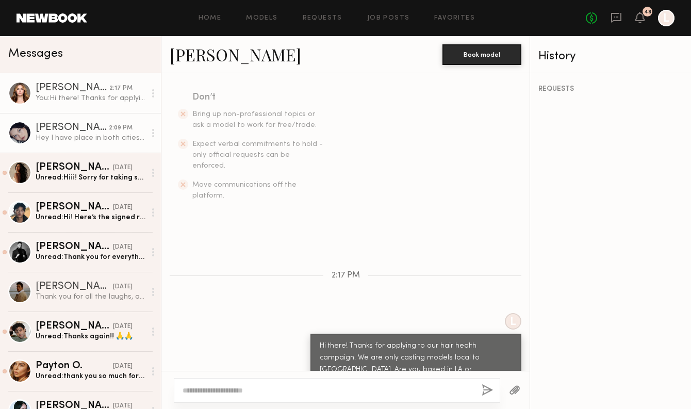
click at [108, 146] on link "Marina F. 2:09 PM Hey I have place in both cities so I’m always flying back and…" at bounding box center [80, 133] width 161 height 40
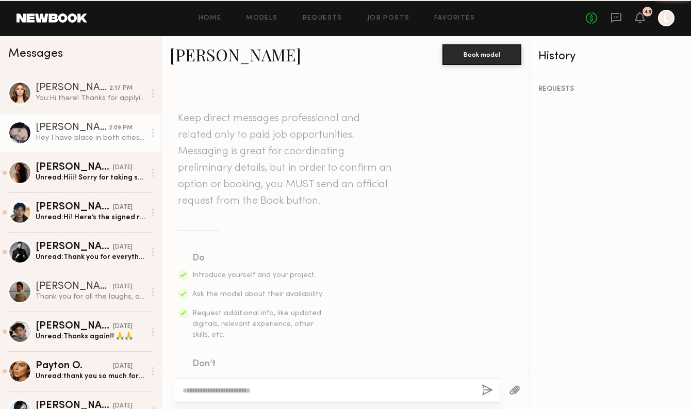
scroll to position [319, 0]
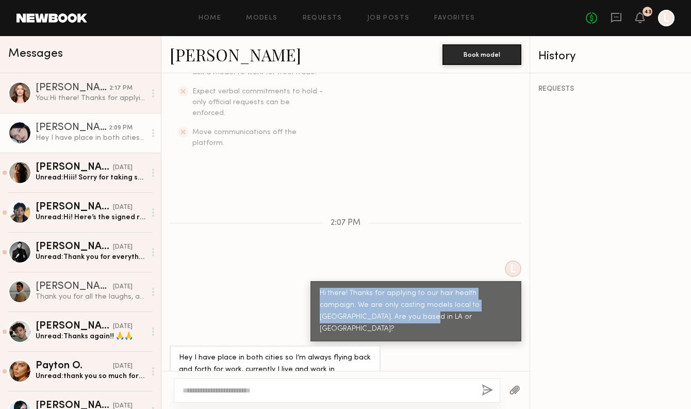
drag, startPoint x: 320, startPoint y: 274, endPoint x: 383, endPoint y: 297, distance: 67.0
click at [383, 297] on div "Hi there! Thanks for applying to our hair health campaign. We are only casting …" at bounding box center [416, 311] width 192 height 47
copy div "Hi there! Thanks for applying to our hair health campaign. We are only casting …"
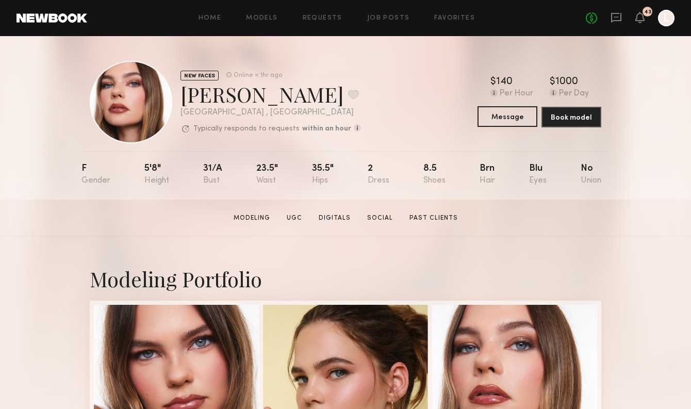
click at [511, 118] on button "Message" at bounding box center [507, 116] width 60 height 21
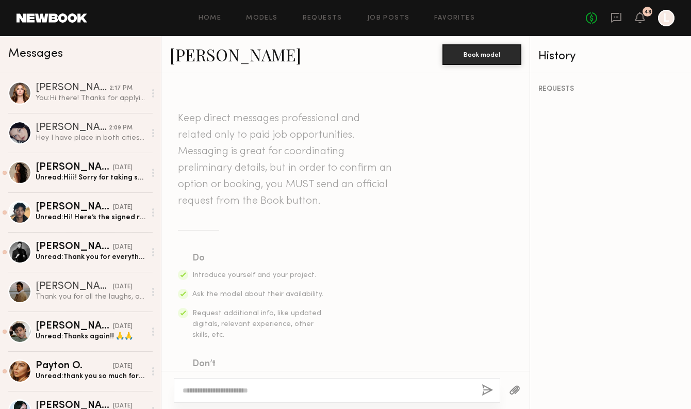
click at [266, 384] on div at bounding box center [337, 390] width 326 height 25
click at [271, 392] on textarea at bounding box center [327, 390] width 291 height 10
paste textarea "**********"
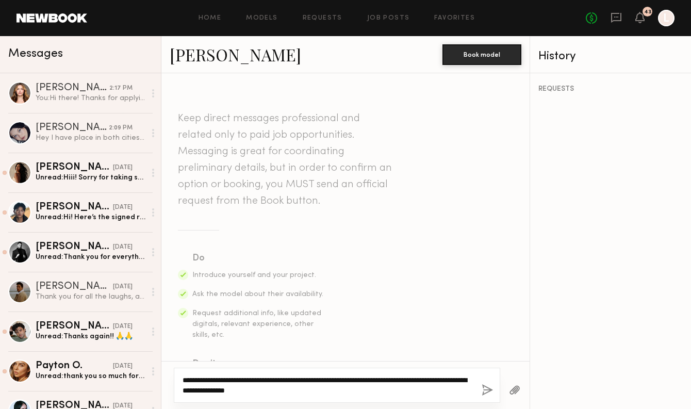
type textarea "**********"
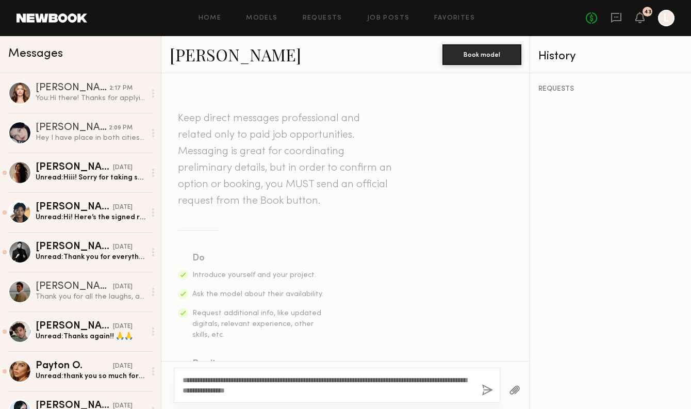
click at [486, 391] on button "button" at bounding box center [486, 390] width 11 height 13
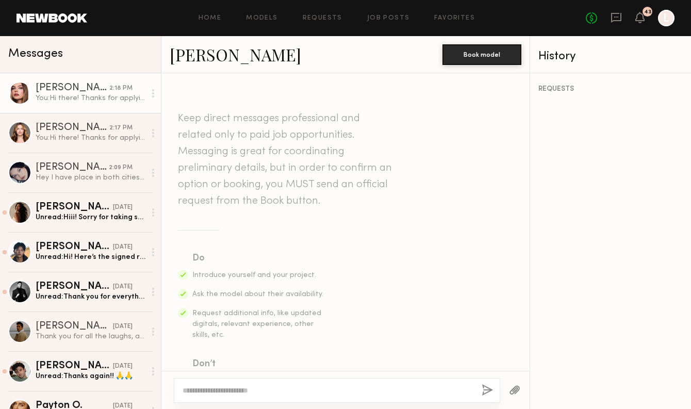
scroll to position [266, 0]
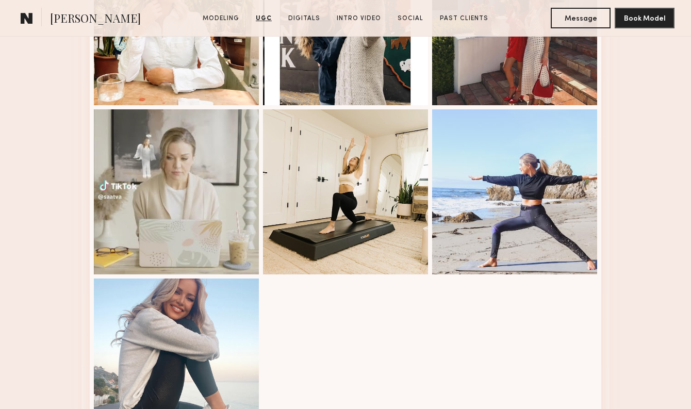
scroll to position [1969, 0]
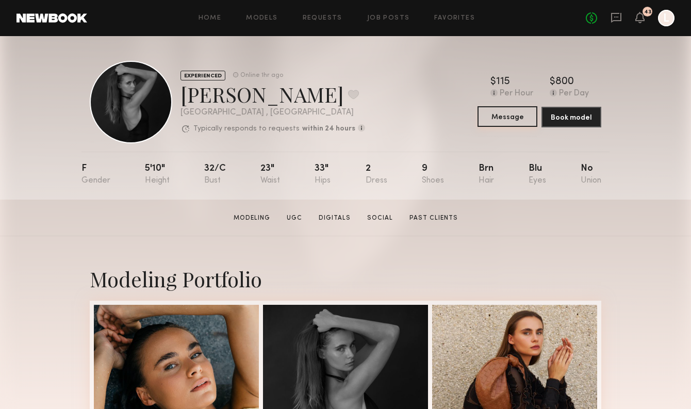
click at [510, 118] on button "Message" at bounding box center [507, 116] width 60 height 21
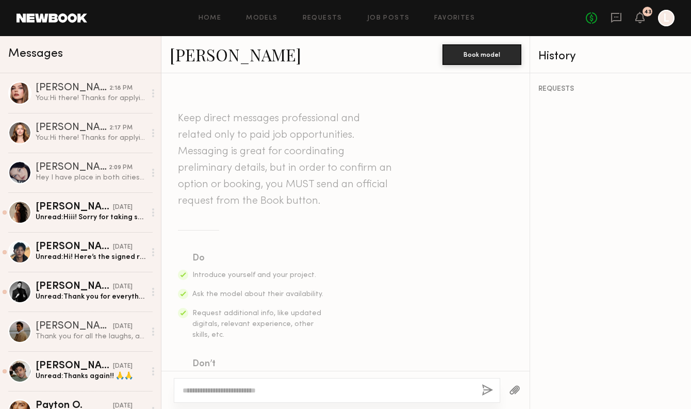
click at [255, 389] on textarea at bounding box center [327, 390] width 291 height 10
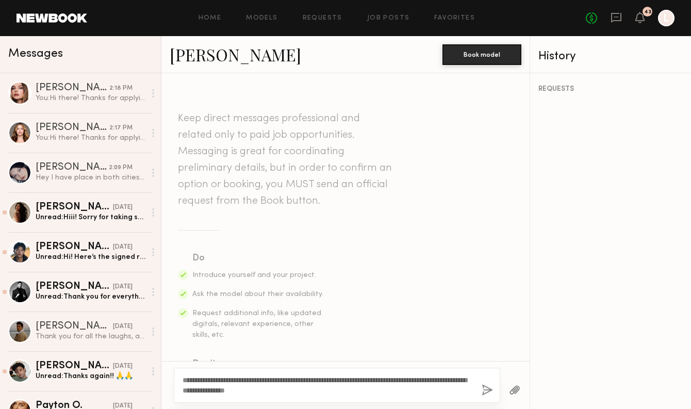
type textarea "**********"
click at [488, 390] on button "button" at bounding box center [486, 390] width 11 height 13
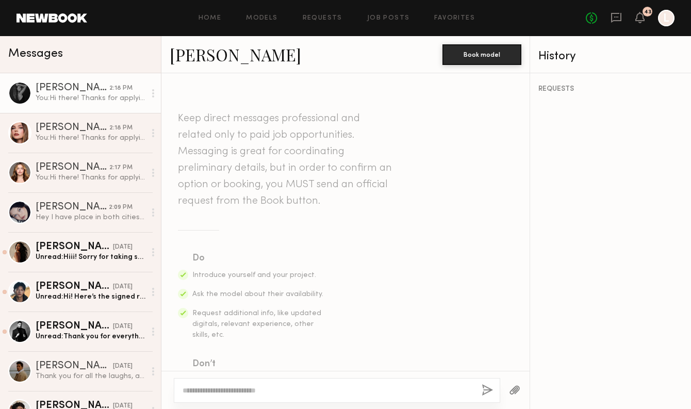
scroll to position [266, 0]
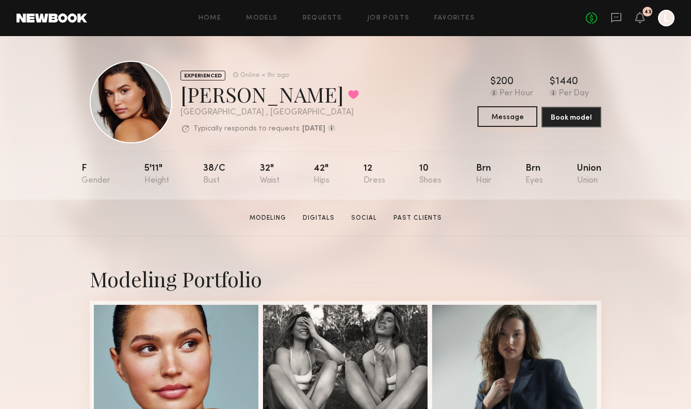
click at [501, 120] on button "Message" at bounding box center [507, 116] width 60 height 21
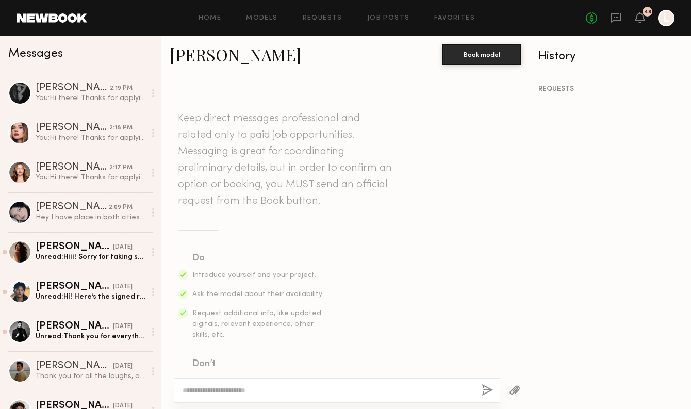
click at [254, 401] on div at bounding box center [337, 390] width 326 height 25
click at [274, 382] on div at bounding box center [337, 390] width 326 height 25
click at [274, 385] on textarea at bounding box center [327, 390] width 291 height 10
paste textarea "**********"
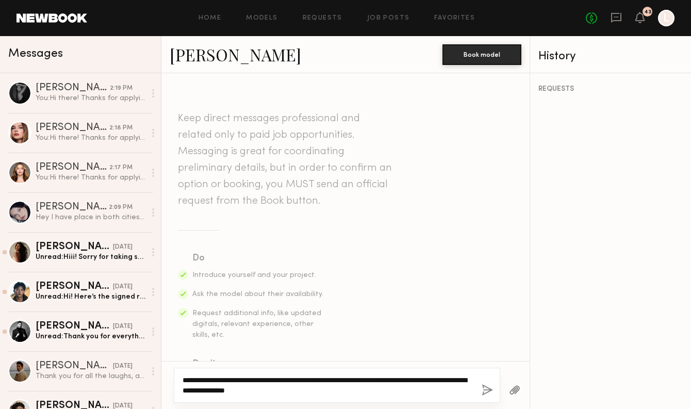
type textarea "**********"
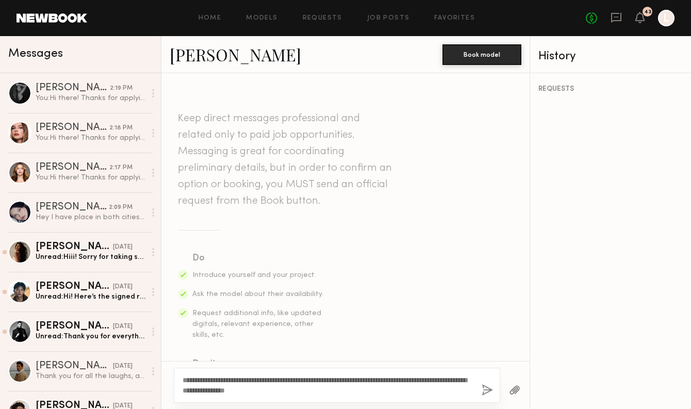
click at [491, 391] on button "button" at bounding box center [486, 390] width 11 height 13
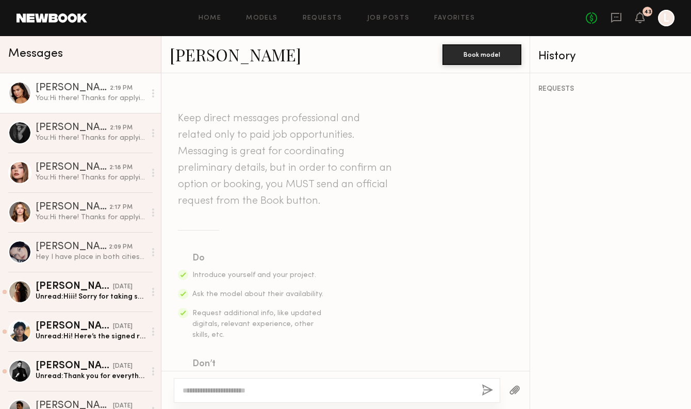
scroll to position [266, 0]
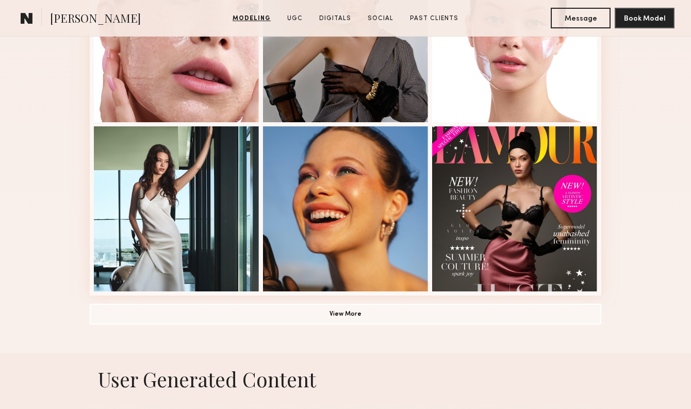
scroll to position [755, 0]
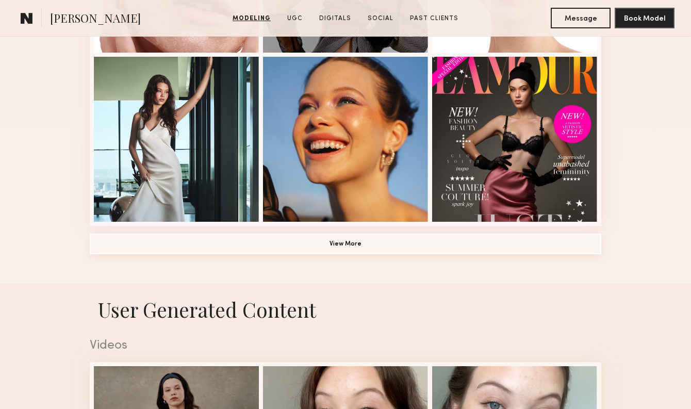
click at [325, 247] on button "View More" at bounding box center [345, 243] width 511 height 21
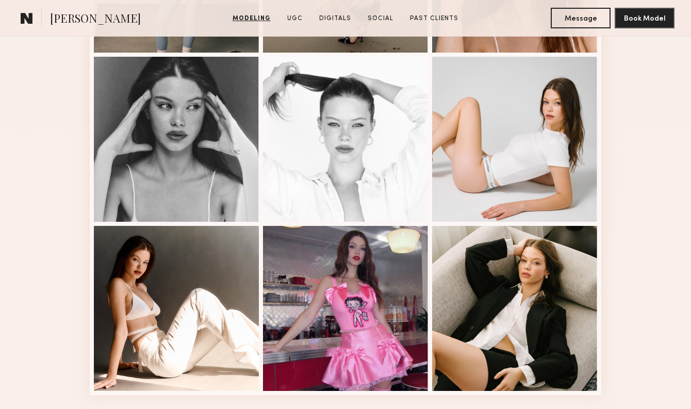
scroll to position [1245, 0]
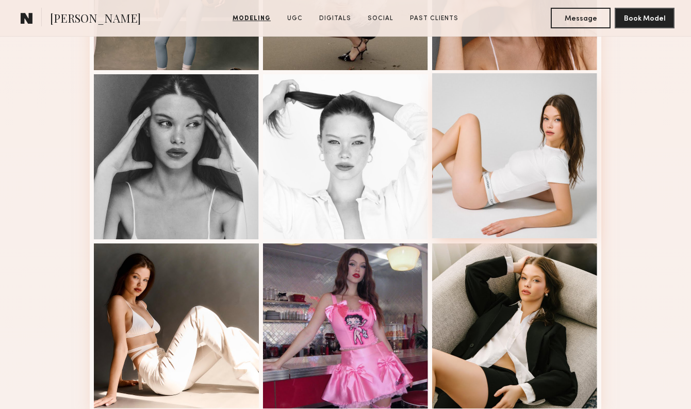
click at [501, 174] on div at bounding box center [514, 155] width 165 height 165
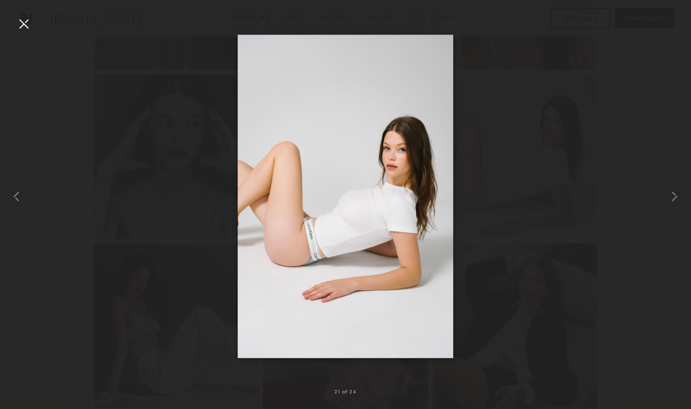
click at [26, 30] on div at bounding box center [23, 23] width 16 height 16
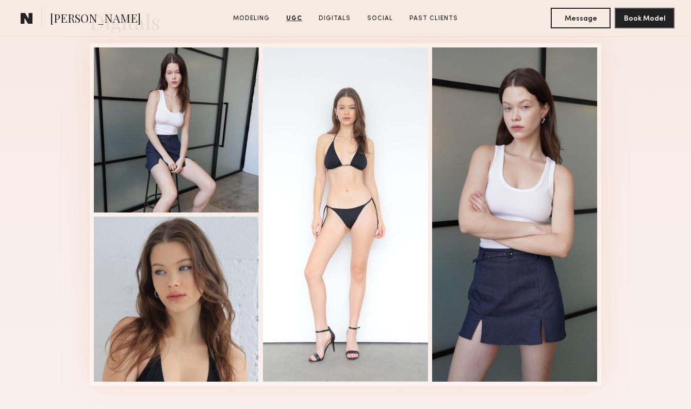
scroll to position [2355, 0]
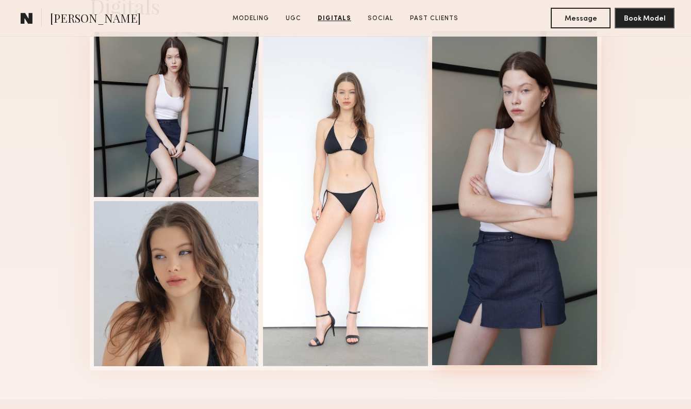
click at [525, 193] on div at bounding box center [514, 198] width 165 height 334
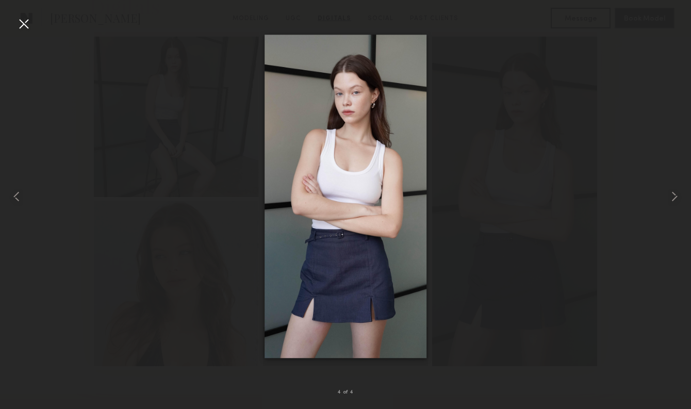
click at [26, 30] on div at bounding box center [23, 23] width 16 height 16
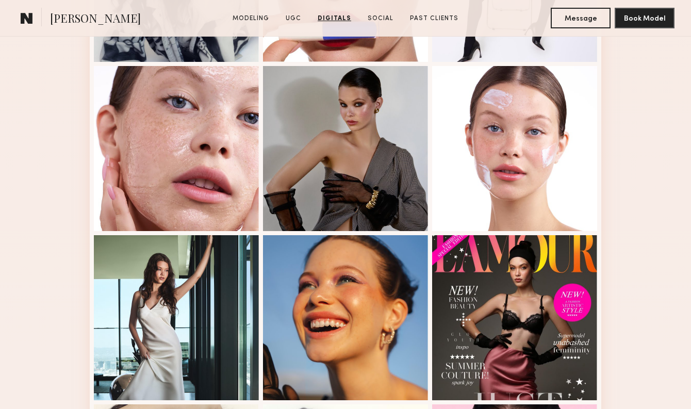
scroll to position [0, 0]
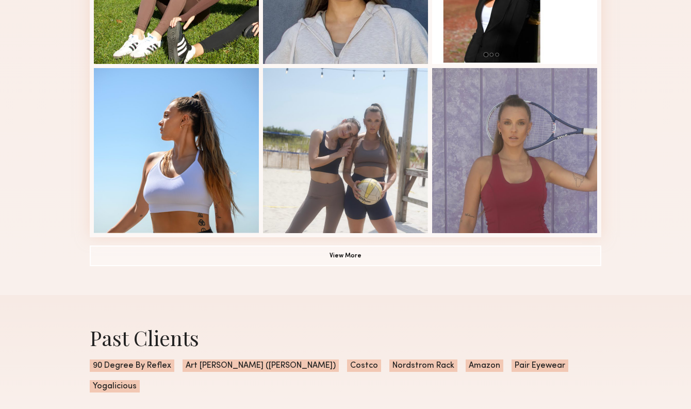
scroll to position [745, 0]
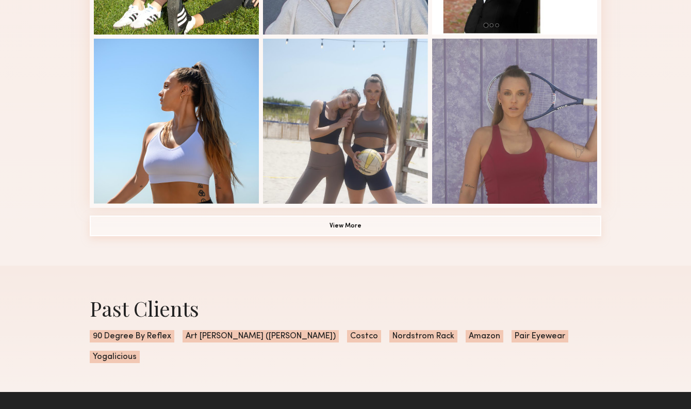
click at [334, 215] on button "View More" at bounding box center [345, 225] width 511 height 21
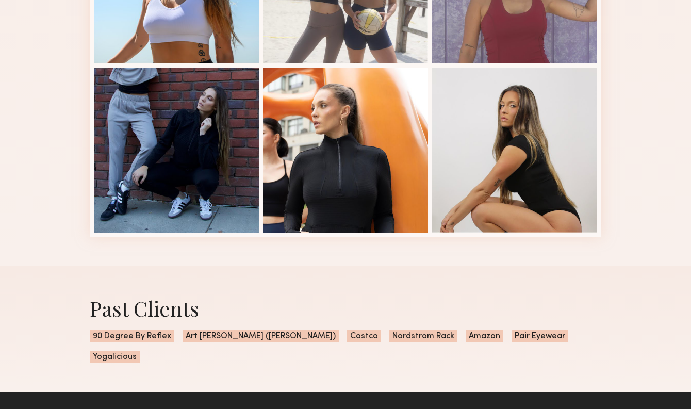
scroll to position [0, 0]
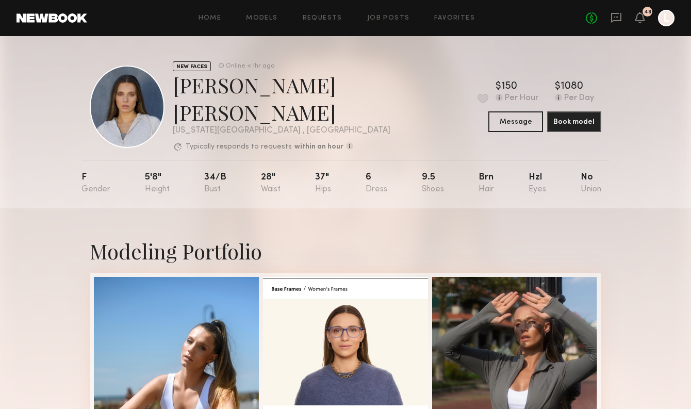
click at [266, 22] on div "Home Models Requests Job Posts Favorites Sign Out No fees up to $5,000 43 L" at bounding box center [380, 18] width 587 height 16
click at [263, 16] on link "Models" at bounding box center [261, 18] width 31 height 7
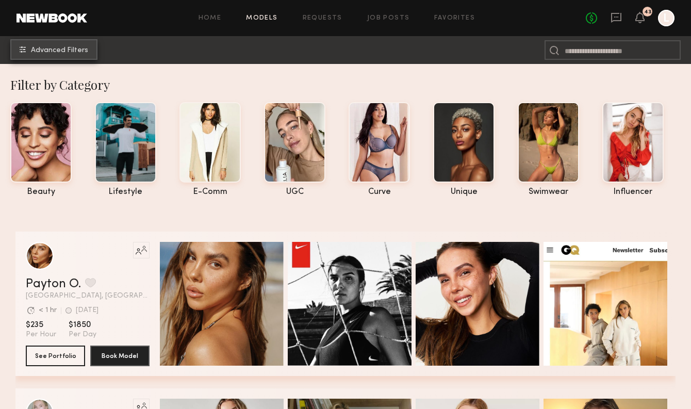
click at [46, 53] on span "Advanced Filters" at bounding box center [59, 50] width 57 height 7
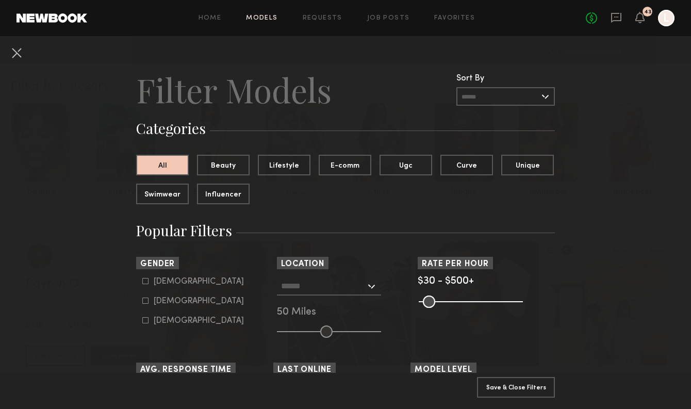
click at [156, 303] on div "Female" at bounding box center [199, 301] width 90 height 6
type input "**"
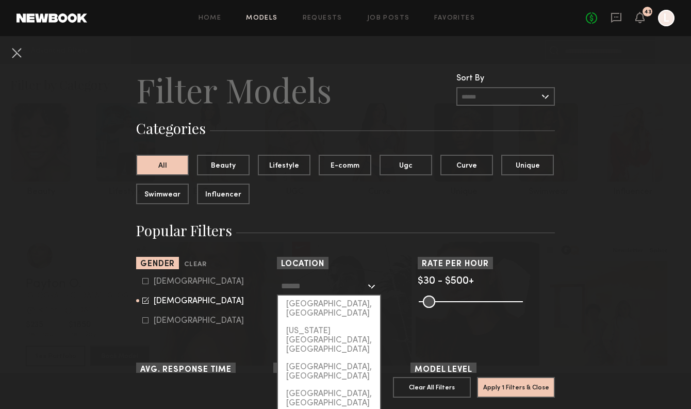
click at [288, 288] on input "text" at bounding box center [323, 286] width 85 height 18
click at [299, 322] on div "New York City, NY" at bounding box center [329, 340] width 102 height 36
type input "**********"
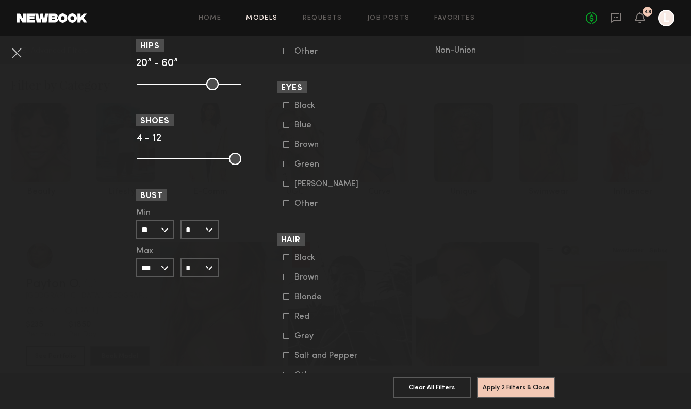
scroll to position [743, 0]
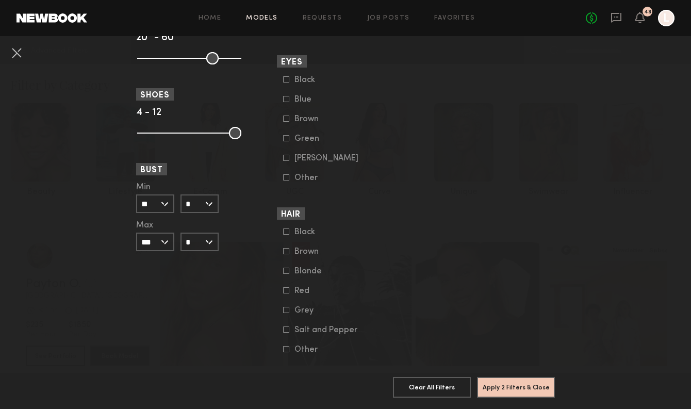
click at [294, 274] on div "Blonde" at bounding box center [314, 271] width 40 height 6
click at [512, 389] on button "Apply 3 Filters & Close" at bounding box center [516, 386] width 78 height 21
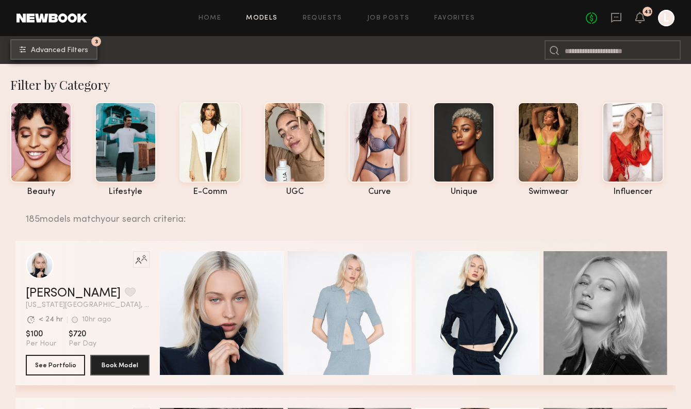
click at [80, 53] on span "Advanced Filters" at bounding box center [59, 50] width 57 height 7
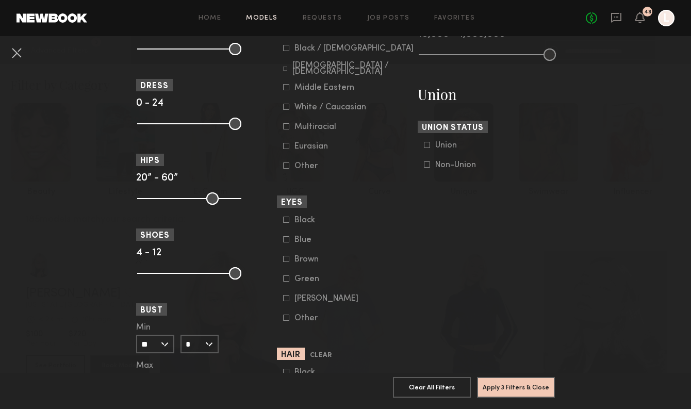
scroll to position [764, 0]
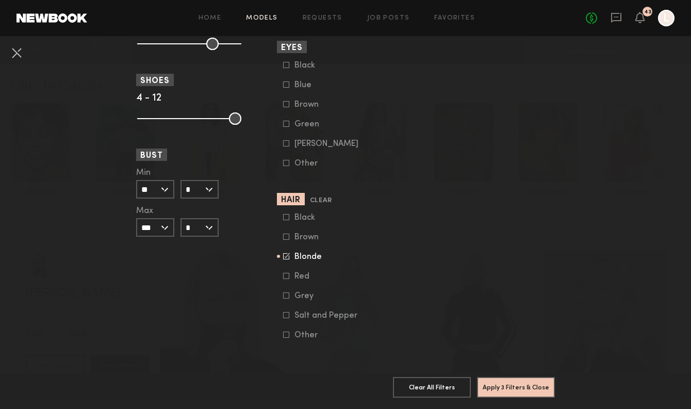
click at [281, 255] on div "Black Brown Blonde Red Grey Salt and Pepper Other" at bounding box center [345, 276] width 137 height 127
click at [284, 255] on icon at bounding box center [286, 256] width 7 height 7
click at [286, 280] on common-framework-checkbox "Red" at bounding box center [348, 276] width 131 height 9
click at [286, 274] on icon at bounding box center [286, 276] width 6 height 6
click at [287, 215] on icon at bounding box center [286, 217] width 6 height 6
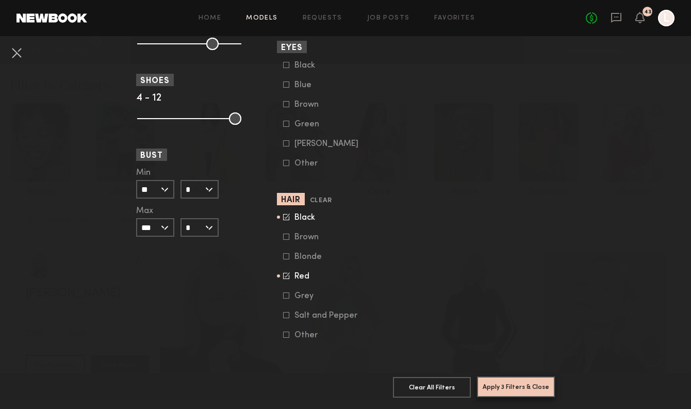
click at [495, 395] on button "Apply 3 Filters & Close" at bounding box center [516, 386] width 78 height 21
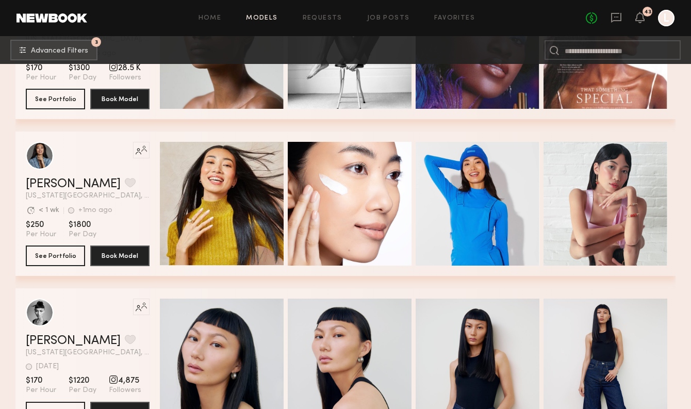
scroll to position [4717, 0]
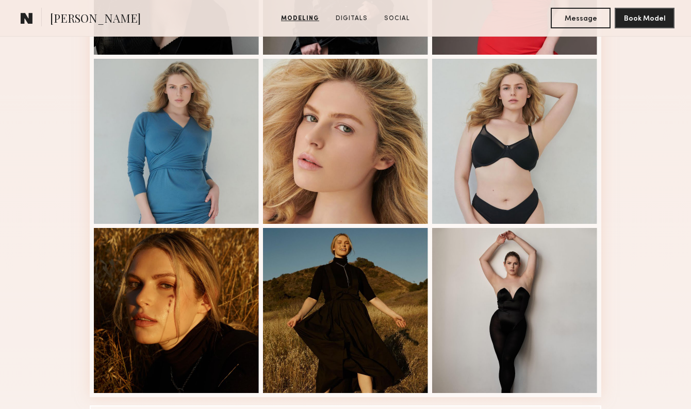
scroll to position [584, 0]
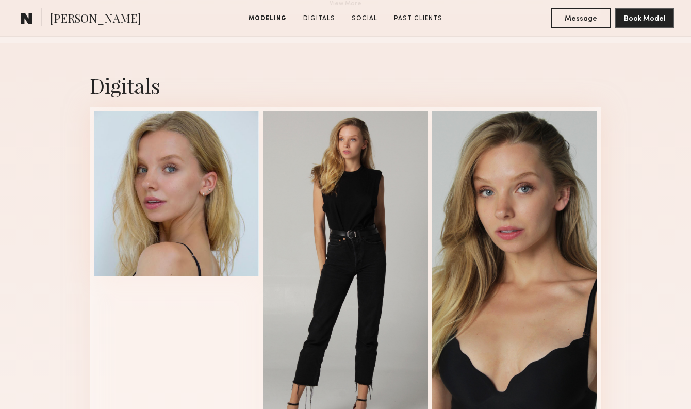
scroll to position [996, 0]
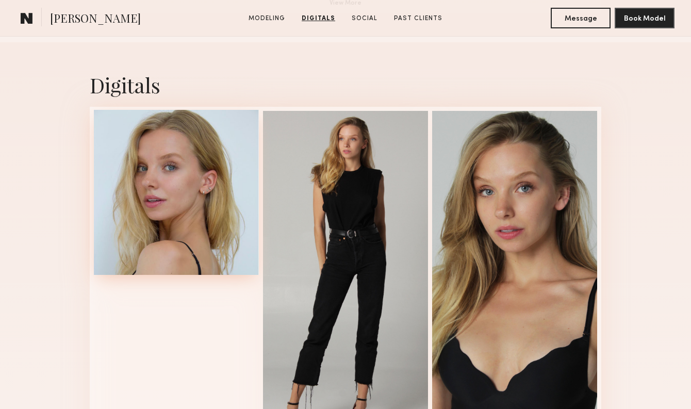
click at [196, 211] on div at bounding box center [176, 192] width 165 height 165
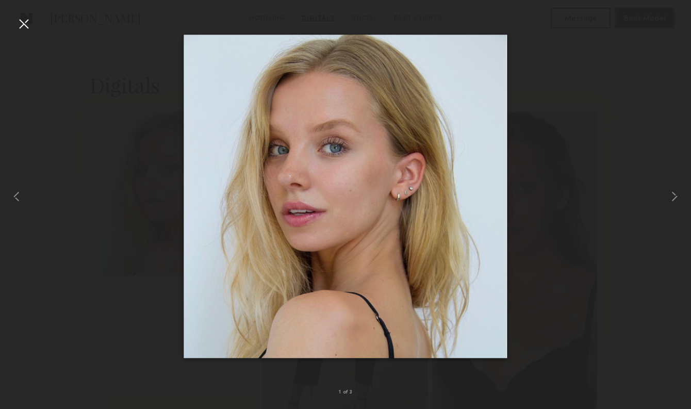
click at [21, 24] on div at bounding box center [23, 23] width 16 height 16
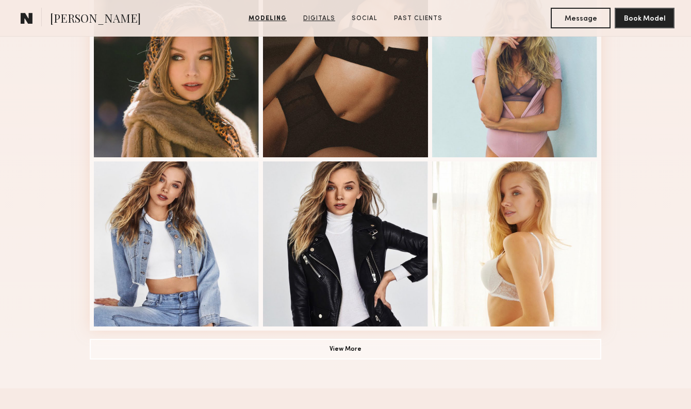
scroll to position [654, 0]
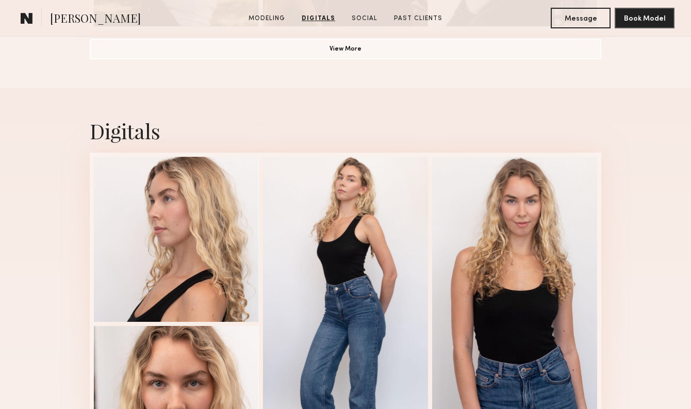
scroll to position [949, 0]
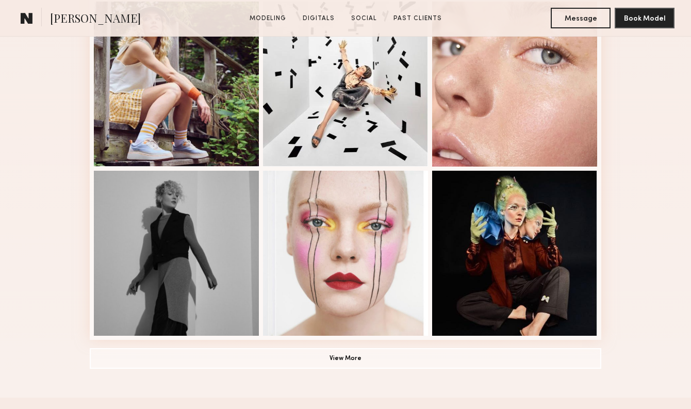
scroll to position [720, 0]
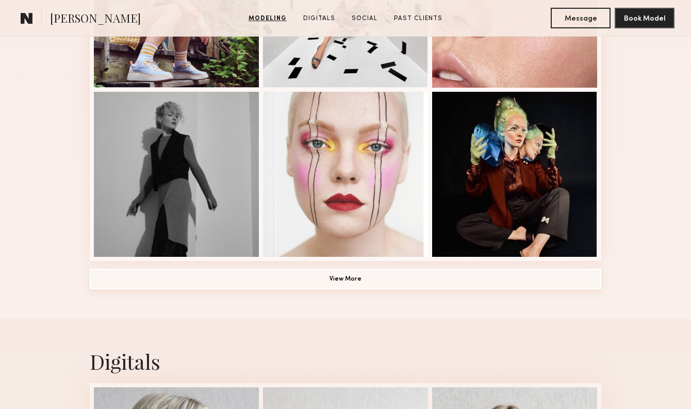
click at [325, 269] on button "View More" at bounding box center [345, 279] width 511 height 21
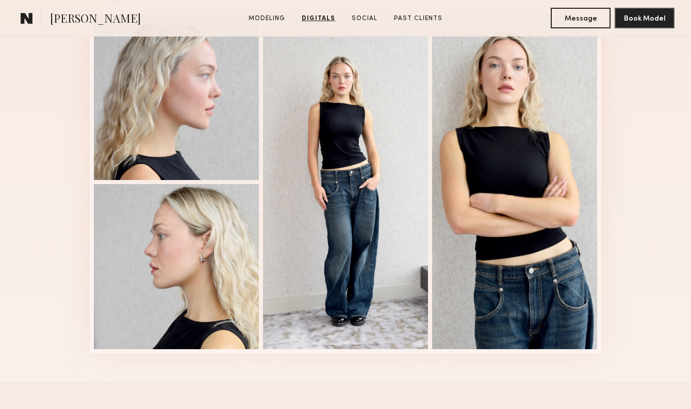
scroll to position [1737, 0]
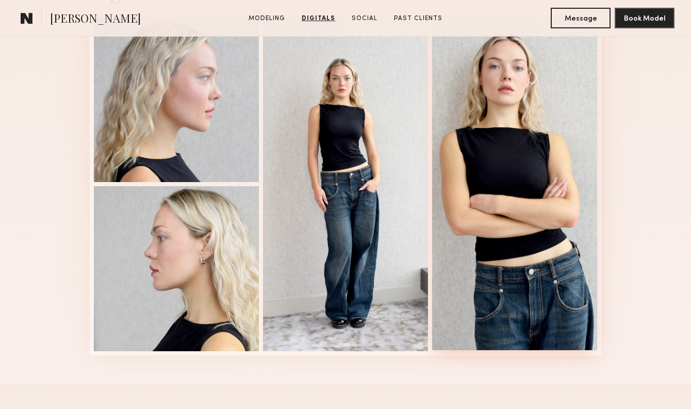
click at [499, 195] on div at bounding box center [514, 183] width 165 height 334
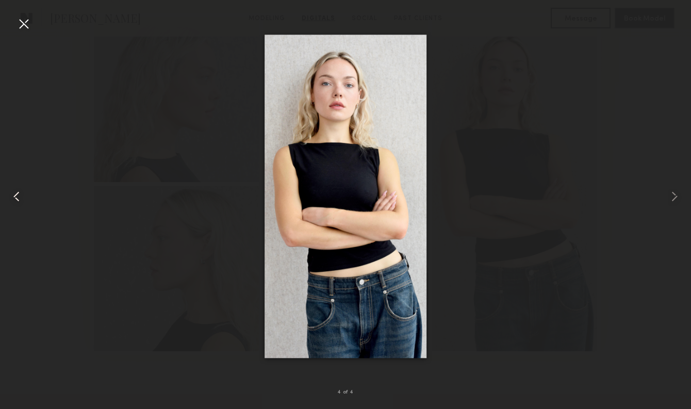
click at [14, 27] on div at bounding box center [14, 195] width 28 height 359
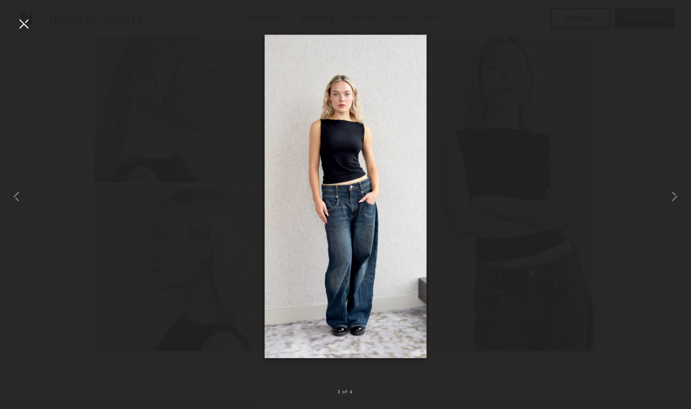
click at [24, 24] on div at bounding box center [23, 23] width 16 height 16
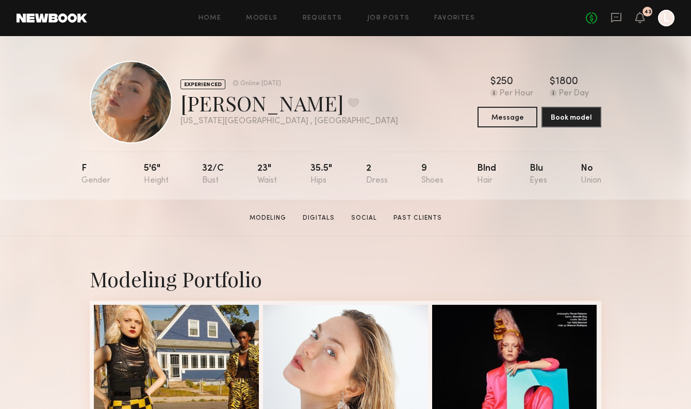
scroll to position [42, 0]
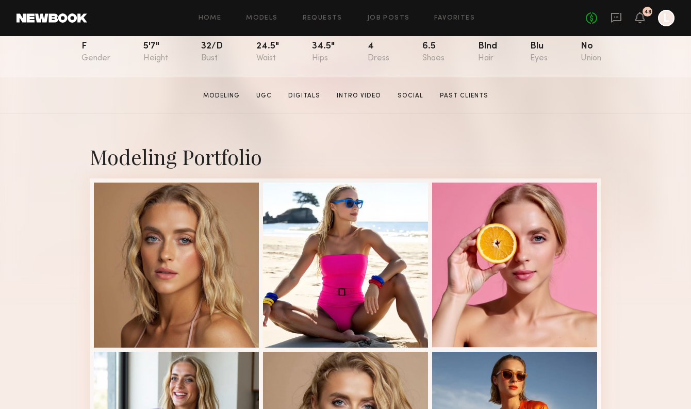
scroll to position [190, 0]
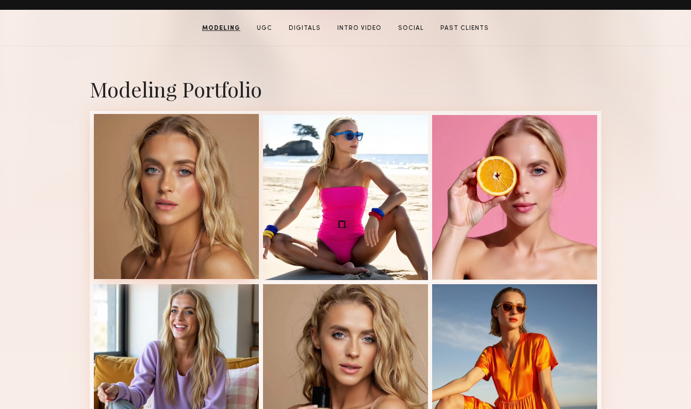
click at [202, 242] on div at bounding box center [176, 196] width 165 height 165
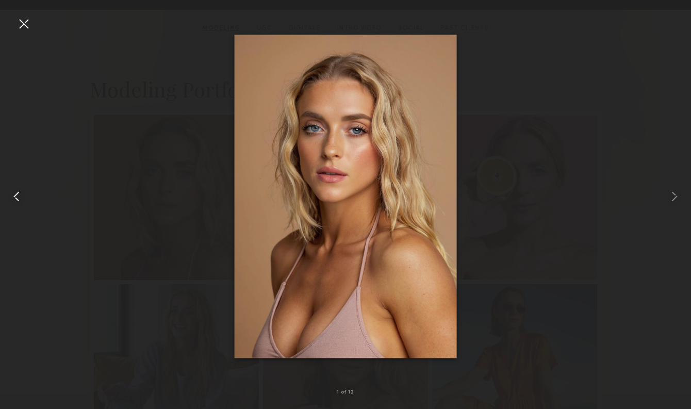
click at [23, 32] on div at bounding box center [14, 195] width 28 height 359
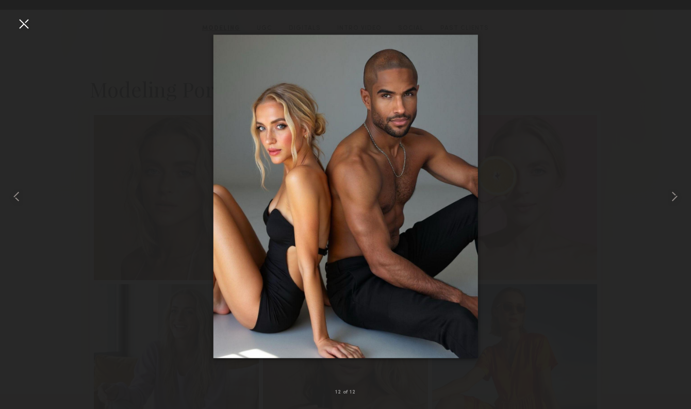
click at [24, 26] on div at bounding box center [23, 23] width 16 height 16
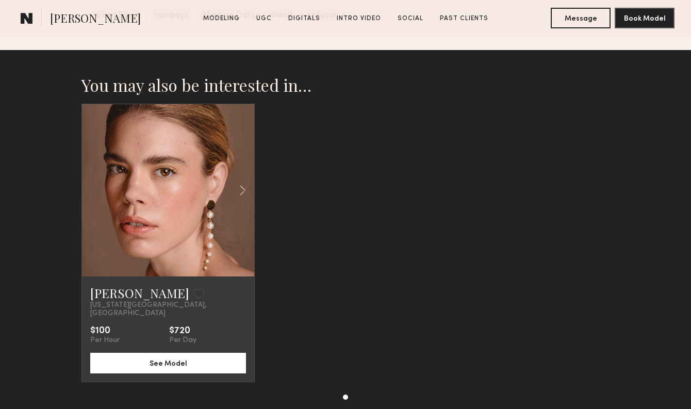
scroll to position [3210, 0]
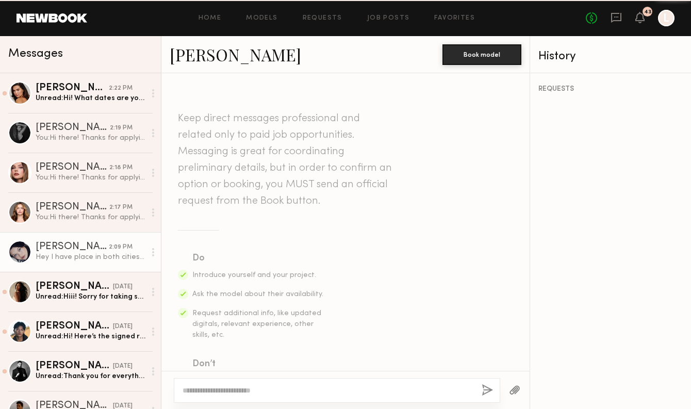
scroll to position [319, 0]
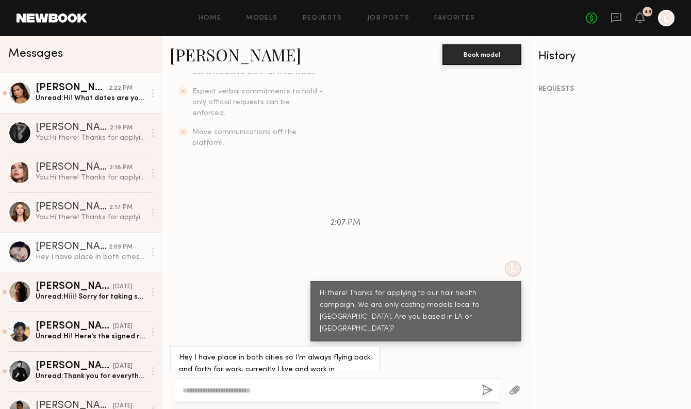
click at [88, 98] on div "Unread: Hi! What dates are you shooting?" at bounding box center [91, 98] width 110 height 10
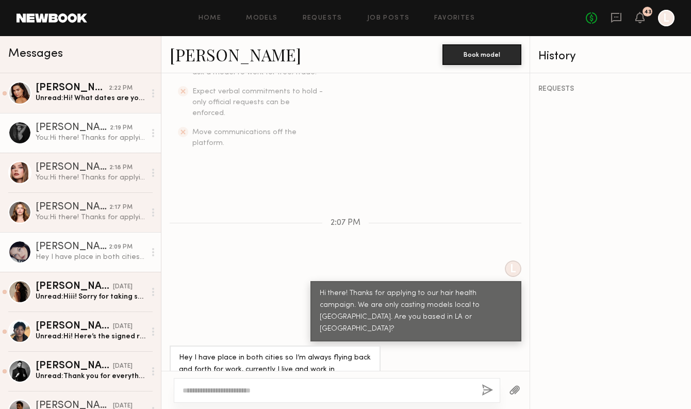
click at [83, 95] on div "Unread: Hi! What dates are you shooting?" at bounding box center [91, 98] width 110 height 10
click at [85, 207] on div "Han K." at bounding box center [73, 207] width 74 height 10
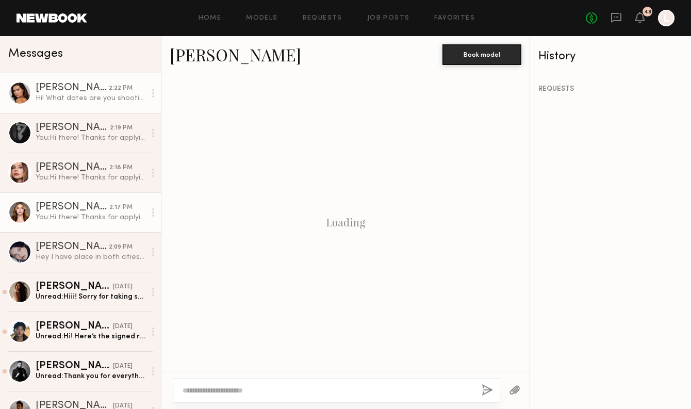
scroll to position [266, 0]
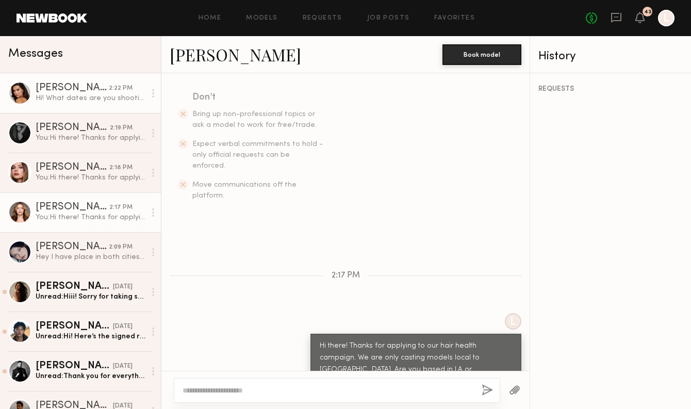
click at [85, 99] on div "Hi! What dates are you shooting?" at bounding box center [91, 98] width 110 height 10
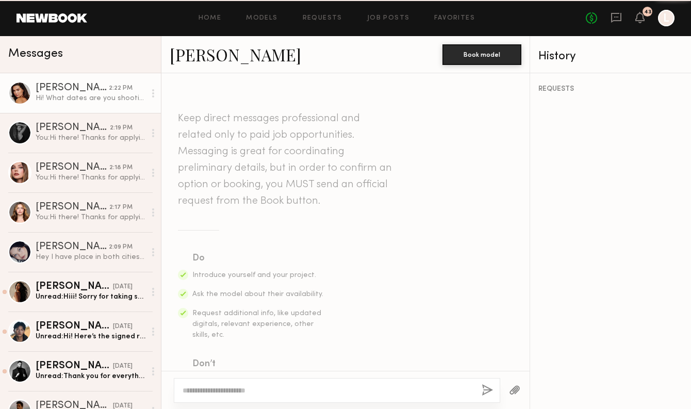
scroll to position [295, 0]
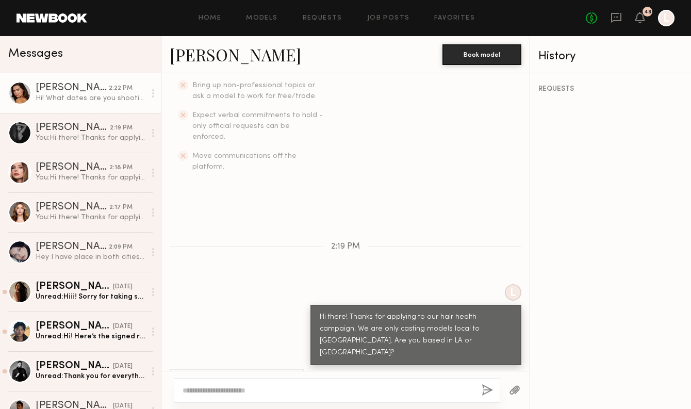
click at [261, 382] on div at bounding box center [337, 390] width 326 height 25
click at [264, 393] on textarea at bounding box center [327, 390] width 291 height 10
type textarea "**********"
click at [485, 391] on button "button" at bounding box center [486, 390] width 11 height 13
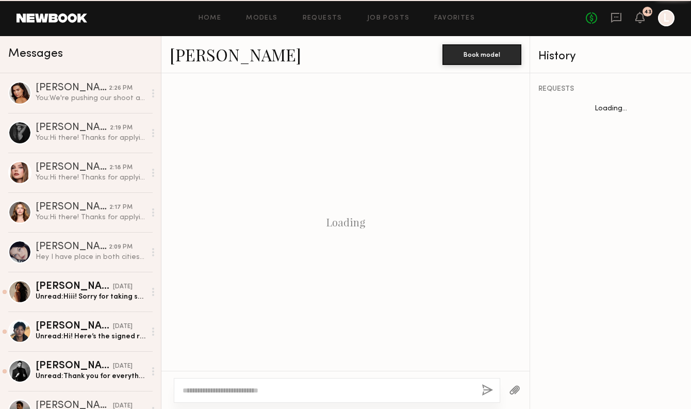
scroll to position [489, 0]
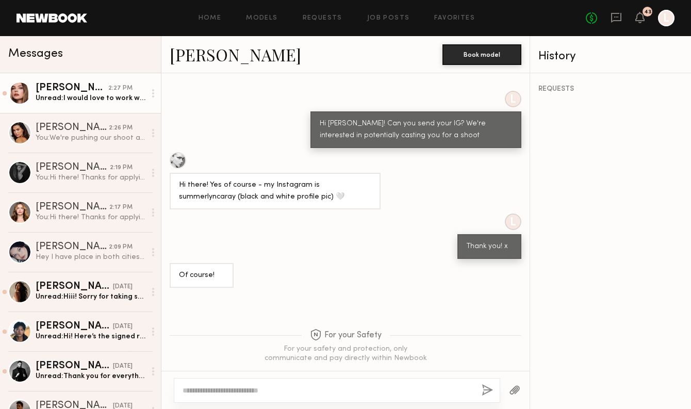
click at [96, 103] on link "Grace W. 2:27 PM Unread: I would love to work with you guys:)" at bounding box center [80, 93] width 161 height 40
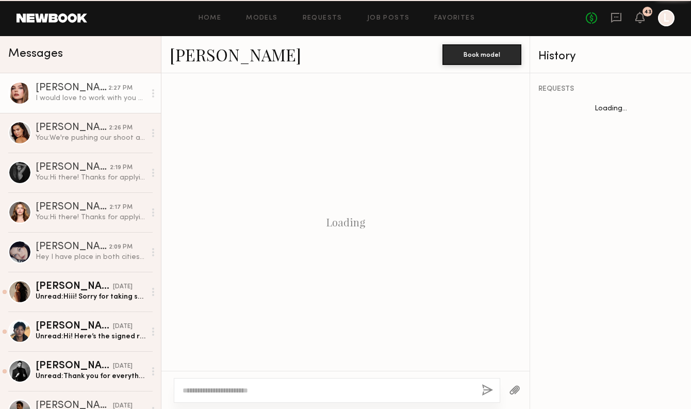
scroll to position [345, 0]
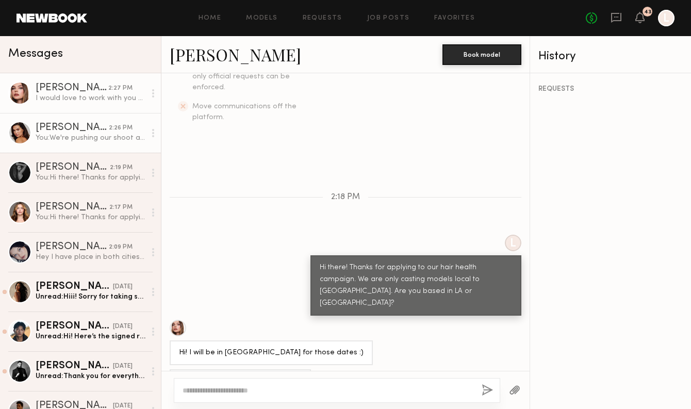
click at [79, 123] on div "[PERSON_NAME]" at bounding box center [72, 128] width 73 height 10
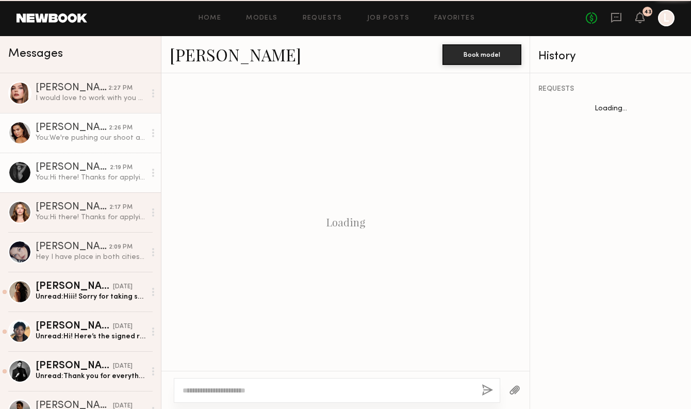
scroll to position [357, 0]
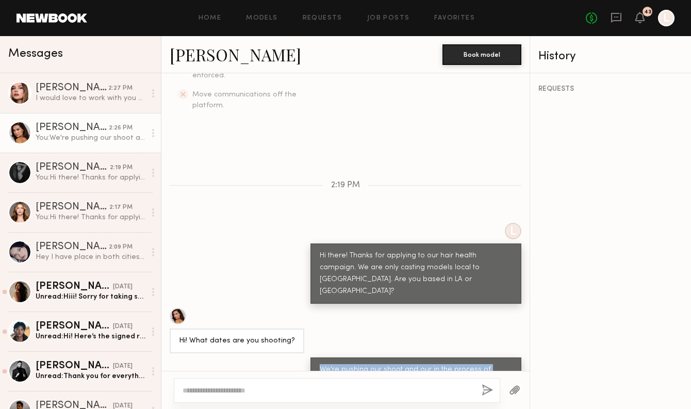
drag, startPoint x: 457, startPoint y: 354, endPoint x: 320, endPoint y: 333, distance: 138.6
click at [320, 364] on div "We're pushing our shoot and our in the process of rescheduling for the week of …" at bounding box center [416, 376] width 192 height 24
copy div "We're pushing our shoot and our in the process of rescheduling for the week of …"
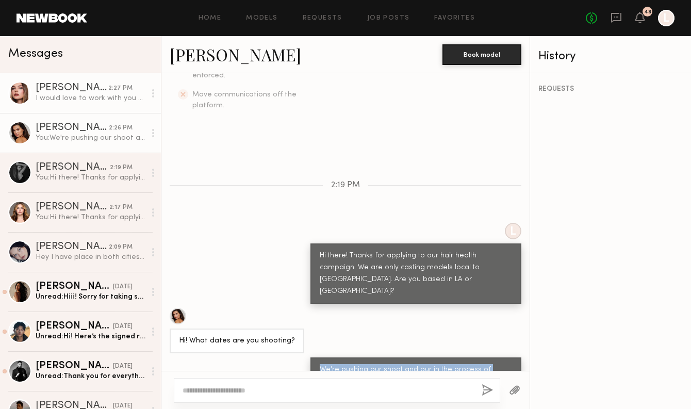
click at [75, 83] on div "[PERSON_NAME]" at bounding box center [72, 88] width 73 height 10
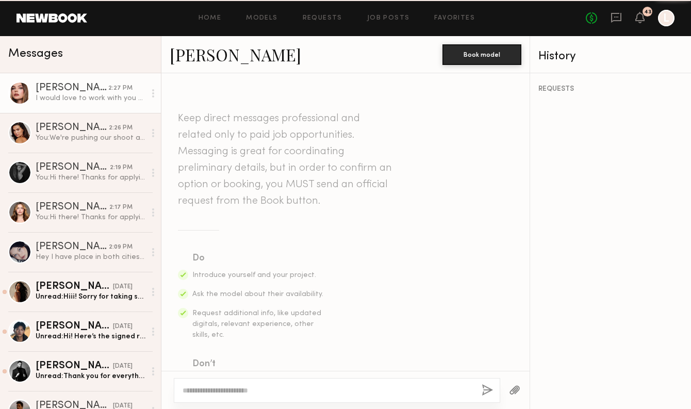
scroll to position [345, 0]
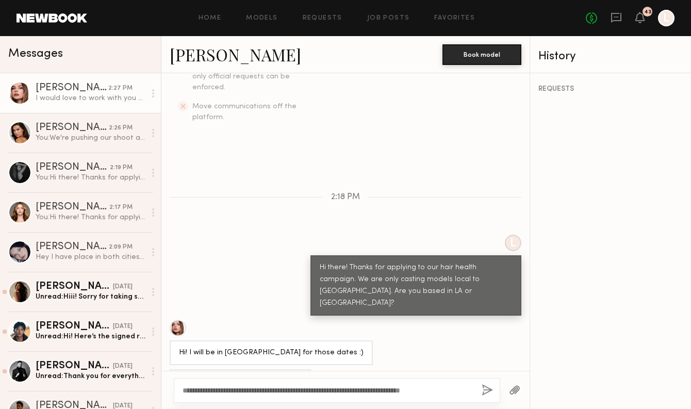
click at [204, 390] on textarea "**********" at bounding box center [327, 390] width 291 height 10
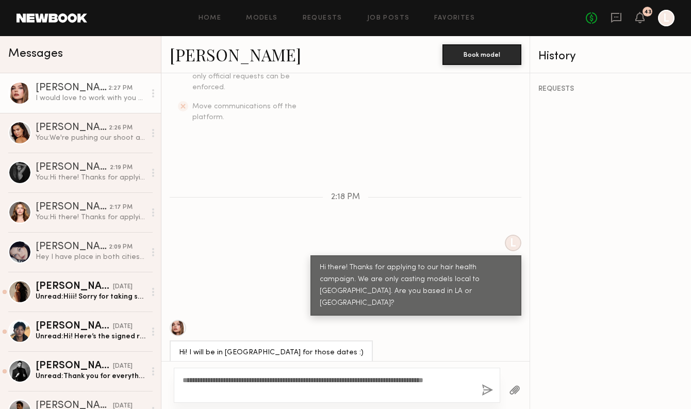
click at [316, 378] on textarea "**********" at bounding box center [327, 385] width 291 height 21
click at [344, 393] on textarea "**********" at bounding box center [327, 385] width 291 height 21
type textarea "**********"
click at [484, 388] on button "button" at bounding box center [486, 390] width 11 height 13
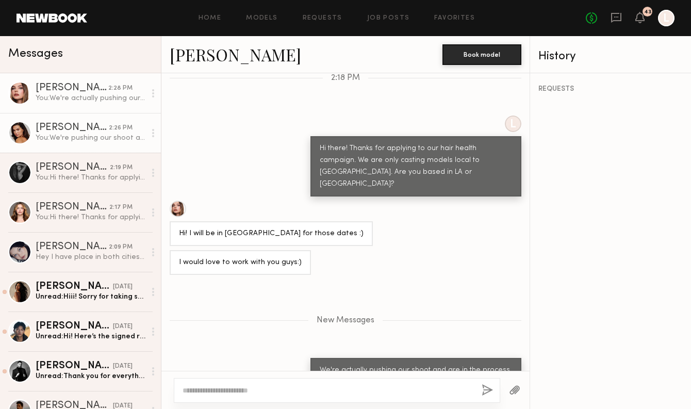
click at [85, 124] on div "[PERSON_NAME]" at bounding box center [72, 128] width 73 height 10
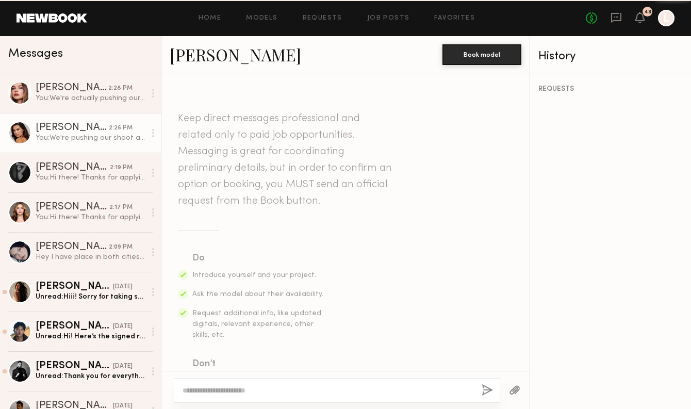
scroll to position [357, 0]
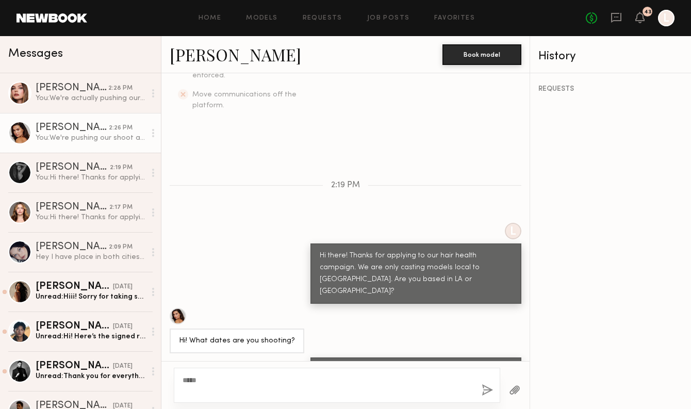
type textarea "****"
click at [485, 394] on button "button" at bounding box center [486, 390] width 11 height 13
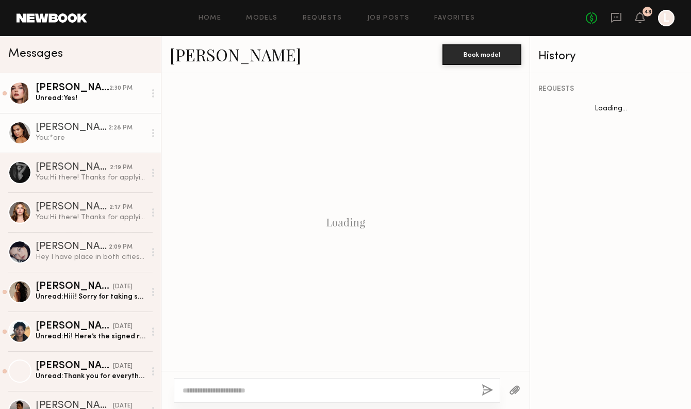
scroll to position [406, 0]
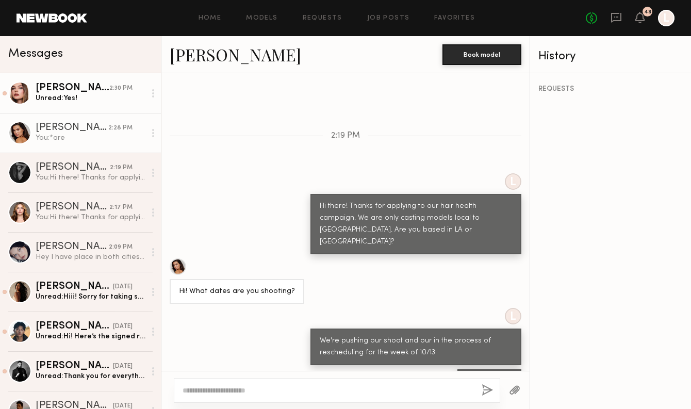
click at [97, 97] on div "Unread: Yes!" at bounding box center [91, 98] width 110 height 10
click at [56, 88] on div "[PERSON_NAME]" at bounding box center [73, 88] width 74 height 10
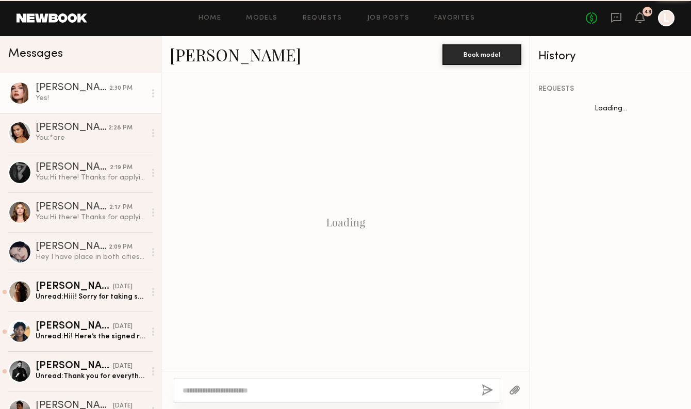
scroll to position [435, 0]
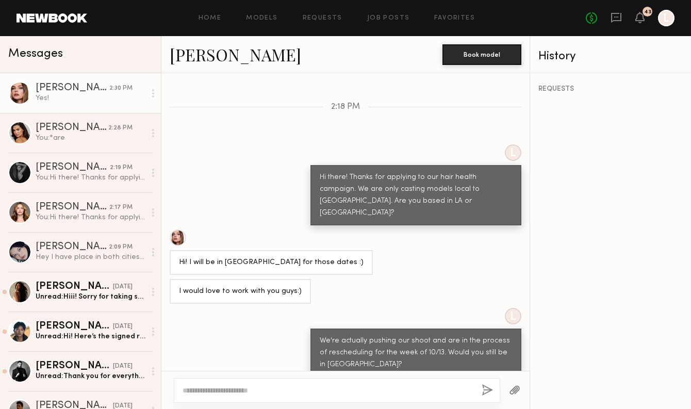
click at [179, 229] on div at bounding box center [178, 237] width 16 height 16
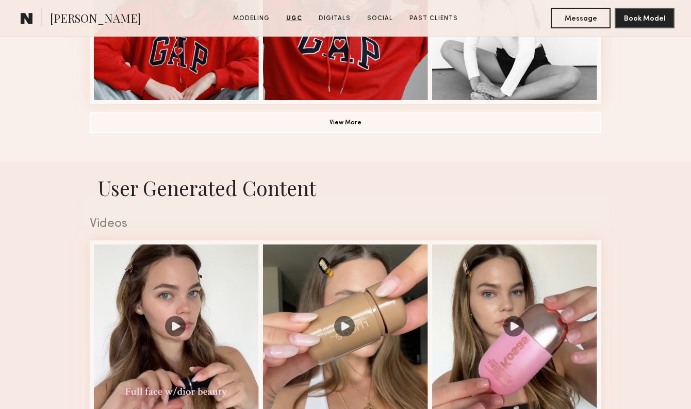
scroll to position [875, 0]
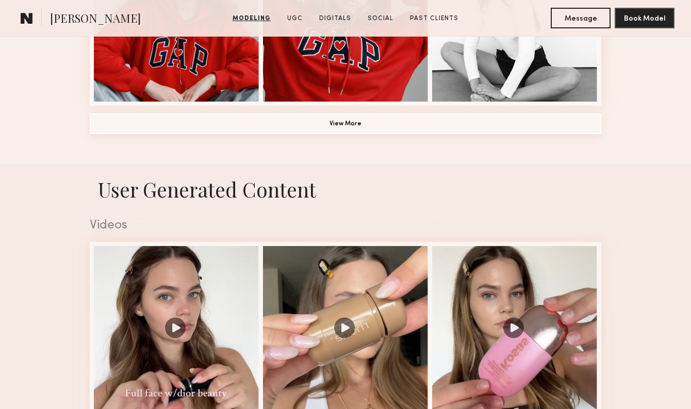
click at [355, 129] on button "View More" at bounding box center [345, 123] width 511 height 21
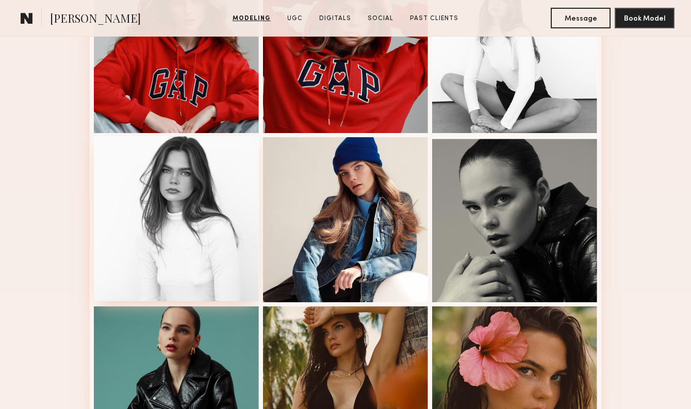
scroll to position [843, 0]
click at [204, 202] on div at bounding box center [176, 219] width 165 height 165
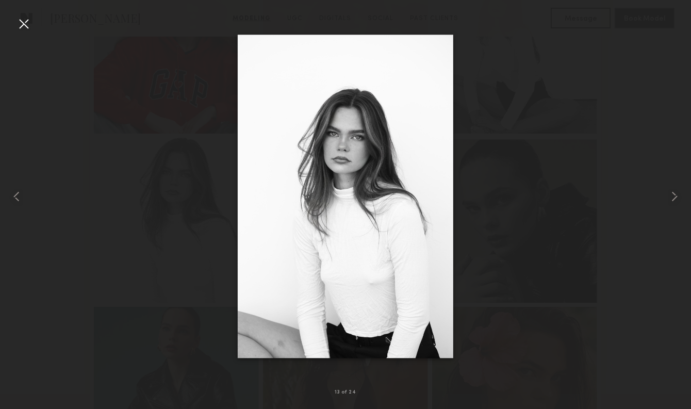
click at [21, 30] on div at bounding box center [23, 23] width 16 height 16
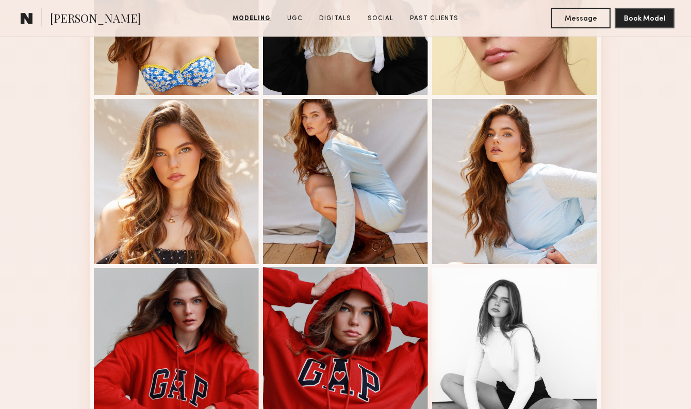
scroll to position [543, 0]
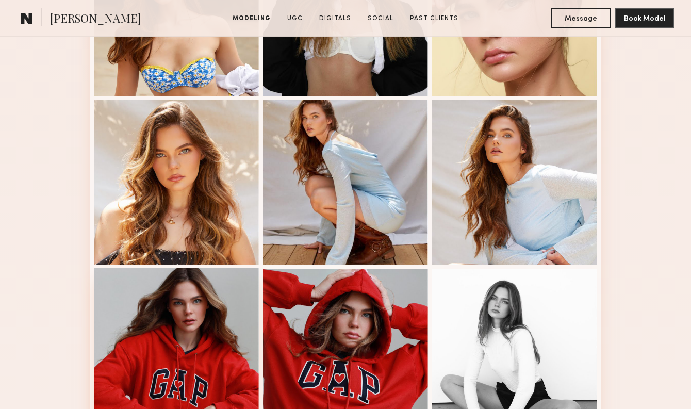
click at [215, 319] on div at bounding box center [176, 350] width 165 height 165
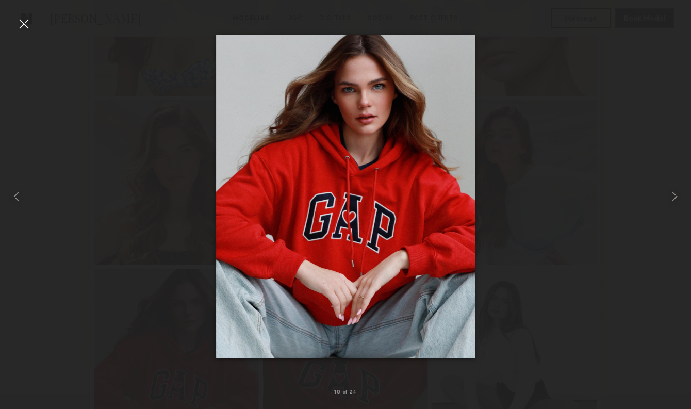
click at [173, 110] on div at bounding box center [345, 195] width 691 height 359
click at [28, 26] on div at bounding box center [23, 23] width 16 height 16
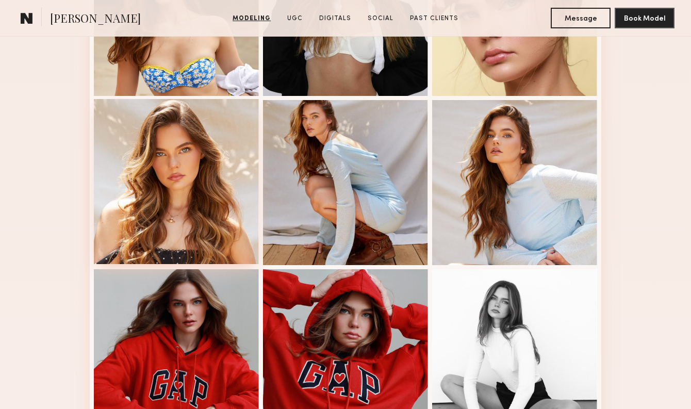
scroll to position [0, 0]
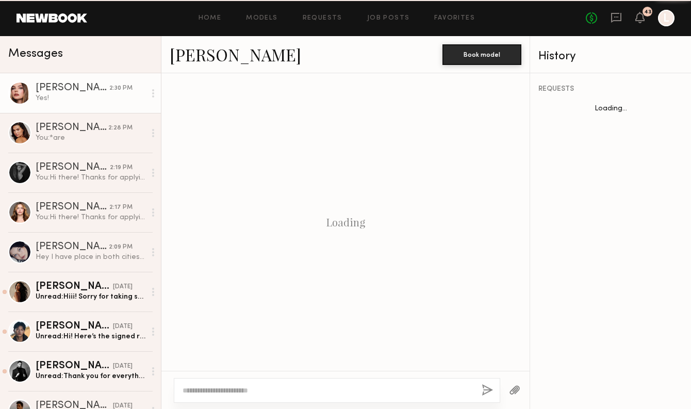
scroll to position [435, 0]
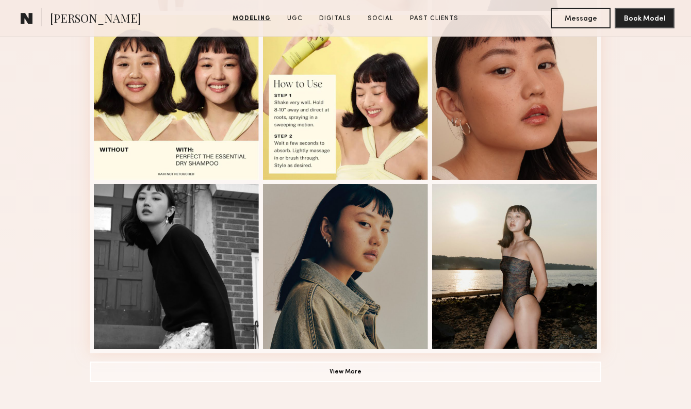
scroll to position [630, 0]
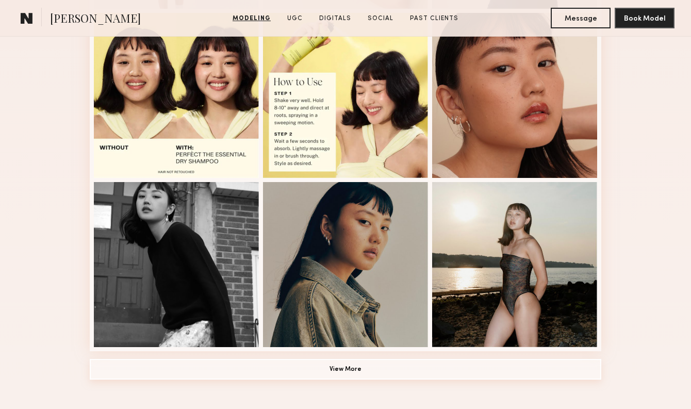
click at [349, 365] on button "View More" at bounding box center [345, 369] width 511 height 21
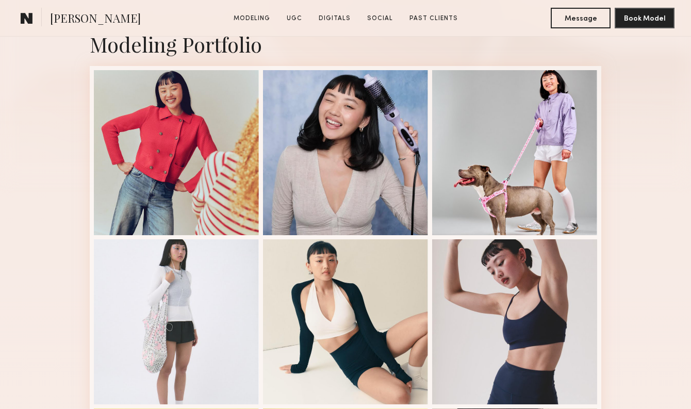
scroll to position [266, 0]
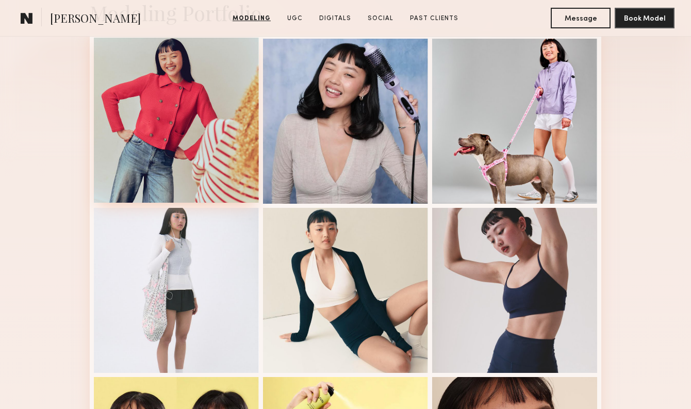
click at [163, 119] on div at bounding box center [176, 120] width 165 height 165
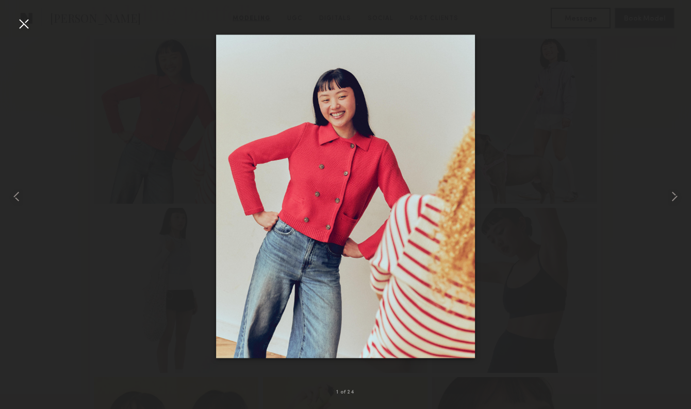
click at [24, 23] on div at bounding box center [23, 23] width 16 height 16
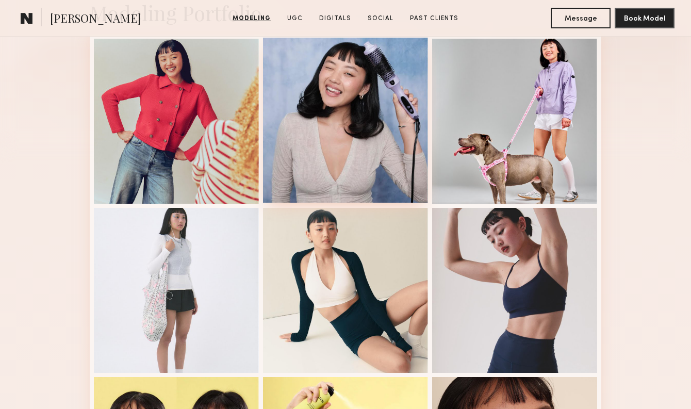
click at [354, 143] on div at bounding box center [345, 120] width 165 height 165
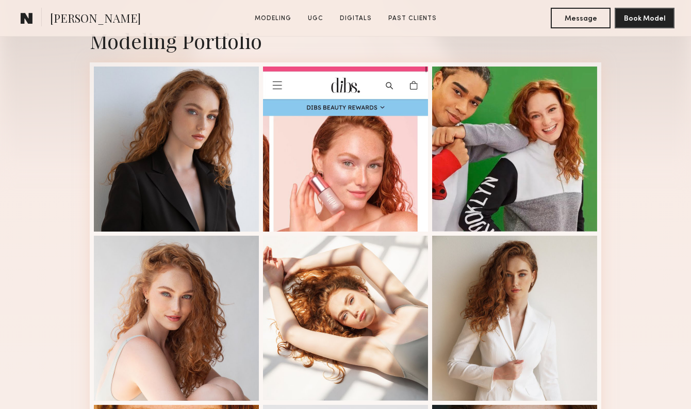
scroll to position [241, 0]
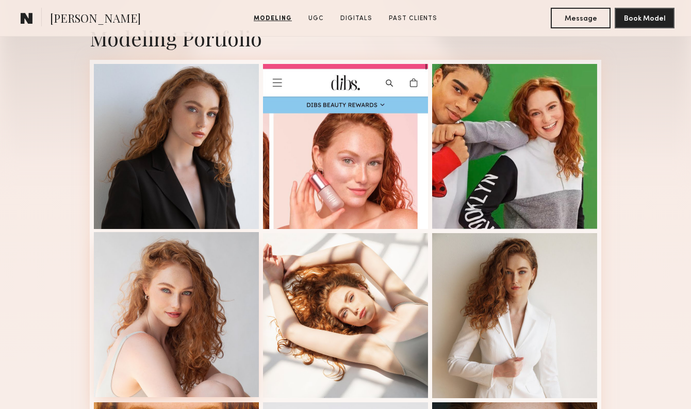
click at [187, 357] on div at bounding box center [176, 314] width 165 height 165
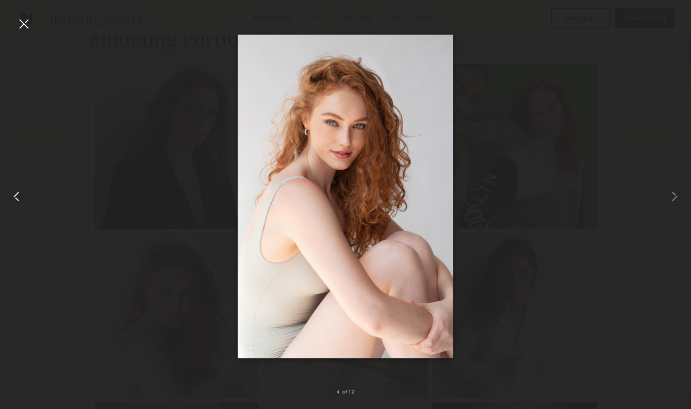
click at [25, 31] on div at bounding box center [23, 23] width 16 height 16
click at [22, 26] on div at bounding box center [23, 23] width 16 height 16
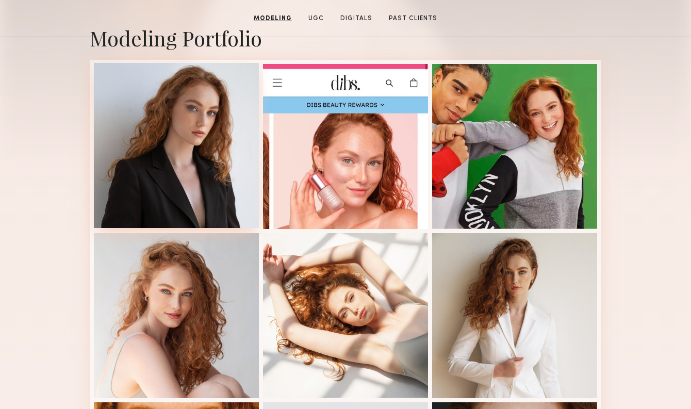
scroll to position [0, 0]
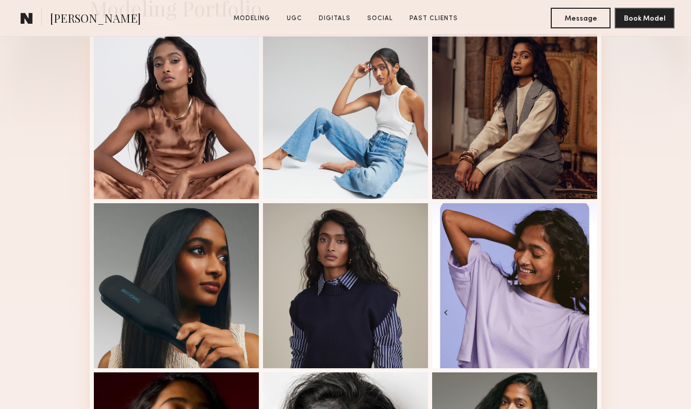
scroll to position [272, 0]
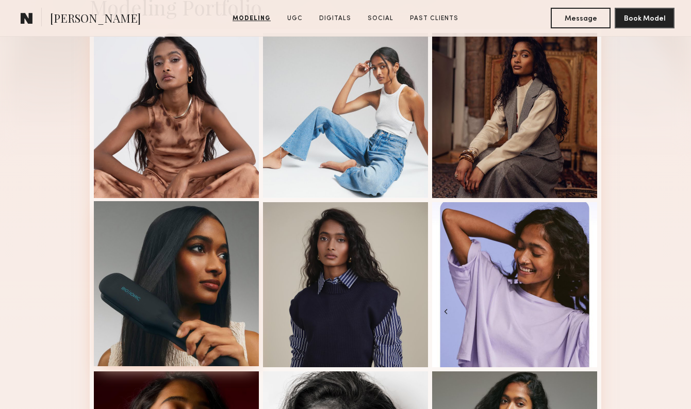
click at [203, 298] on div at bounding box center [176, 283] width 165 height 165
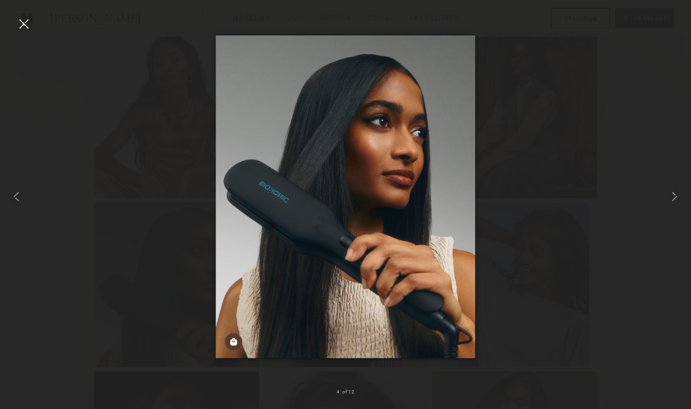
click at [22, 29] on div at bounding box center [23, 23] width 16 height 16
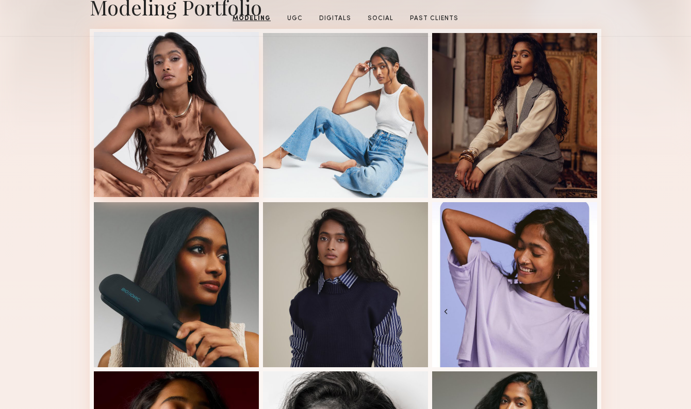
scroll to position [0, 0]
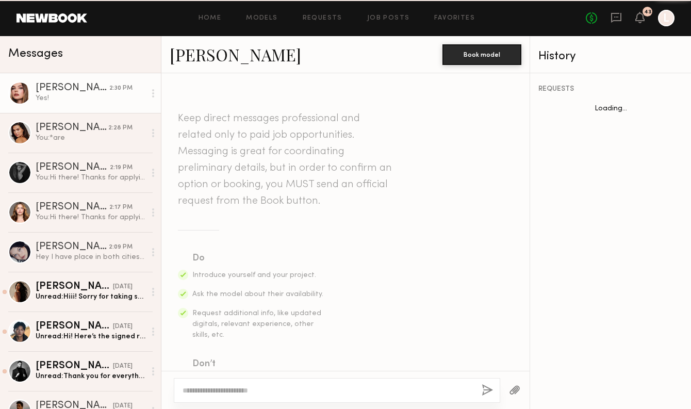
scroll to position [435, 0]
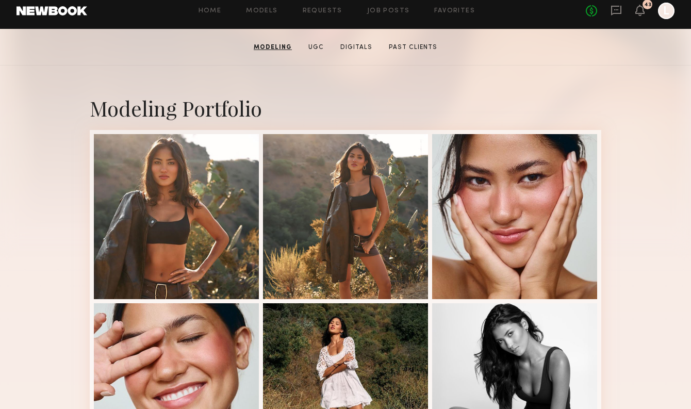
scroll to position [149, 0]
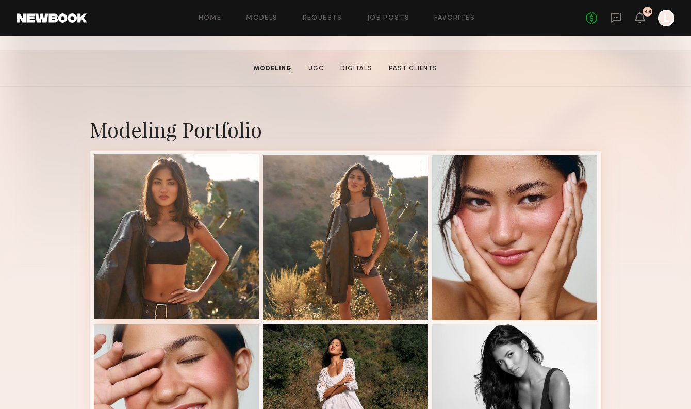
click at [221, 264] on div at bounding box center [176, 236] width 165 height 165
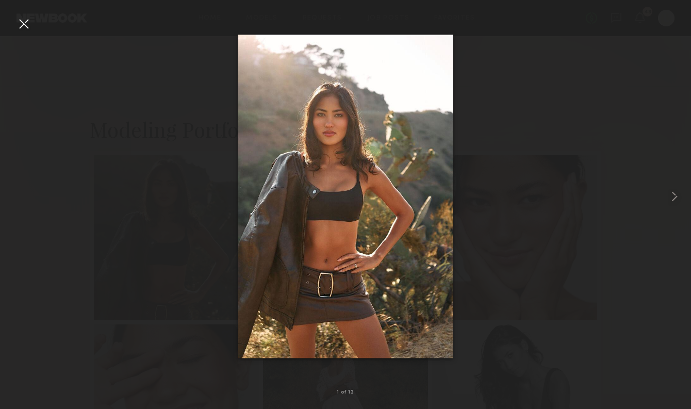
click at [22, 23] on div at bounding box center [23, 23] width 16 height 16
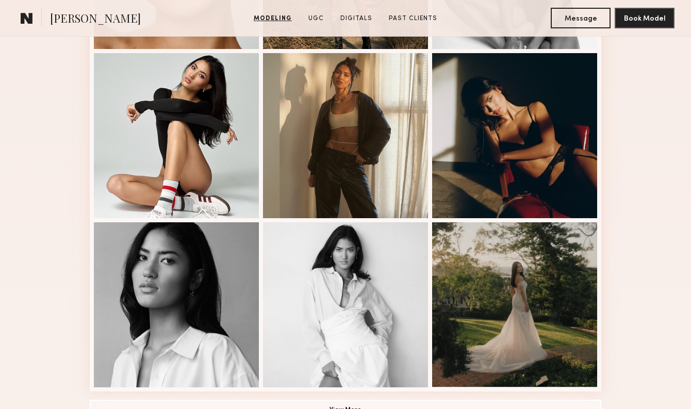
scroll to position [644, 0]
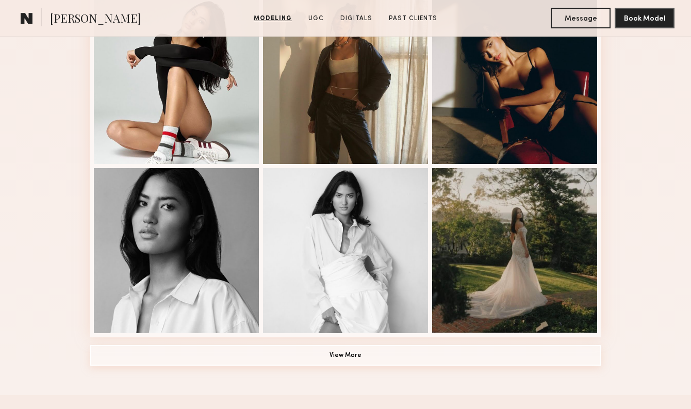
click at [384, 358] on button "View More" at bounding box center [345, 355] width 511 height 21
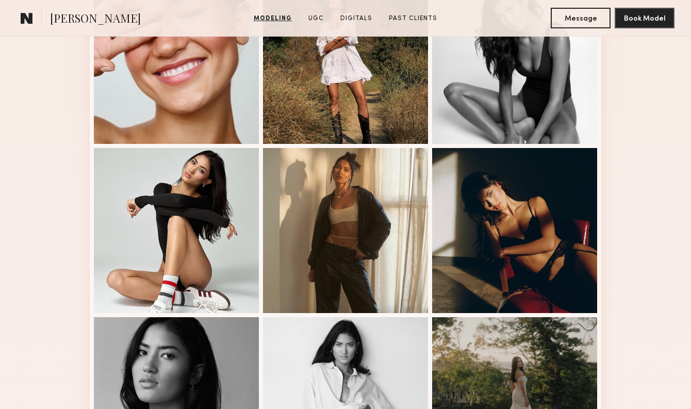
scroll to position [494, 0]
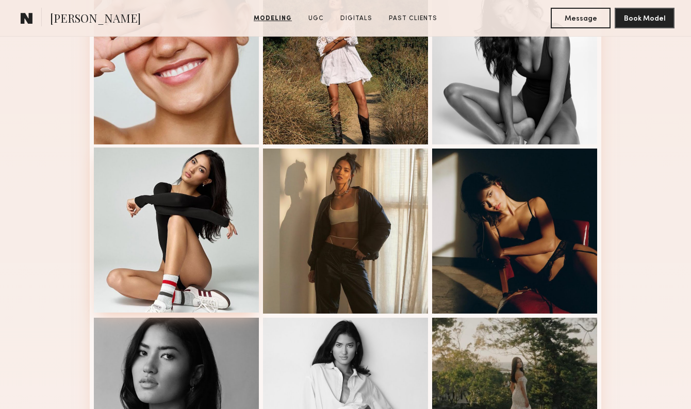
click at [230, 237] on div at bounding box center [176, 229] width 165 height 165
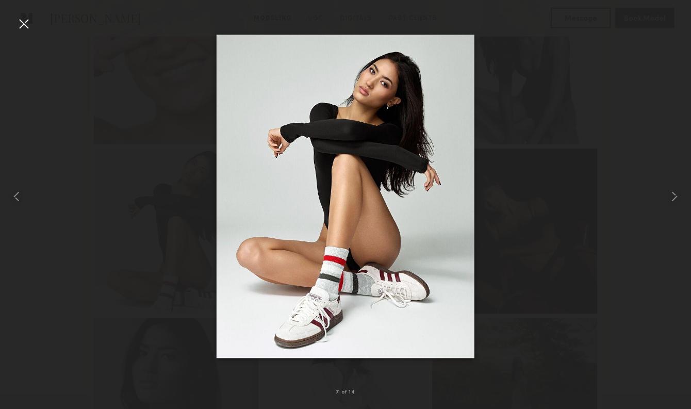
click at [17, 21] on div at bounding box center [23, 23] width 16 height 16
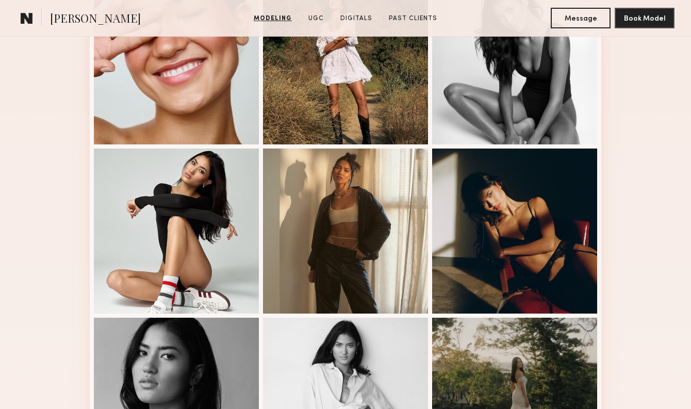
click at [52, 247] on div "Modeling Portfolio" at bounding box center [345, 213] width 691 height 943
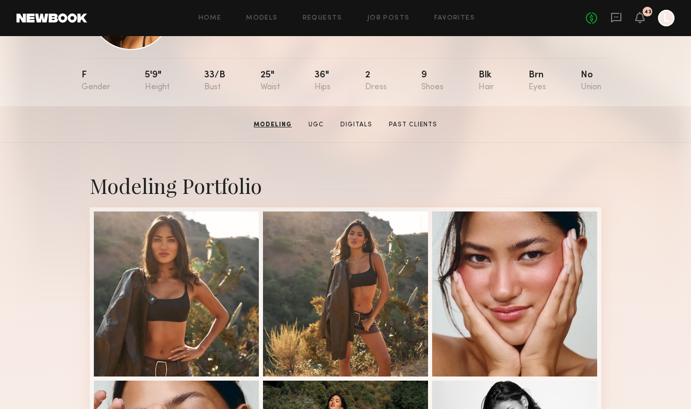
scroll to position [0, 0]
